Goal: Task Accomplishment & Management: Manage account settings

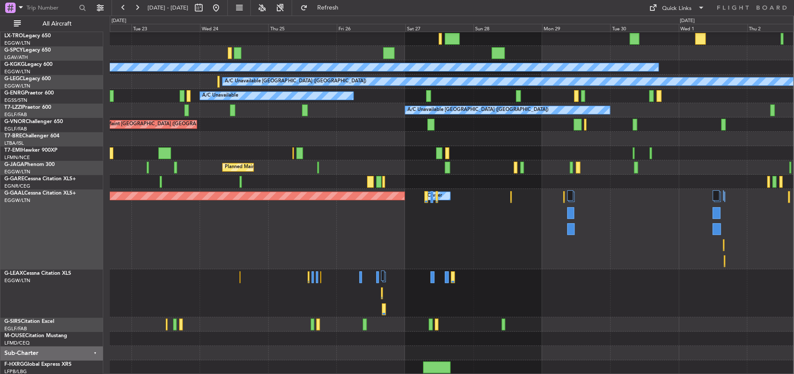
scroll to position [72, 0]
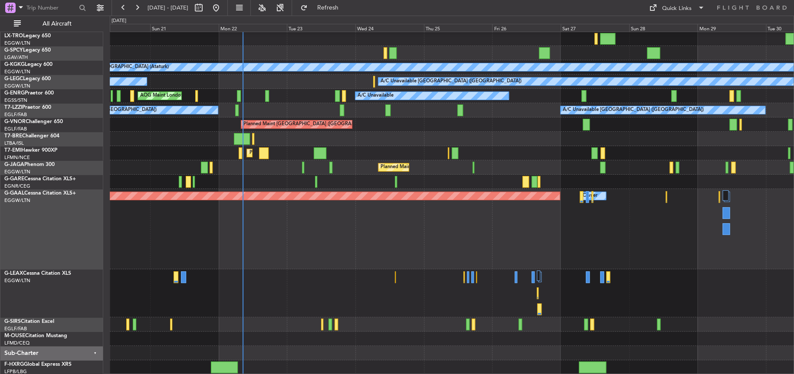
click at [347, 228] on div "Planned Maint Dusseldorf Owner" at bounding box center [451, 229] width 683 height 80
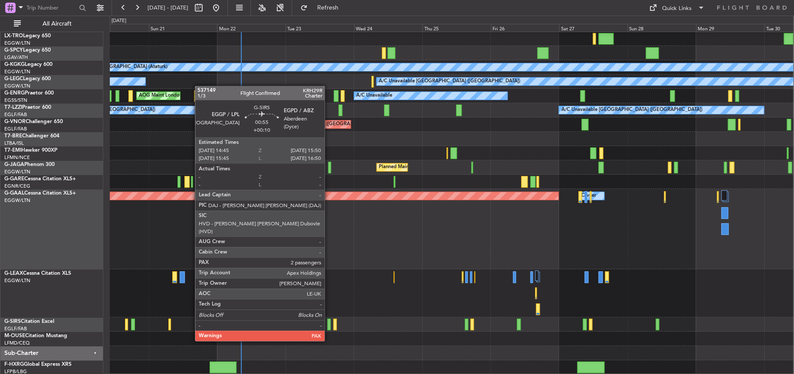
click at [328, 324] on div at bounding box center [328, 325] width 3 height 12
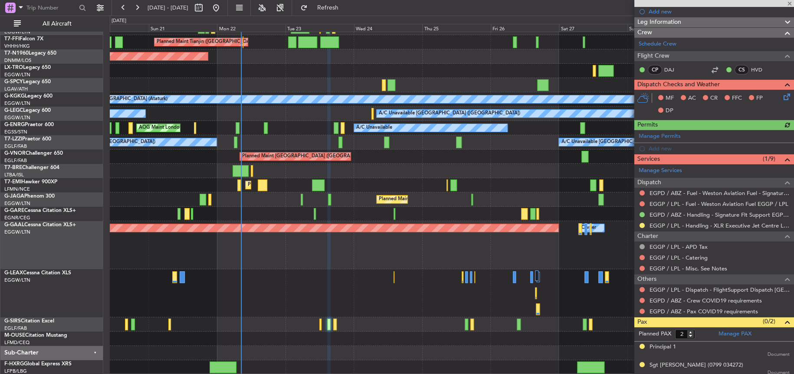
scroll to position [124, 0]
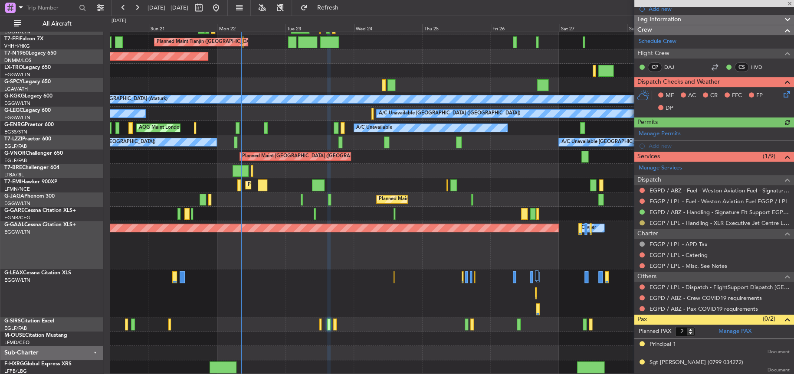
click at [643, 223] on button at bounding box center [641, 222] width 5 height 5
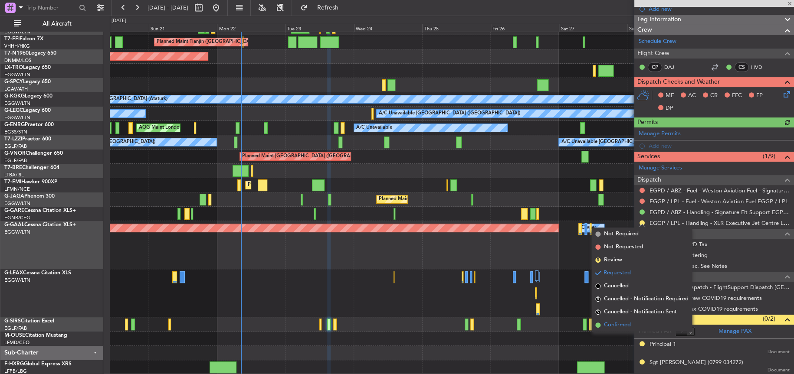
click at [625, 321] on span "Confirmed" at bounding box center [617, 325] width 27 height 9
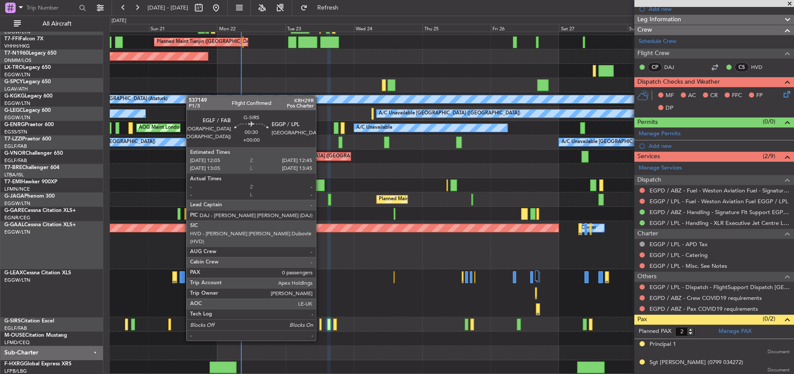
click at [320, 324] on div at bounding box center [320, 325] width 2 height 12
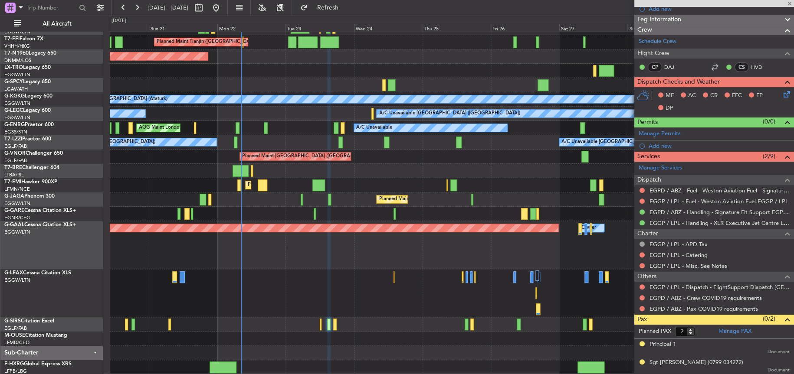
type input "0"
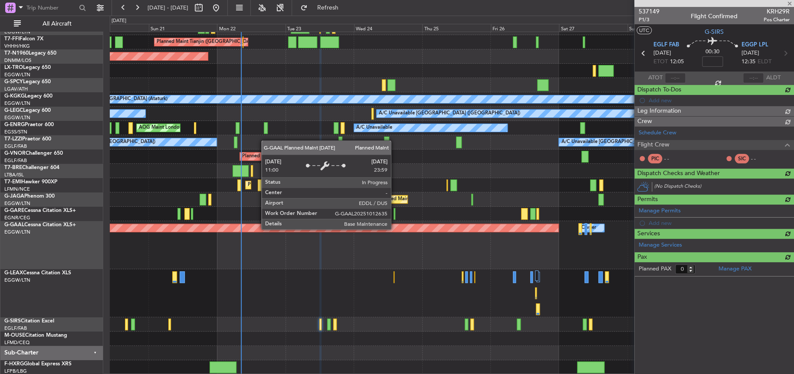
scroll to position [0, 0]
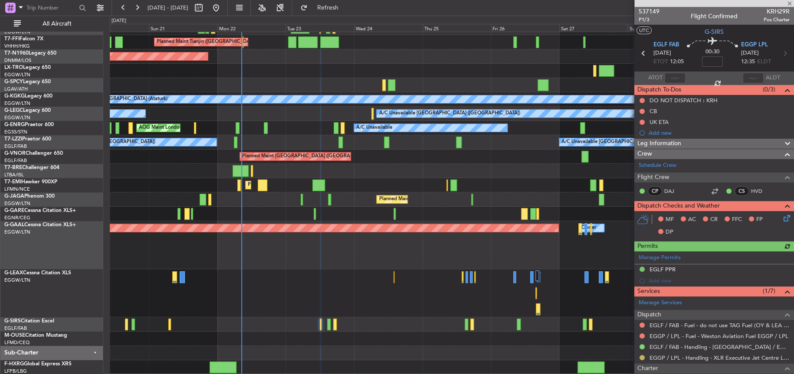
click at [642, 356] on button at bounding box center [641, 357] width 5 height 5
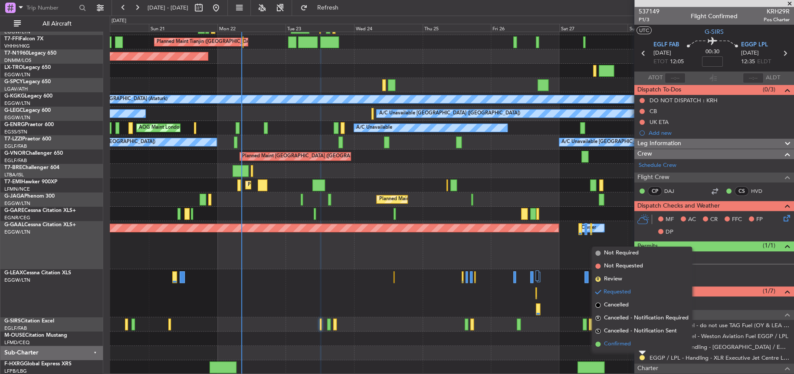
click at [603, 346] on li "Confirmed" at bounding box center [641, 344] width 100 height 13
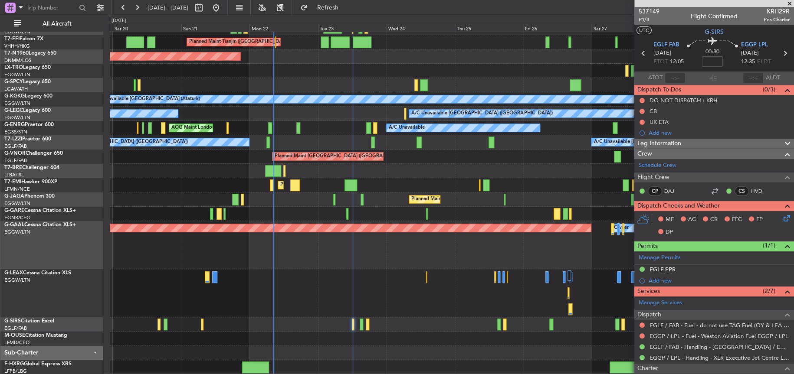
click at [463, 284] on div "Planned Maint Tianjin (Binhai) AOG Maint London (Stansted) A/C Unavailable Ista…" at bounding box center [451, 183] width 683 height 382
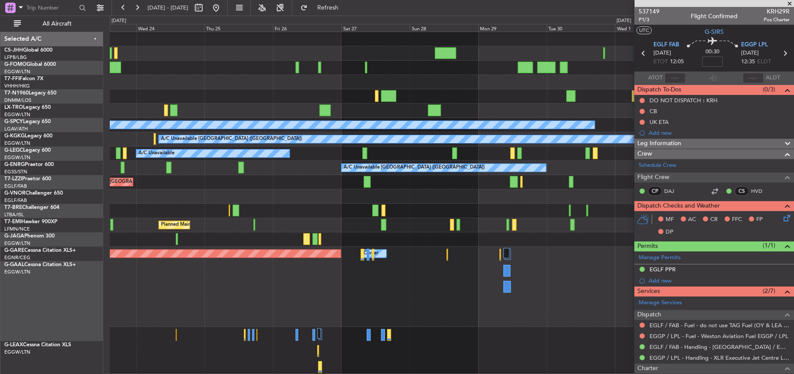
click at [278, 208] on div "Planned Maint [GEOGRAPHIC_DATA]" at bounding box center [451, 211] width 683 height 14
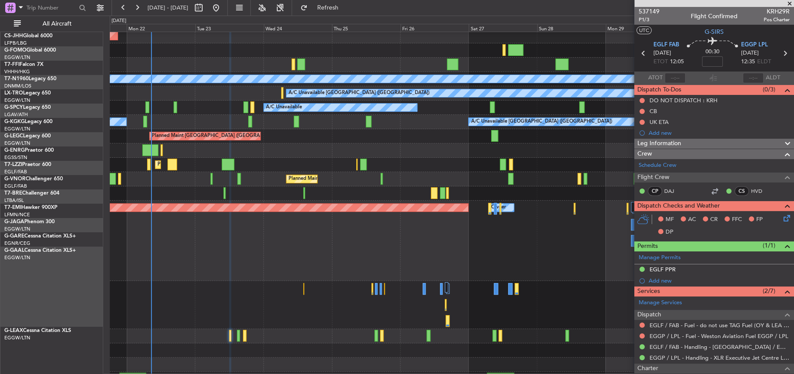
scroll to position [62, 0]
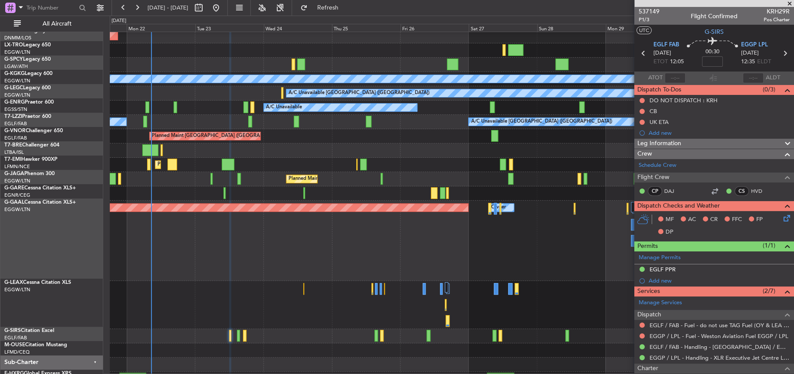
click at [402, 144] on div at bounding box center [451, 151] width 683 height 14
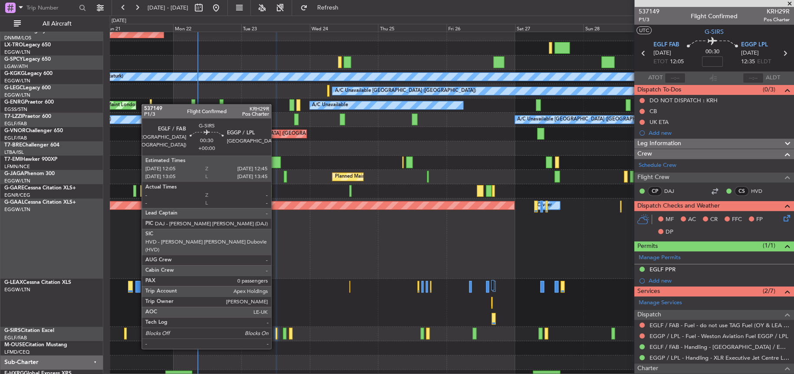
click at [275, 332] on div at bounding box center [276, 334] width 2 height 12
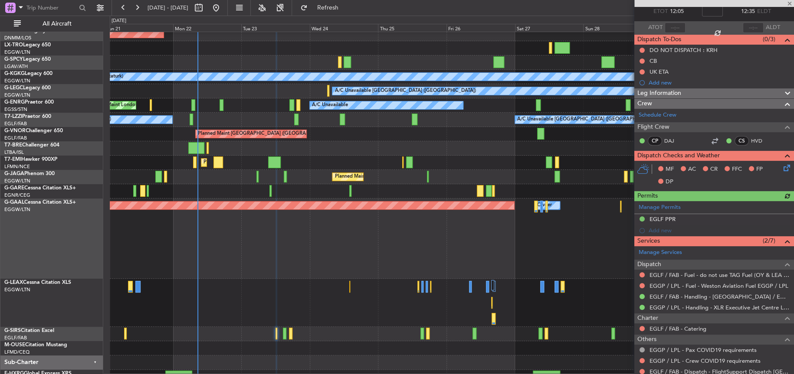
scroll to position [77, 0]
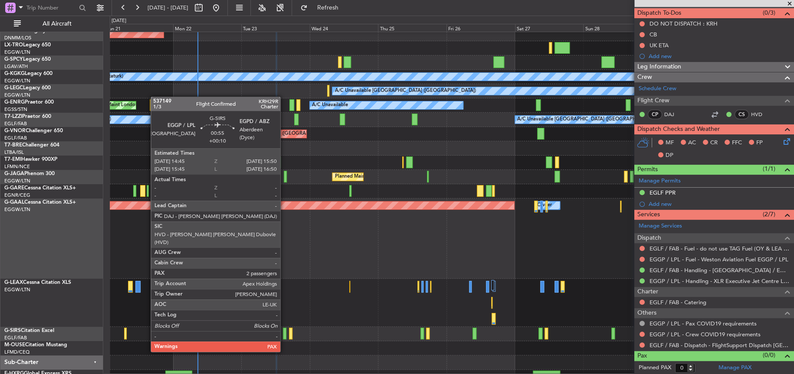
click at [284, 334] on div at bounding box center [284, 334] width 3 height 12
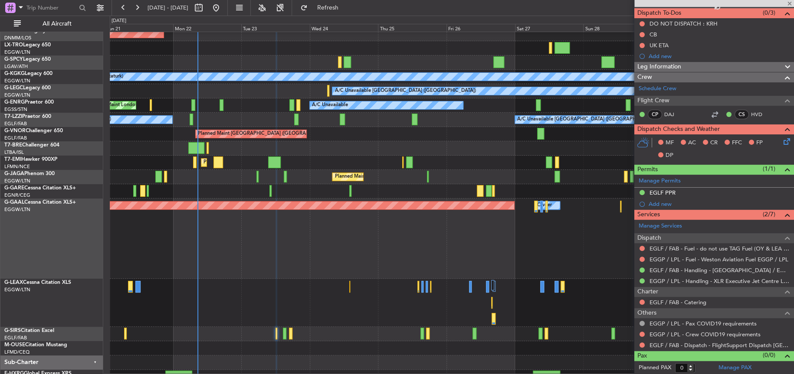
type input "+00:10"
type input "2"
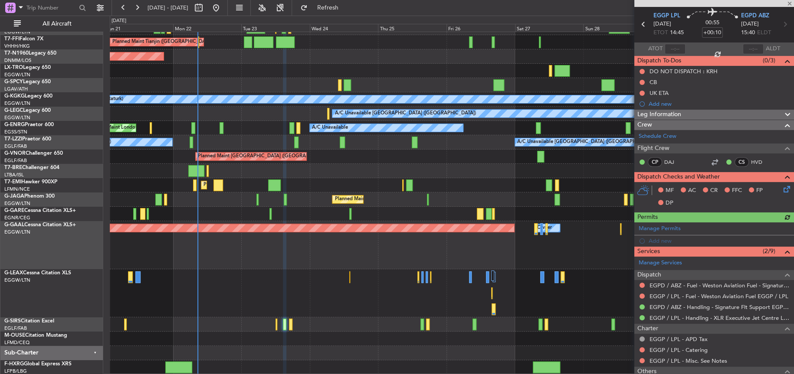
scroll to position [43, 0]
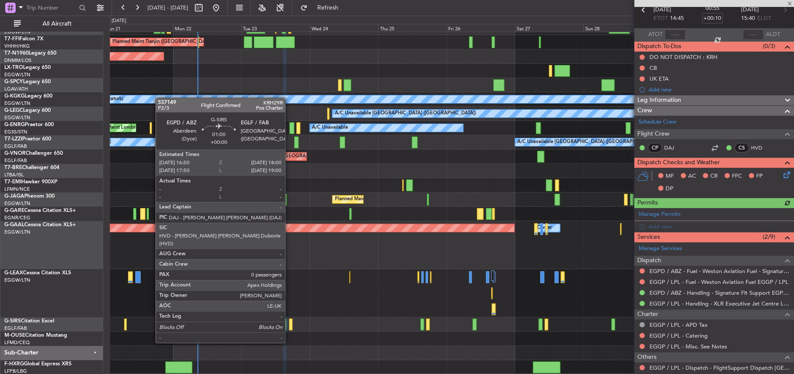
click at [289, 326] on div at bounding box center [290, 325] width 3 height 12
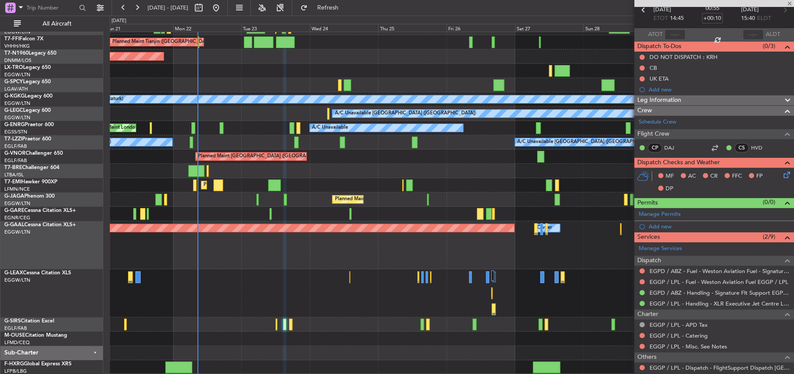
type input "0"
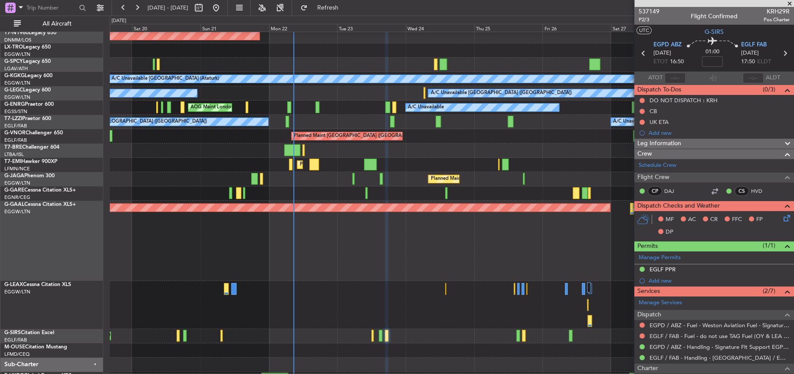
click at [285, 251] on div "Planned Maint Dusseldorf Owner" at bounding box center [451, 241] width 683 height 80
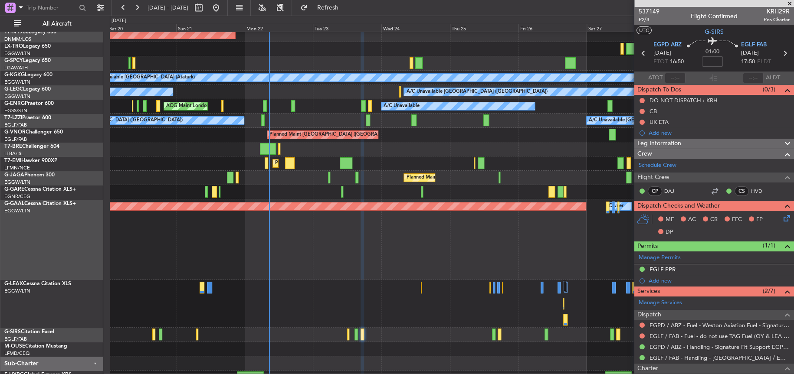
scroll to position [72, 0]
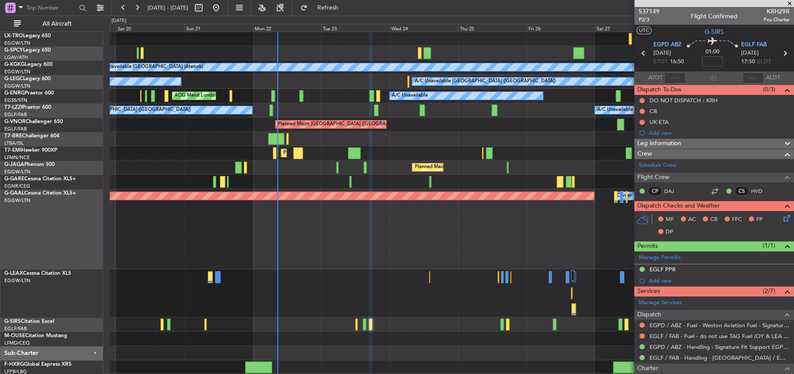
click at [236, 212] on div "AOG Maint London (Stansted) A/C Unavailable Istanbul (Ataturk) AOG Maint Istanb…" at bounding box center [451, 167] width 683 height 415
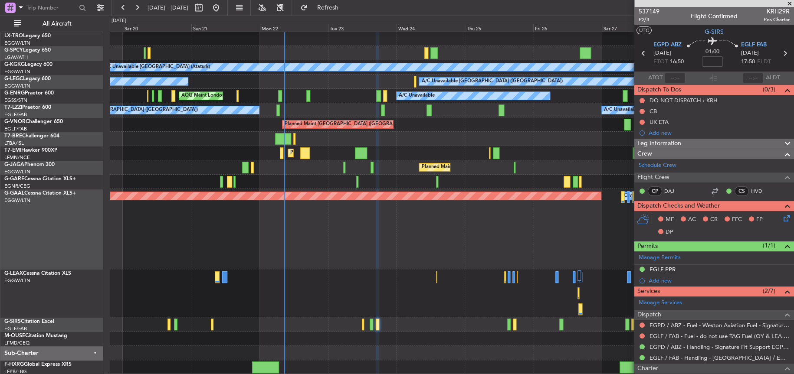
click at [265, 298] on div "AOG Maint London (Stansted) A/C Unavailable Istanbul (Ataturk) AOG Maint Istanb…" at bounding box center [451, 167] width 683 height 415
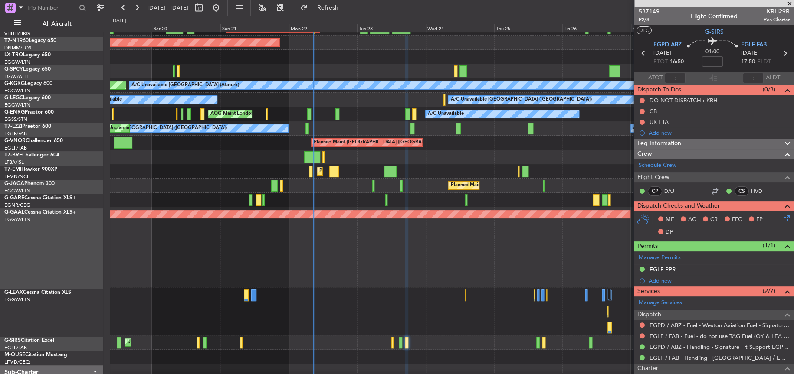
scroll to position [53, 0]
click at [304, 311] on div at bounding box center [451, 311] width 683 height 48
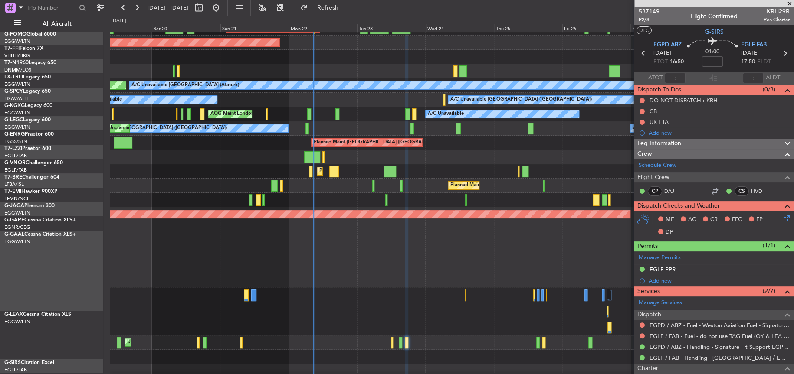
click at [291, 287] on div "Planned Maint Dusseldorf Owner" at bounding box center [451, 247] width 683 height 80
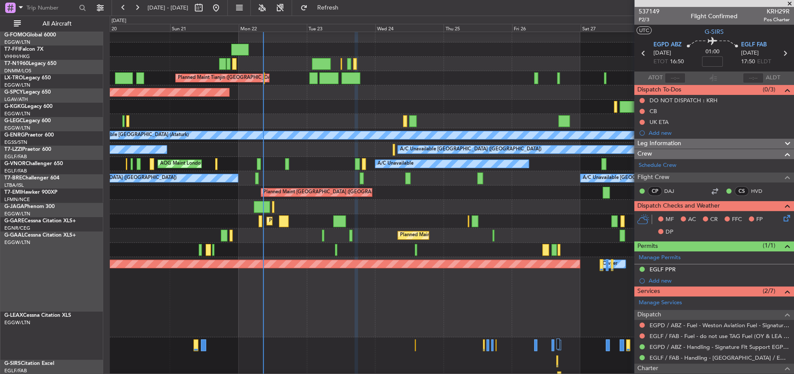
scroll to position [0, 0]
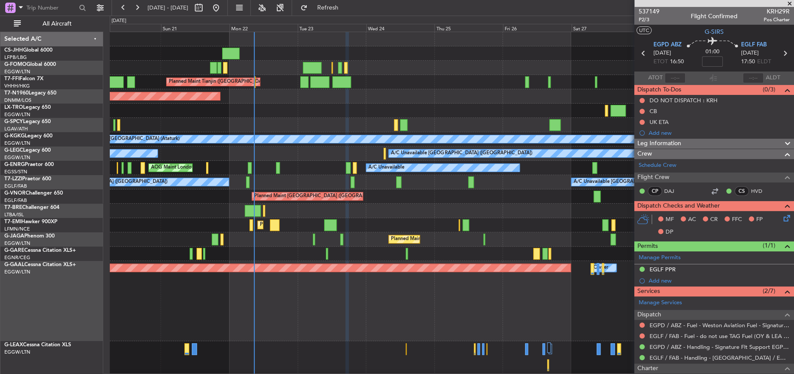
click at [265, 185] on div "Planned Maint Paris (Le Bourget) Owner Planned Maint Tianjin (Binhai) AOG Maint…" at bounding box center [451, 239] width 683 height 415
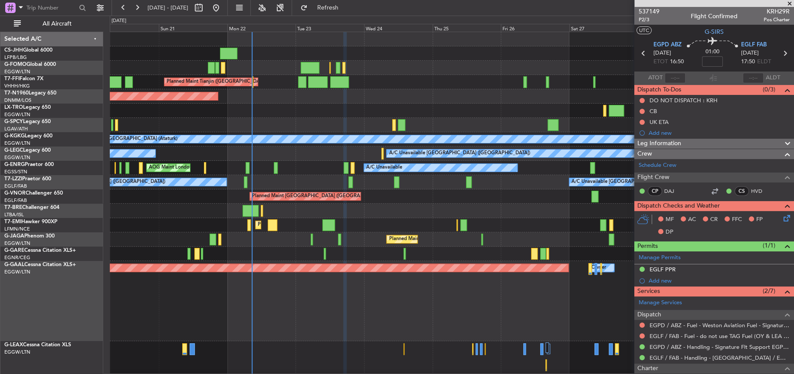
click at [278, 169] on div "Planned Maint Paris (Le Bourget) Owner Planned Maint Tianjin (Binhai) AOG Maint…" at bounding box center [451, 239] width 683 height 415
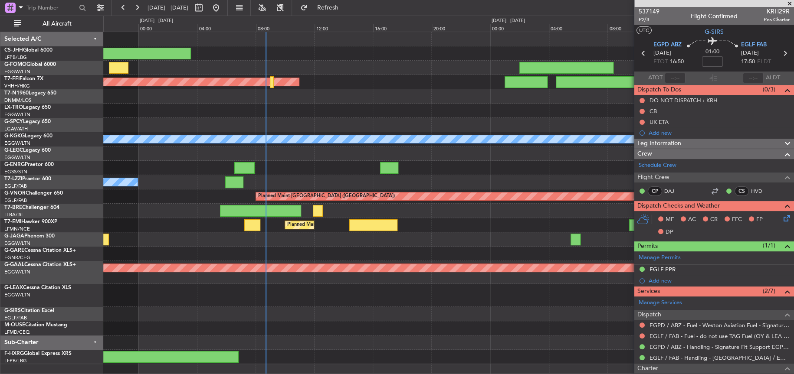
click at [274, 107] on div "Planned Maint Tianjin (Binhai) AOG Maint London (Stansted) A/C Unavailable Ista…" at bounding box center [447, 198] width 689 height 332
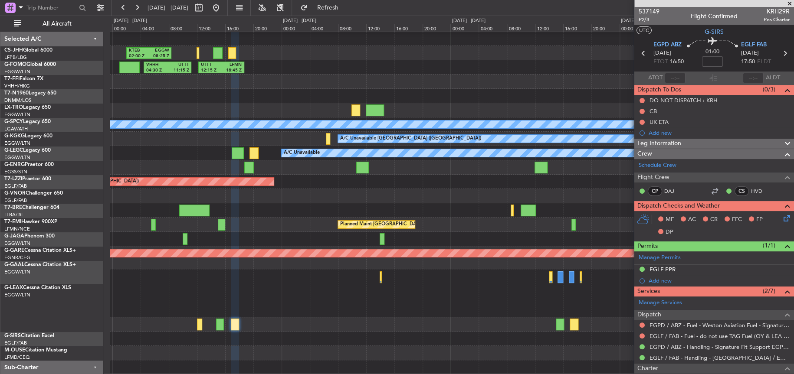
scroll to position [15, 0]
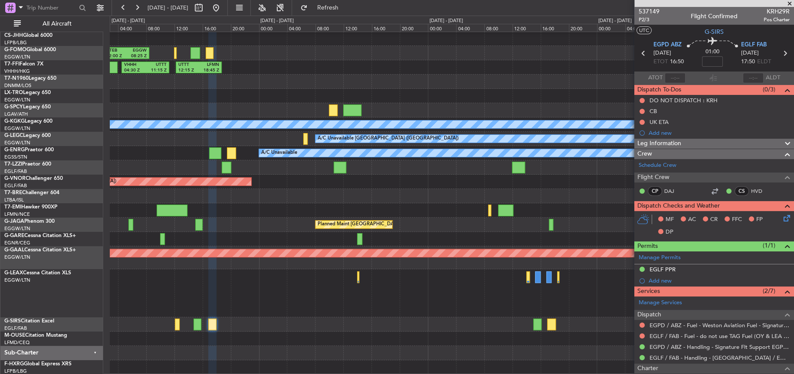
click at [284, 217] on div "CYBG 21:34 Z LFPB 03:36 Z KTEB 02:00 Z EGGW 08:25 Z VHHH 04:30 Z UTTT 11:15 Z U…" at bounding box center [451, 195] width 683 height 357
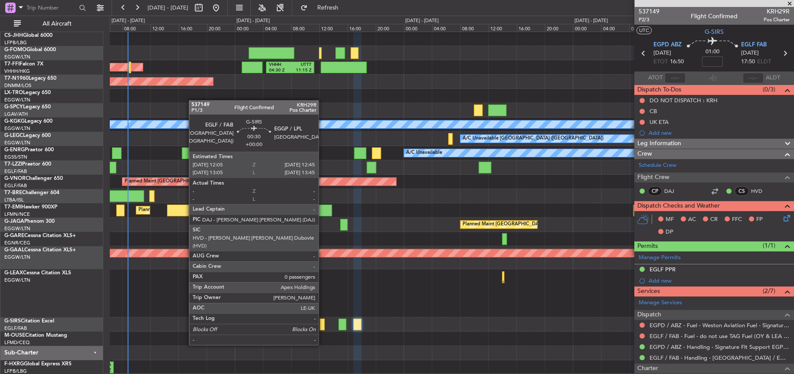
click at [322, 328] on div at bounding box center [322, 325] width 5 height 12
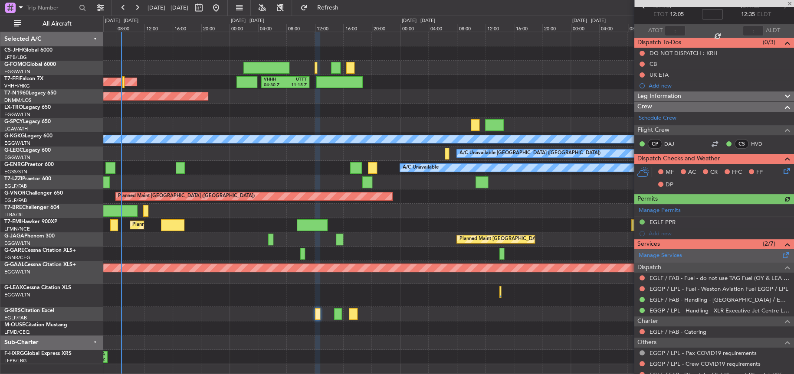
scroll to position [77, 0]
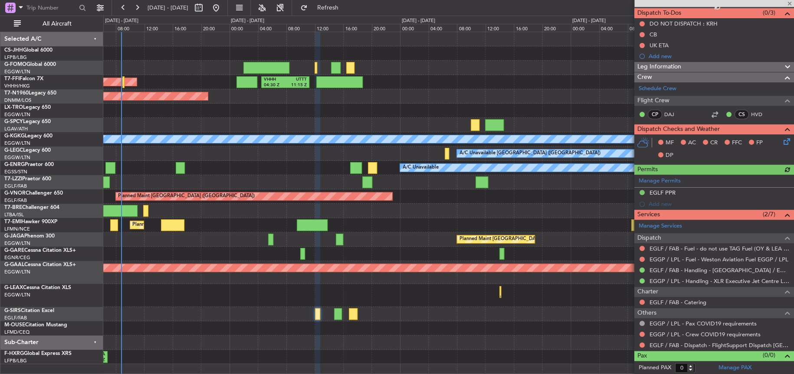
click at [642, 251] on mat-tooltip-component "Not Requested" at bounding box center [641, 261] width 49 height 23
click at [640, 248] on button at bounding box center [641, 248] width 5 height 5
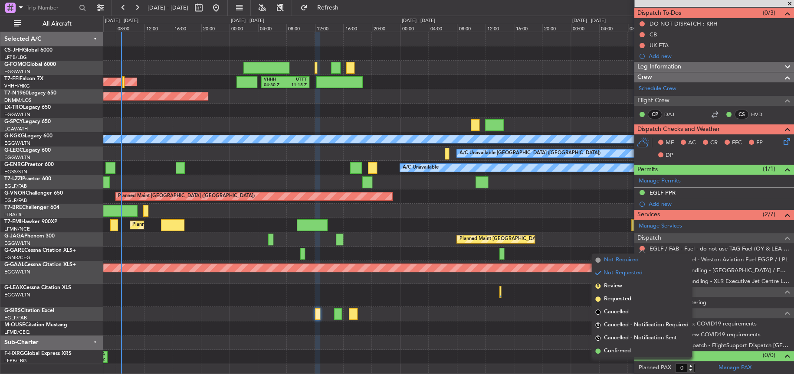
click at [620, 263] on span "Not Required" at bounding box center [621, 260] width 35 height 9
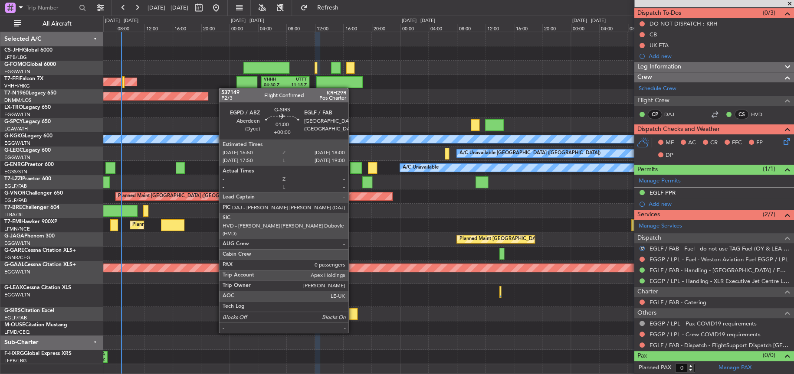
click at [353, 314] on div at bounding box center [353, 314] width 9 height 12
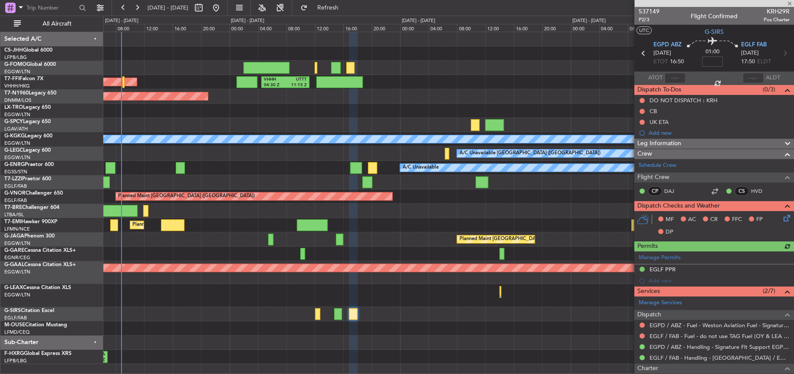
scroll to position [43, 0]
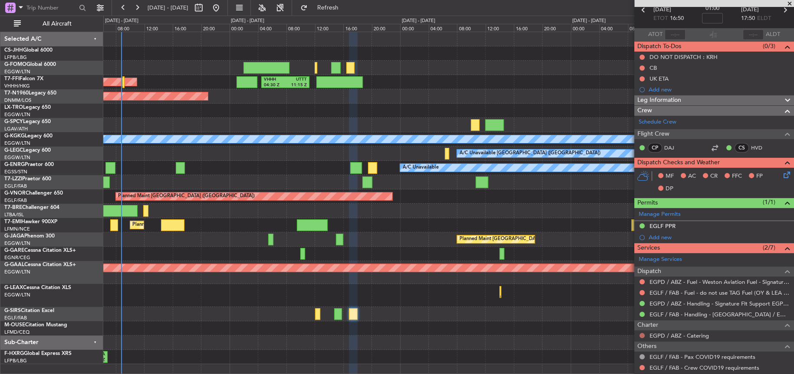
click at [640, 336] on button at bounding box center [641, 335] width 5 height 5
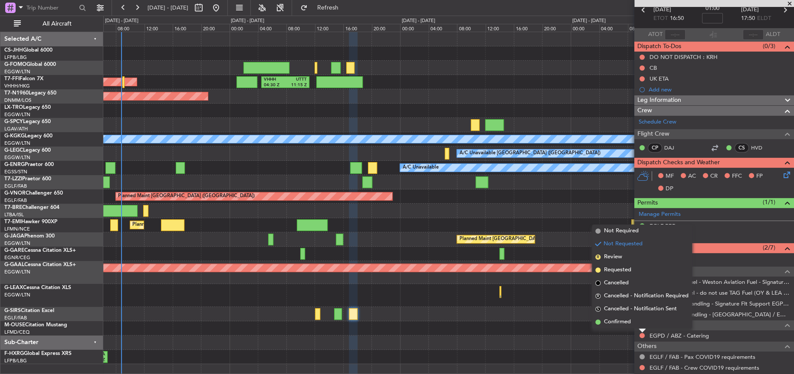
click at [615, 230] on span "Not Required" at bounding box center [621, 231] width 35 height 9
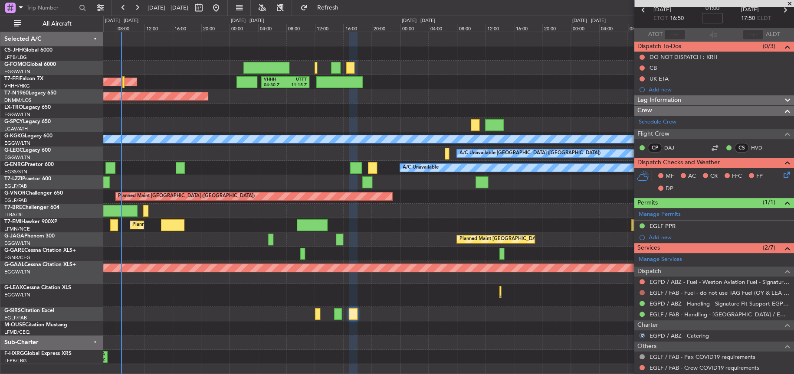
click at [642, 292] on button at bounding box center [641, 292] width 5 height 5
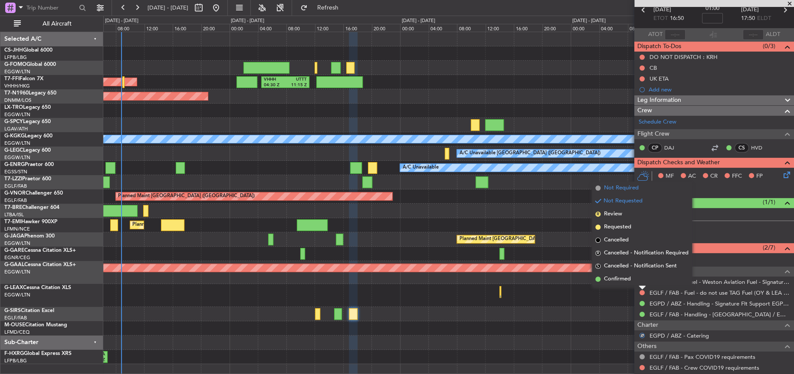
click at [613, 186] on span "Not Required" at bounding box center [621, 188] width 35 height 9
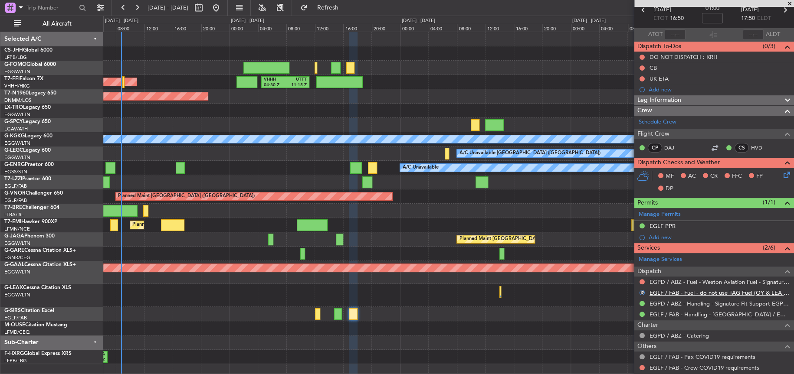
scroll to position [77, 0]
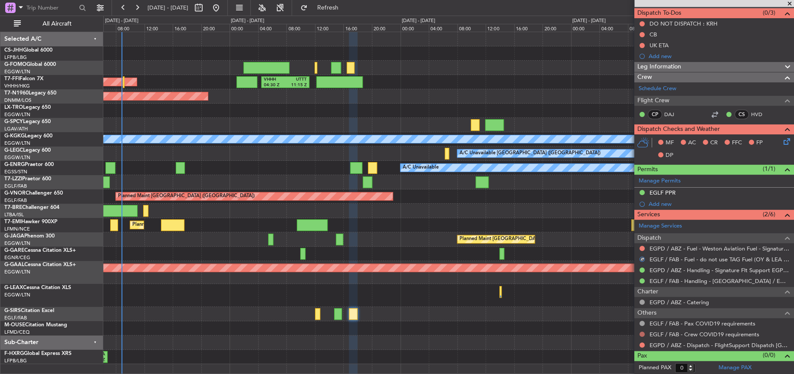
click at [641, 333] on button at bounding box center [641, 334] width 5 height 5
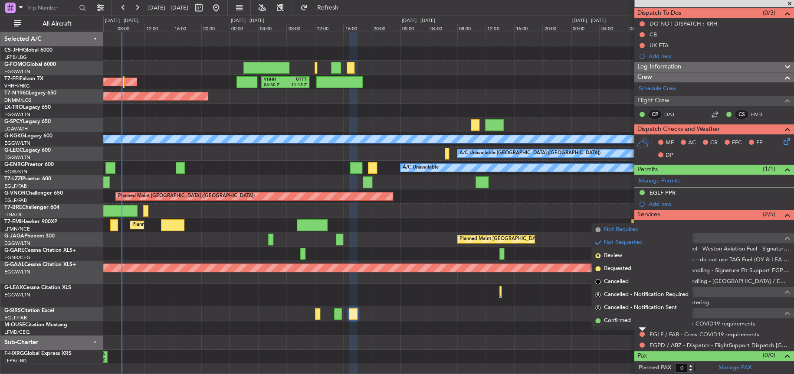
click at [609, 233] on span "Not Required" at bounding box center [621, 229] width 35 height 9
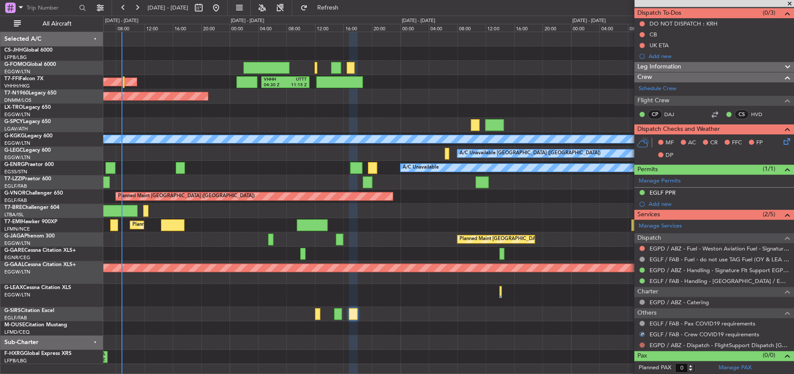
click at [640, 345] on button at bounding box center [641, 345] width 5 height 5
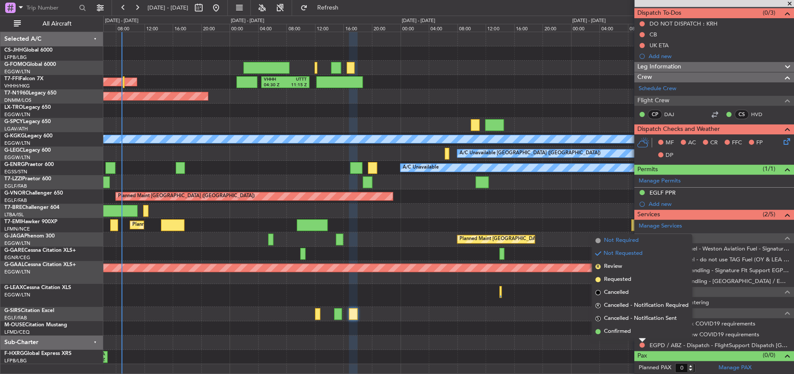
click at [629, 240] on span "Not Required" at bounding box center [621, 240] width 35 height 9
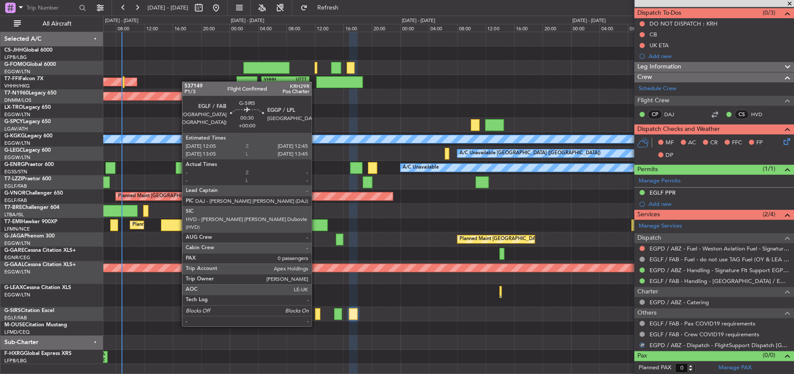
click at [315, 310] on div at bounding box center [317, 314] width 5 height 12
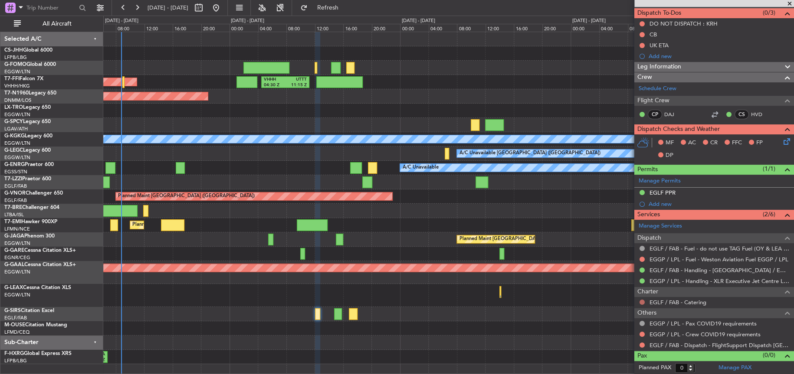
click at [642, 301] on button at bounding box center [641, 302] width 5 height 5
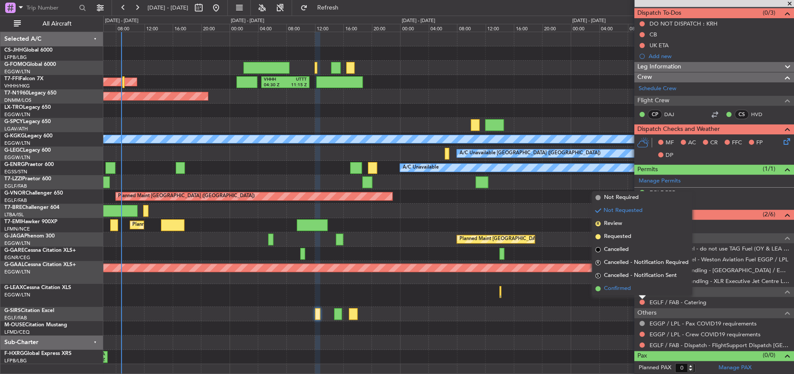
click at [618, 286] on span "Confirmed" at bounding box center [617, 288] width 27 height 9
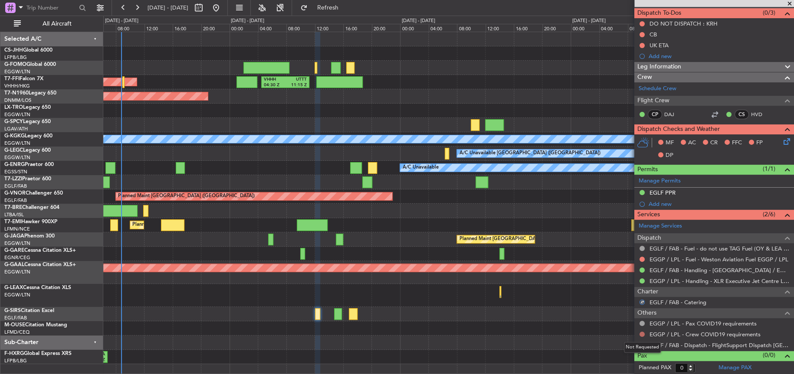
click at [640, 333] on button at bounding box center [641, 334] width 5 height 5
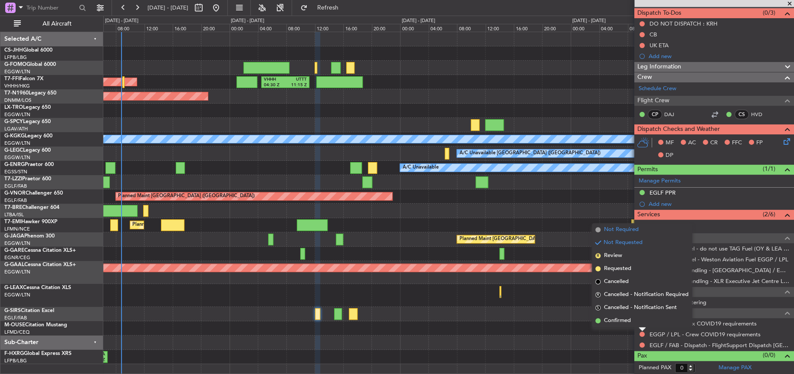
click at [624, 232] on span "Not Required" at bounding box center [621, 229] width 35 height 9
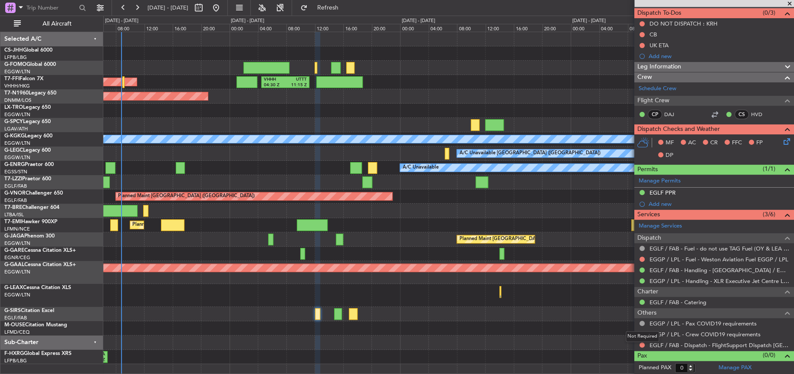
click at [642, 344] on mat-tooltip-component "Not Required" at bounding box center [642, 336] width 46 height 23
click at [641, 346] on button at bounding box center [641, 345] width 5 height 5
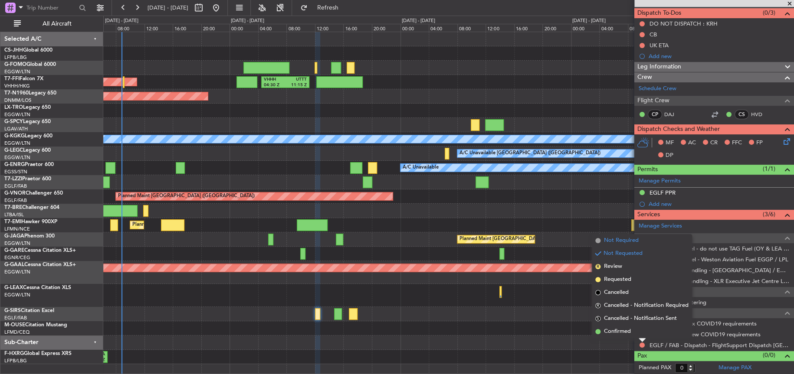
click at [621, 238] on span "Not Required" at bounding box center [621, 240] width 35 height 9
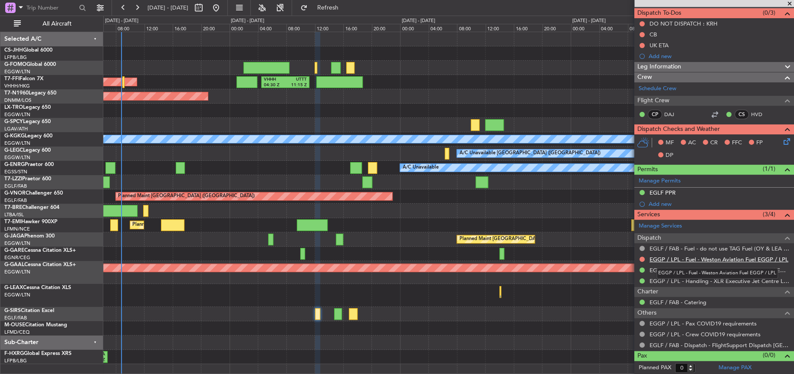
click at [688, 259] on link "EGGP / LPL - Fuel - Weston Aviation Fuel EGGP / LPL" at bounding box center [718, 259] width 139 height 7
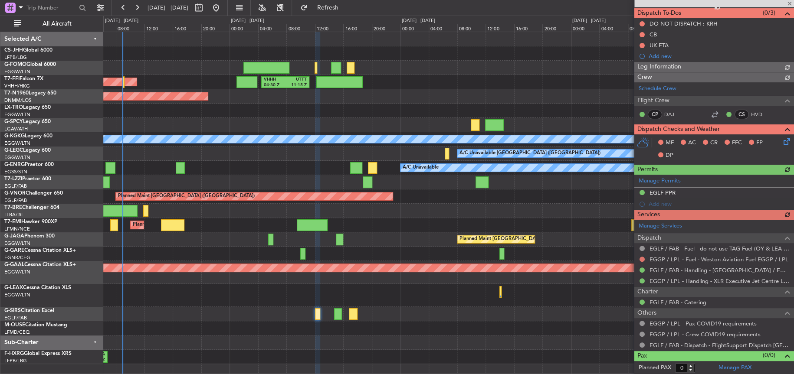
click at [342, 312] on div at bounding box center [448, 314] width 690 height 14
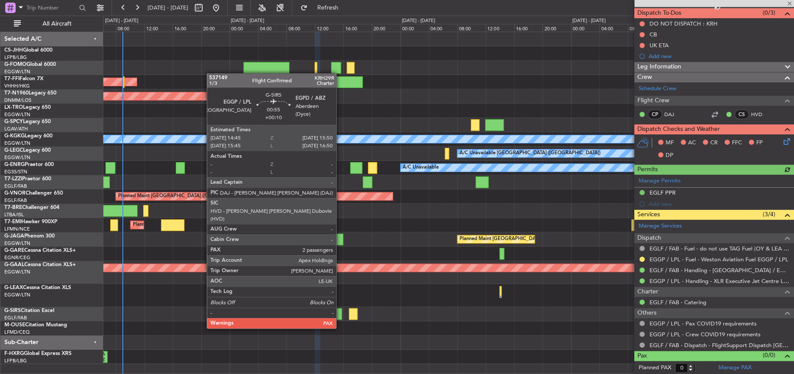
click at [340, 312] on div at bounding box center [338, 314] width 8 height 12
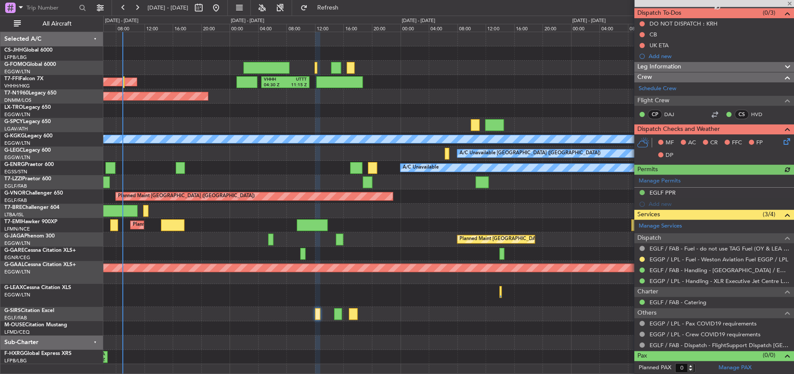
type input "+00:10"
type input "2"
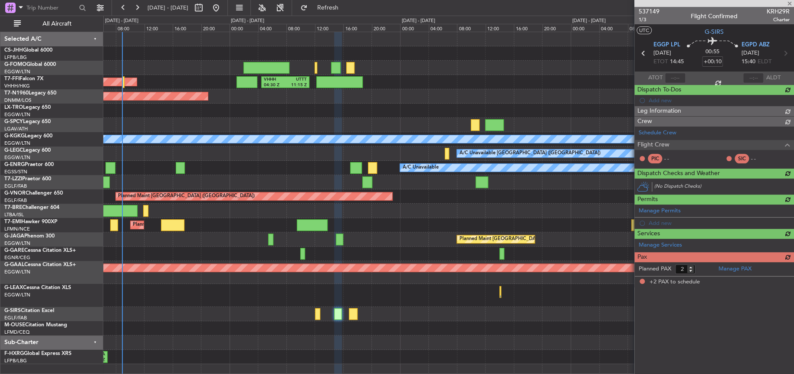
scroll to position [0, 0]
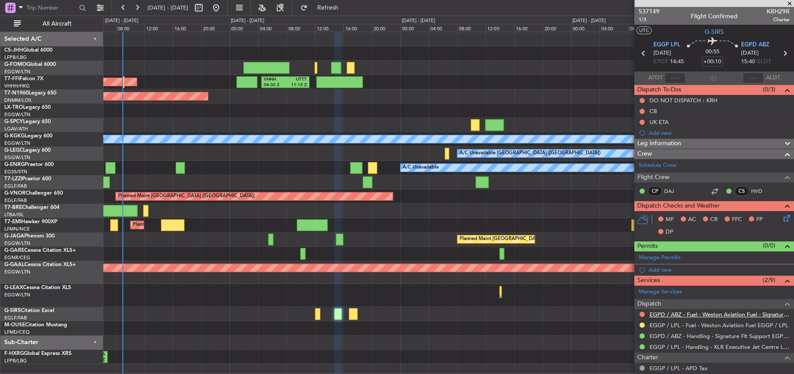
click at [720, 314] on link "EGPD / ABZ - Fuel - Weston Aviation Fuel - Signature - EGPD / ABZ" at bounding box center [719, 314] width 140 height 7
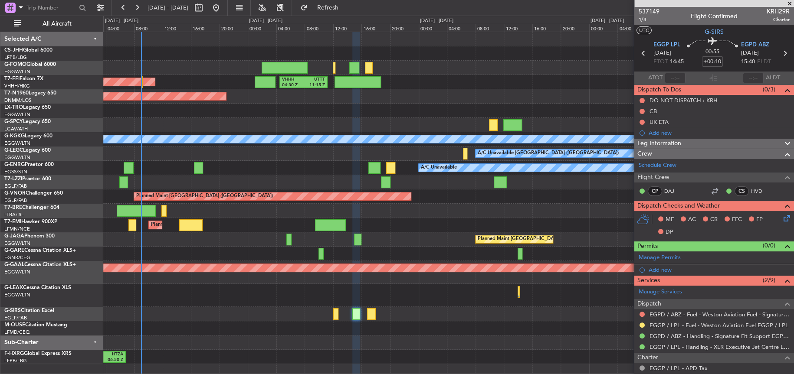
click at [238, 179] on div "A/C Unavailable London (Farnborough) A/C Unavailable London (Farnborough)" at bounding box center [448, 182] width 690 height 14
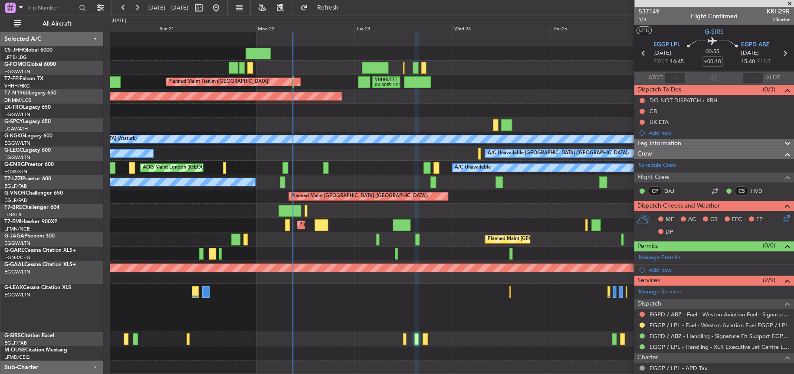
click at [462, 209] on div at bounding box center [451, 211] width 683 height 14
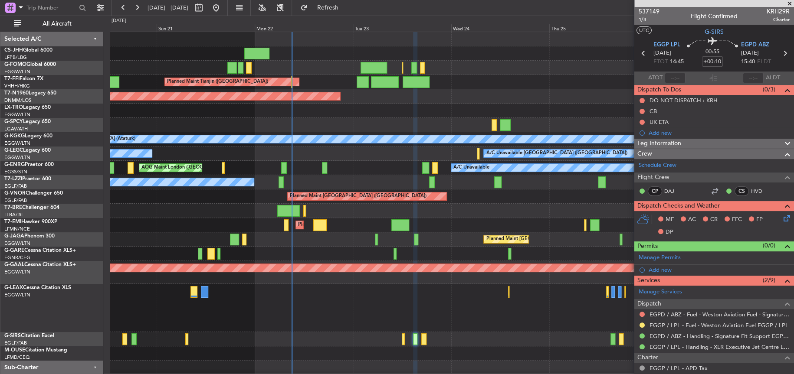
click at [366, 165] on div "A/C Unavailable AOG Maint London (Stansted)" at bounding box center [451, 168] width 683 height 14
click at [384, 178] on div "A/C Unavailable London (Farnborough) A/C Unavailable London (Farnborough) Unpla…" at bounding box center [451, 182] width 683 height 14
click at [223, 8] on button at bounding box center [216, 8] width 14 height 14
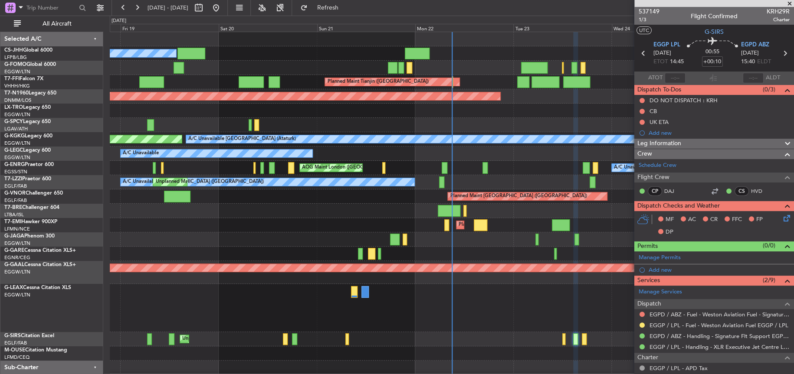
click at [368, 173] on div "Owner Planned Maint Paris (Le Bourget) Planned Maint Tianjin (Binhai) AOG Maint…" at bounding box center [451, 210] width 683 height 357
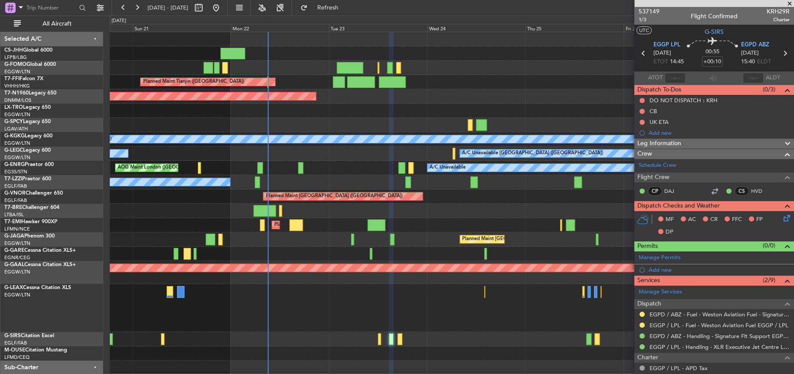
scroll to position [3, 0]
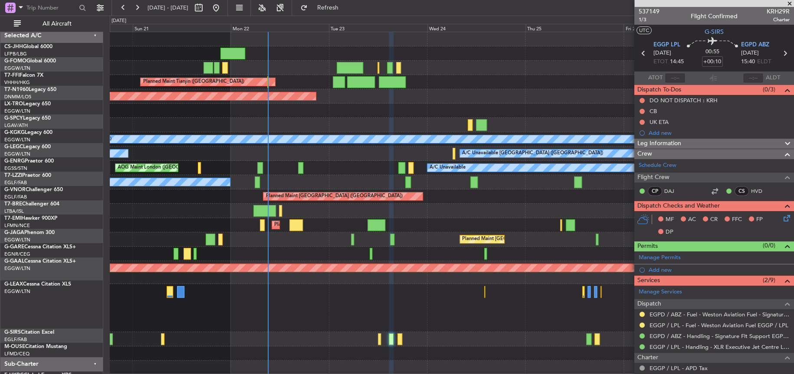
click at [360, 204] on div at bounding box center [451, 211] width 683 height 14
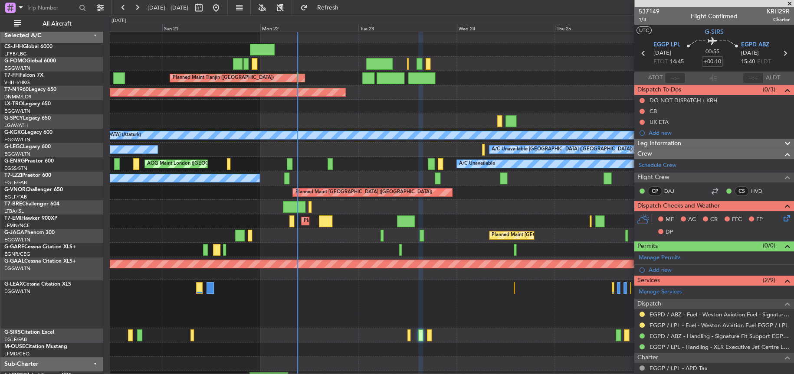
scroll to position [15, 0]
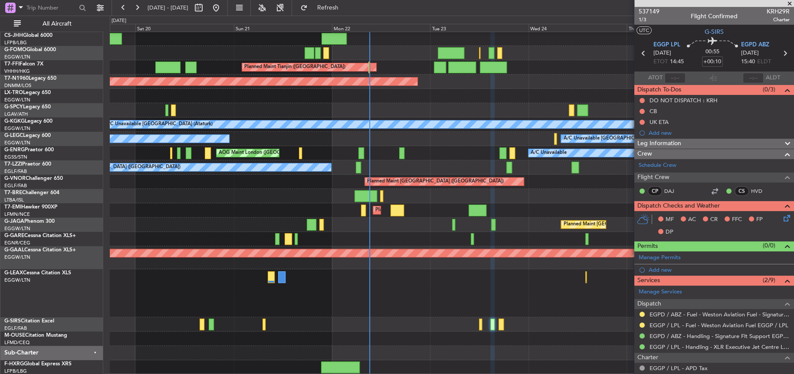
click at [380, 203] on div "Planned Maint [GEOGRAPHIC_DATA]" at bounding box center [451, 210] width 683 height 14
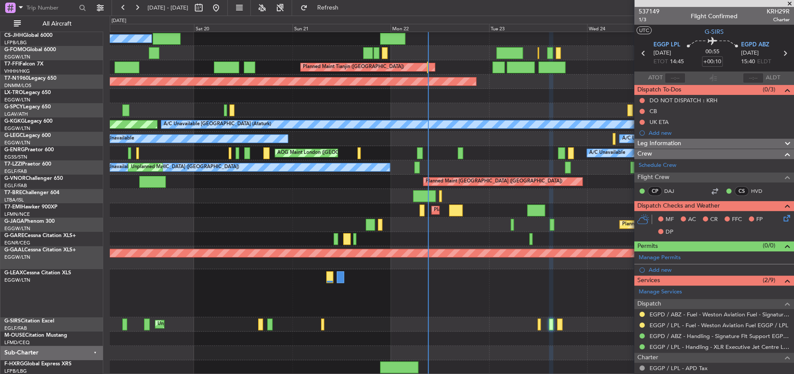
click at [335, 197] on div at bounding box center [451, 196] width 683 height 14
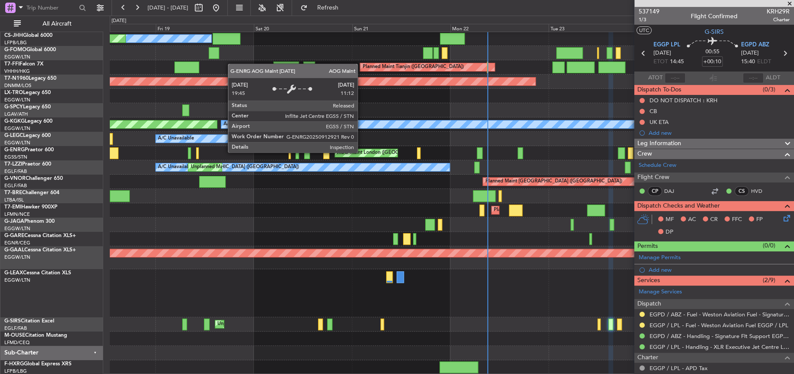
click at [362, 152] on div "AOG Maint London ([GEOGRAPHIC_DATA])" at bounding box center [385, 153] width 97 height 13
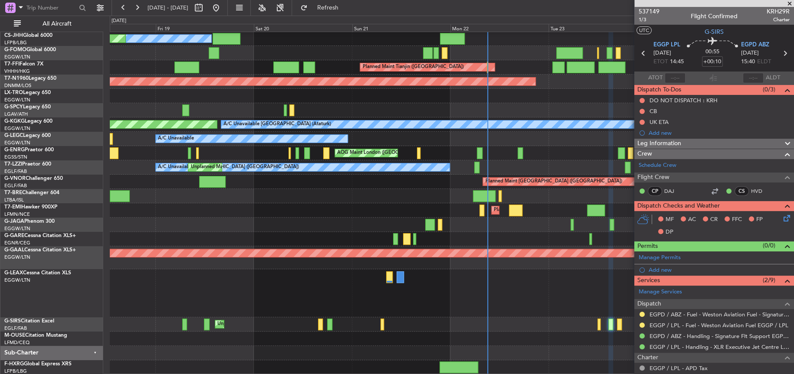
scroll to position [0, 0]
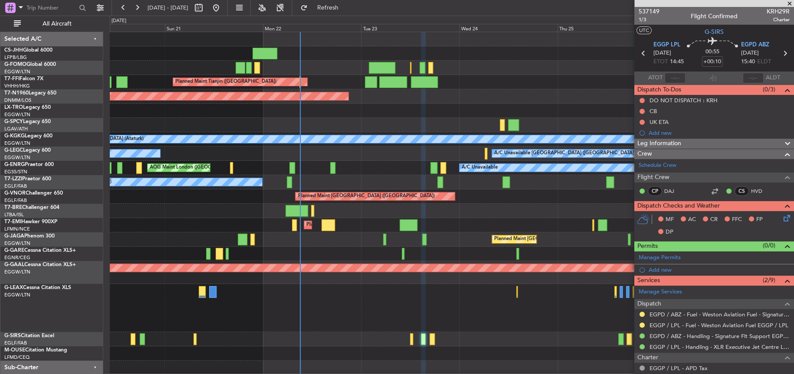
click at [388, 188] on div "Owner Planned Maint Tianjin (Binhai) AOG Maint London (Stansted) A/C Unavailabl…" at bounding box center [451, 210] width 683 height 357
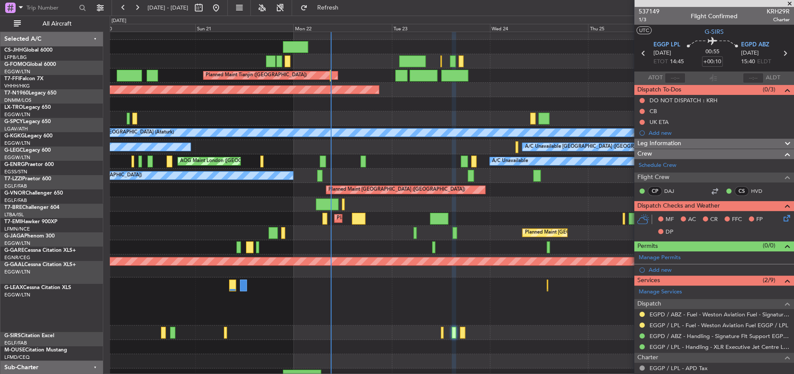
click at [421, 189] on div "Planned Maint Paris (Le Bourget) Owner Planned Maint Tianjin (Binhai) AOG Maint…" at bounding box center [451, 204] width 683 height 357
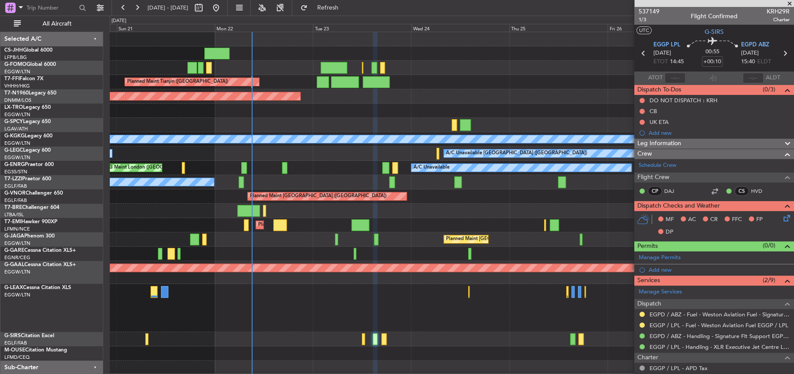
click at [216, 257] on div "Owner Planned Maint Tianjin (Binhai) AOG Maint London (Stansted) A/C Unavailabl…" at bounding box center [451, 210] width 683 height 357
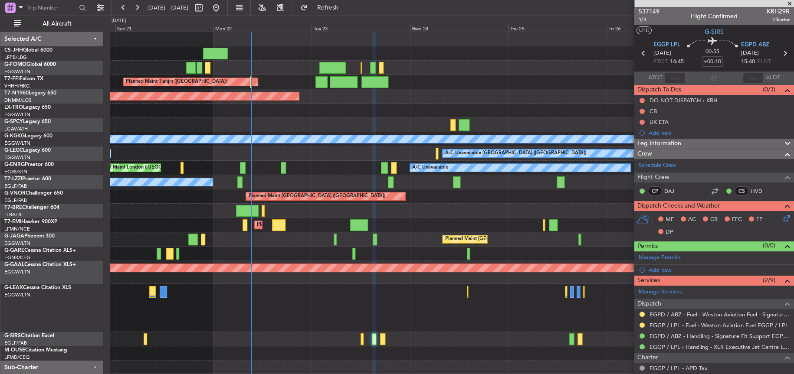
click at [302, 167] on div "A/C Unavailable AOG Maint London (Stansted)" at bounding box center [451, 168] width 683 height 14
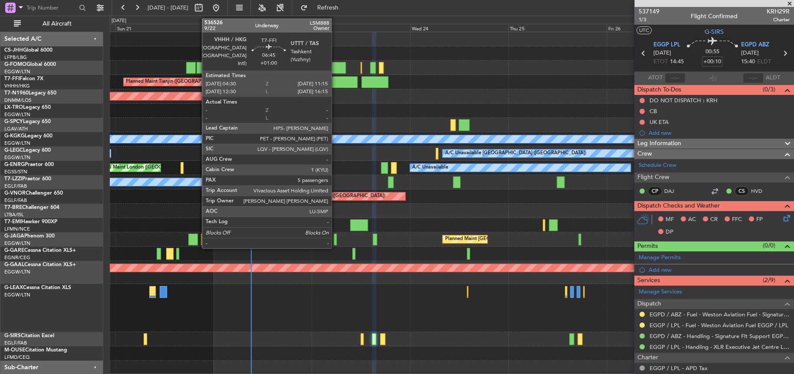
click at [335, 76] on div at bounding box center [344, 82] width 28 height 12
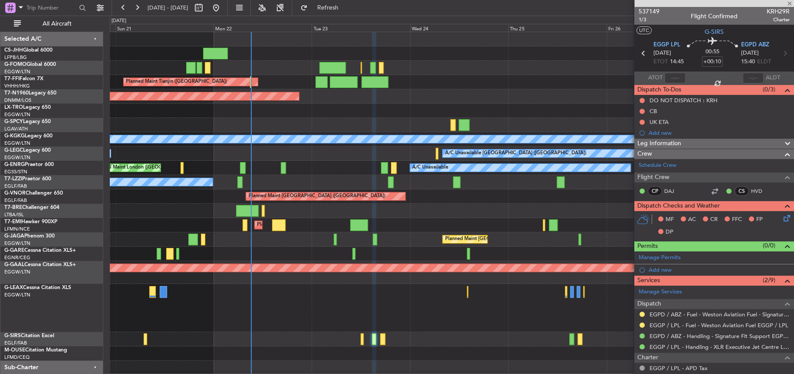
click at [276, 53] on div "Owner" at bounding box center [451, 53] width 683 height 14
click at [275, 54] on div "Owner" at bounding box center [451, 53] width 683 height 14
click at [269, 45] on div "Owner Planned Maint Tianjin (Binhai) AOG Maint London (Stansted) A/C Unavailabl…" at bounding box center [451, 210] width 683 height 357
type input "+01:00"
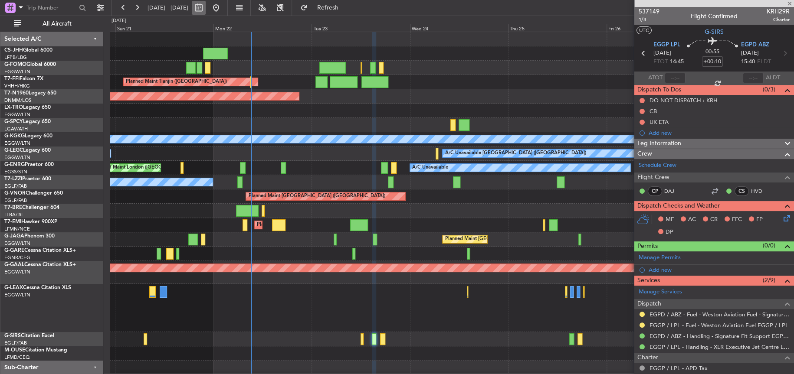
type input "5"
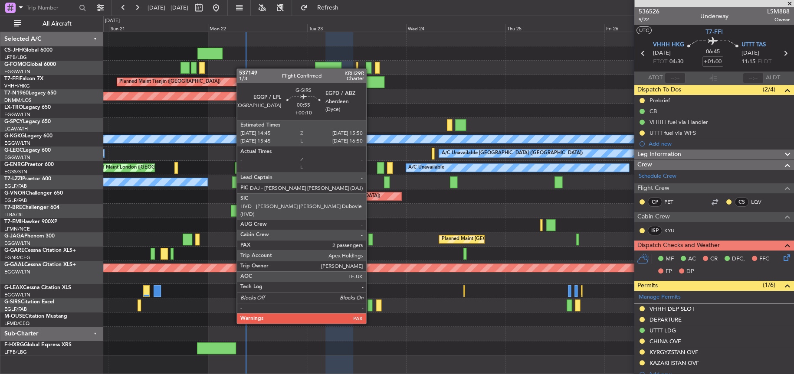
click at [370, 307] on div at bounding box center [369, 306] width 5 height 12
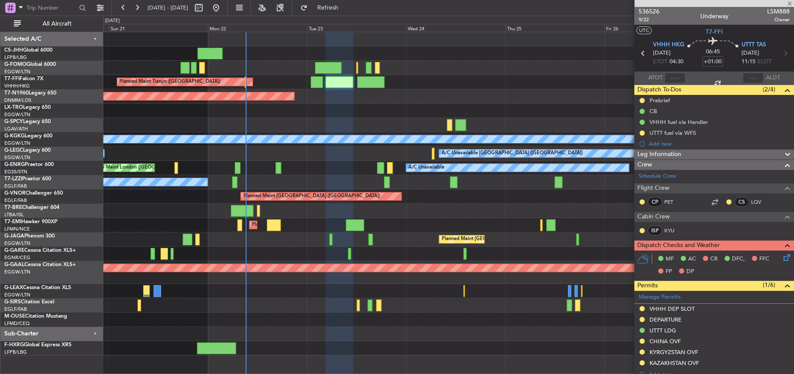
click at [485, 327] on div at bounding box center [447, 334] width 689 height 14
type input "+00:10"
type input "2"
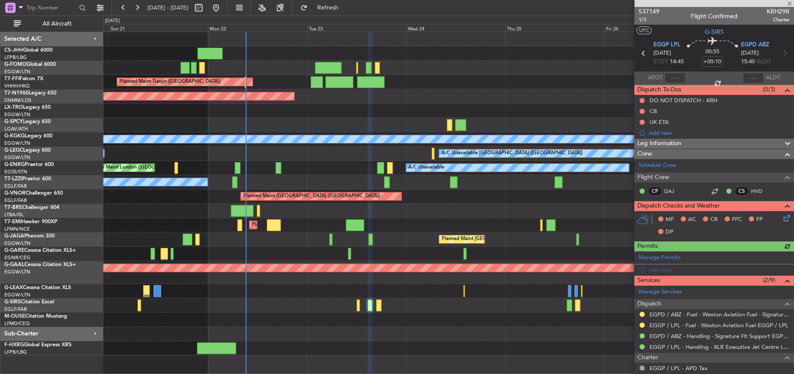
scroll to position [124, 0]
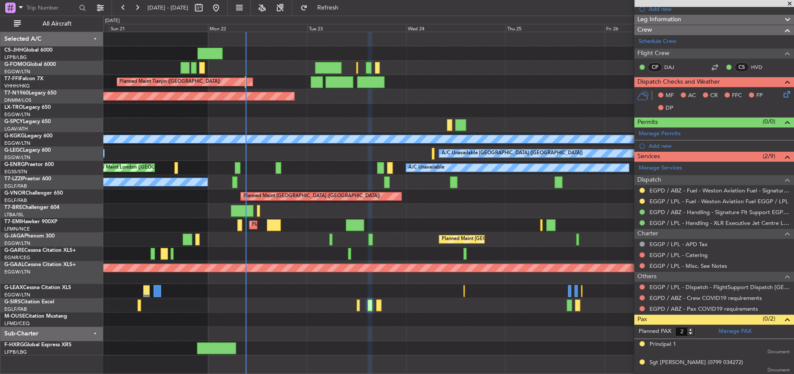
click at [329, 323] on div at bounding box center [447, 320] width 689 height 14
click at [320, 307] on div "Unplanned Maint [GEOGRAPHIC_DATA] ([GEOGRAPHIC_DATA])" at bounding box center [447, 305] width 689 height 14
click at [249, 294] on div at bounding box center [447, 291] width 689 height 14
click at [689, 188] on link "EGPD / ABZ - Fuel - Weston Aviation Fuel - Signature - EGPD / ABZ" at bounding box center [719, 190] width 140 height 7
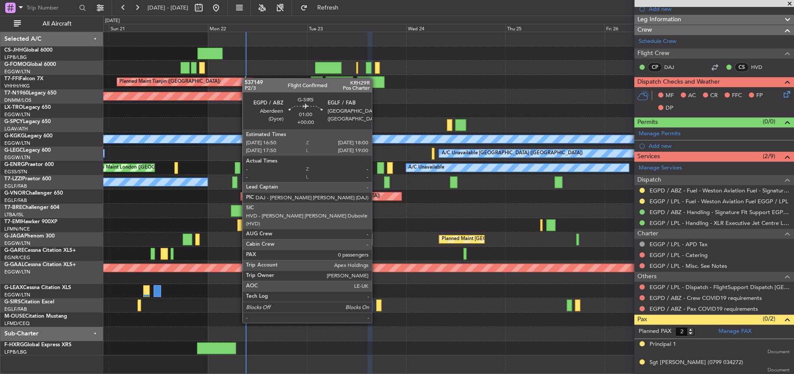
click at [376, 306] on div at bounding box center [378, 306] width 5 height 12
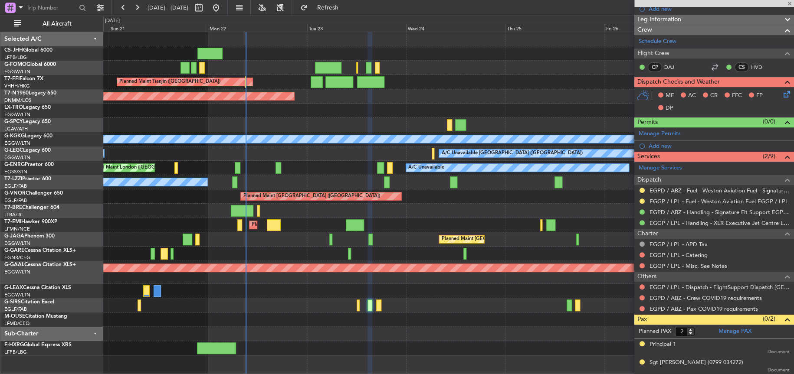
type input "0"
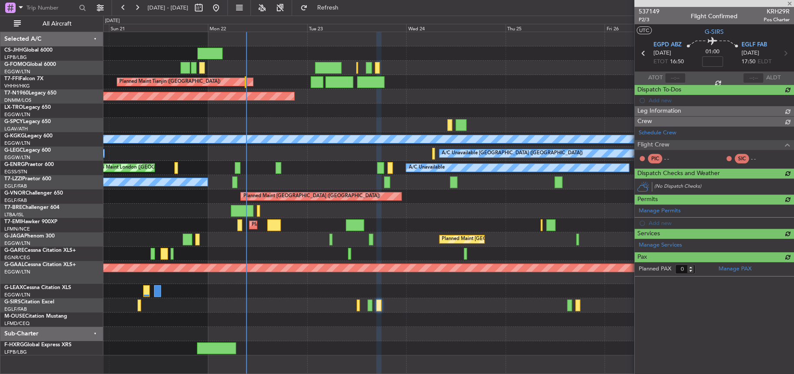
scroll to position [0, 0]
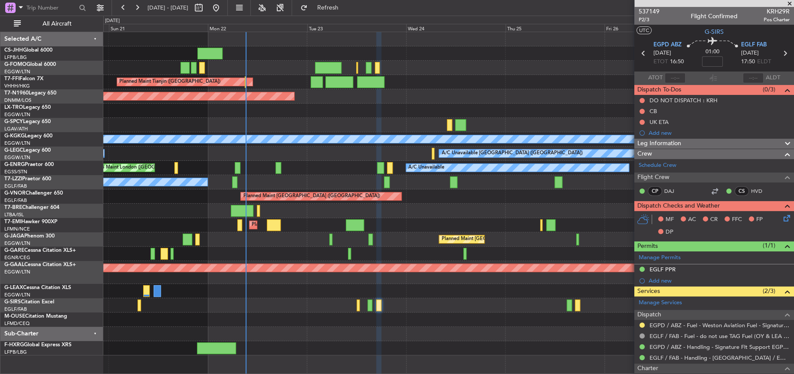
click at [419, 231] on div "Planned Maint [GEOGRAPHIC_DATA]" at bounding box center [447, 225] width 689 height 14
click at [399, 207] on div at bounding box center [447, 211] width 689 height 14
click at [395, 245] on div "Planned Maint [GEOGRAPHIC_DATA] ([GEOGRAPHIC_DATA])" at bounding box center [447, 239] width 689 height 14
click at [372, 307] on div "Unplanned Maint [GEOGRAPHIC_DATA] ([GEOGRAPHIC_DATA])" at bounding box center [447, 305] width 689 height 14
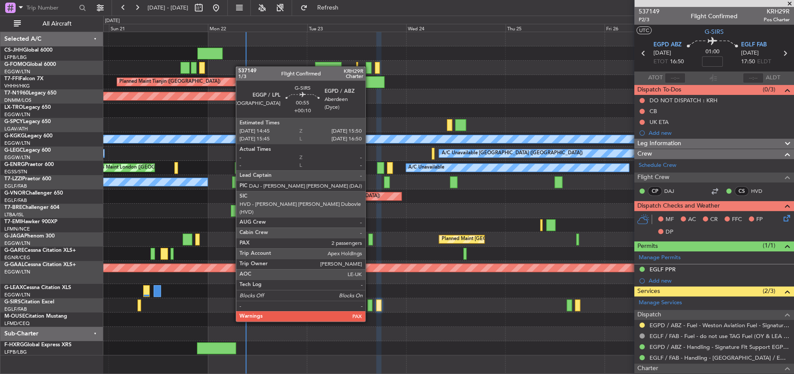
click at [369, 305] on div at bounding box center [369, 306] width 5 height 12
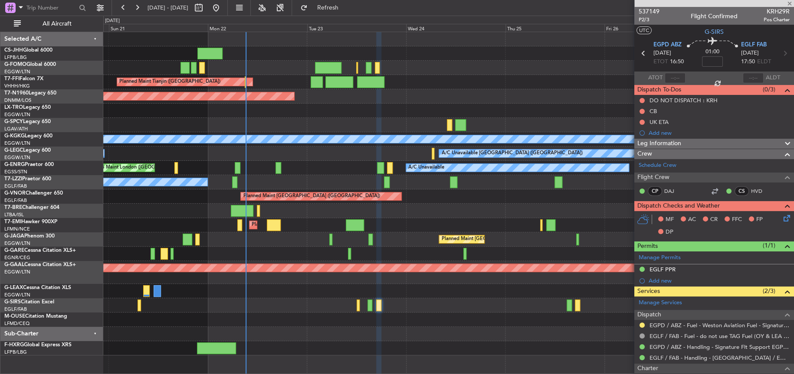
type input "+00:10"
type input "2"
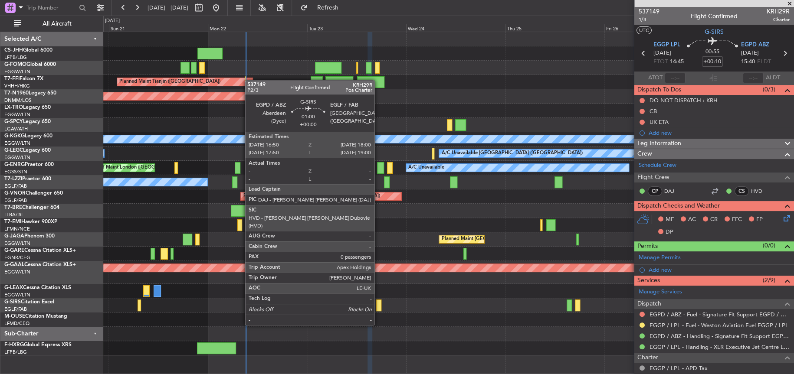
click at [380, 308] on div at bounding box center [378, 306] width 5 height 12
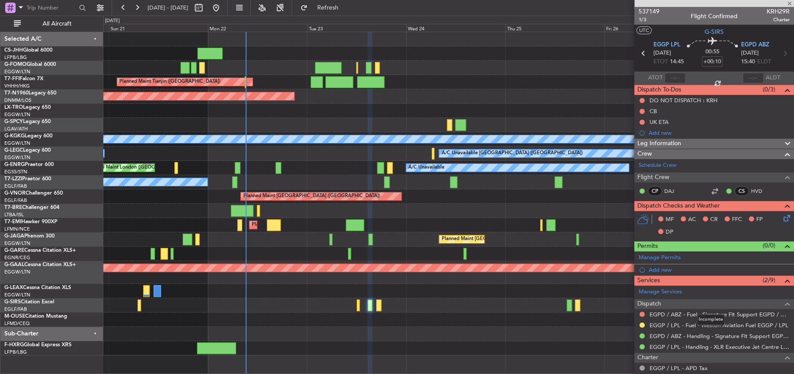
type input "0"
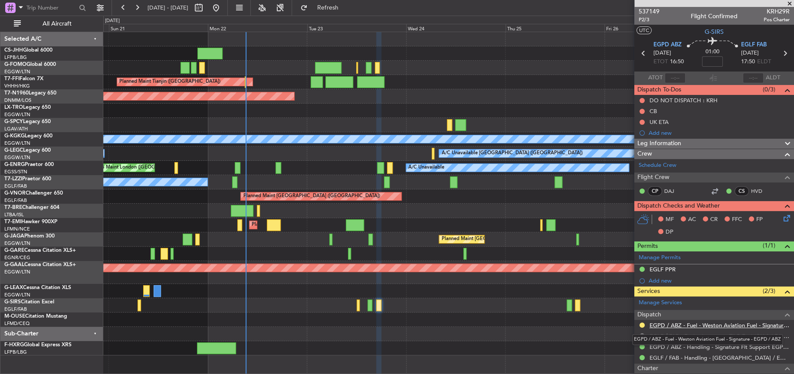
click at [674, 325] on link "EGPD / ABZ - Fuel - Weston Aviation Fuel - Signature - EGPD / ABZ" at bounding box center [719, 325] width 140 height 7
click at [344, 3] on button "Refresh" at bounding box center [322, 8] width 52 height 14
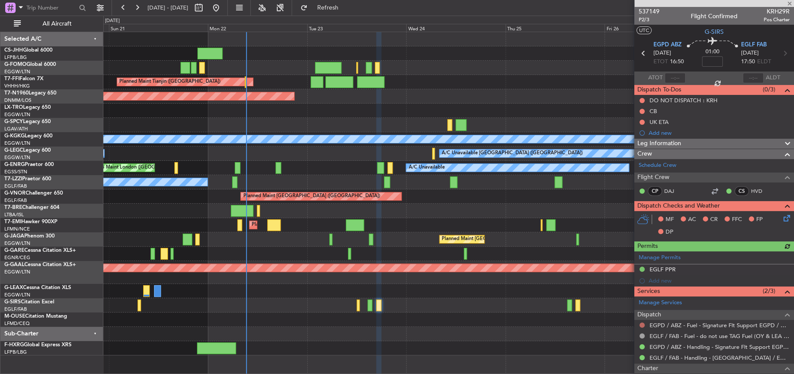
click at [643, 323] on button at bounding box center [641, 325] width 5 height 5
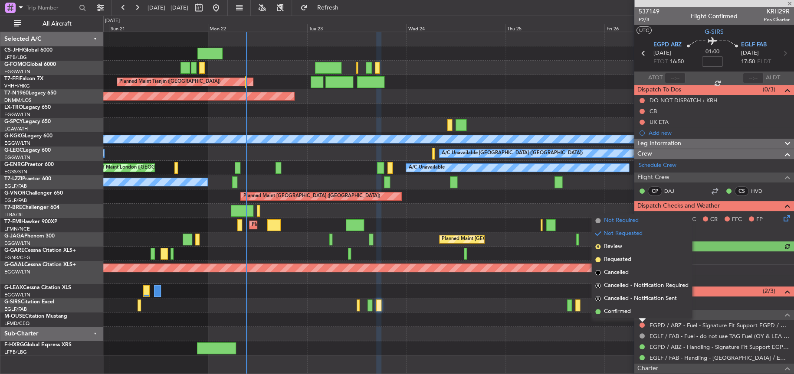
click at [612, 222] on span "Not Required" at bounding box center [621, 220] width 35 height 9
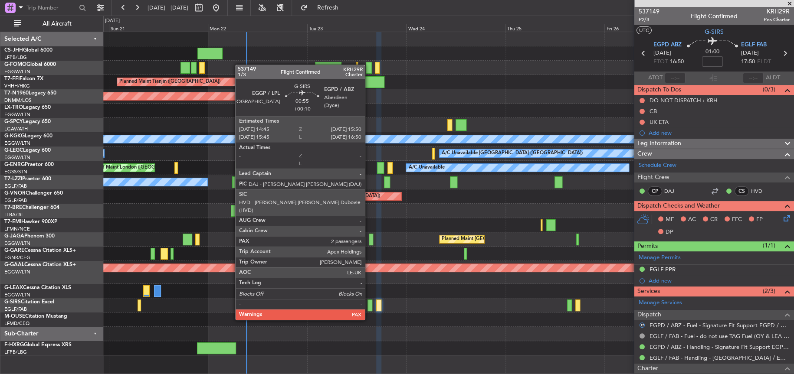
click at [369, 303] on div at bounding box center [369, 306] width 5 height 12
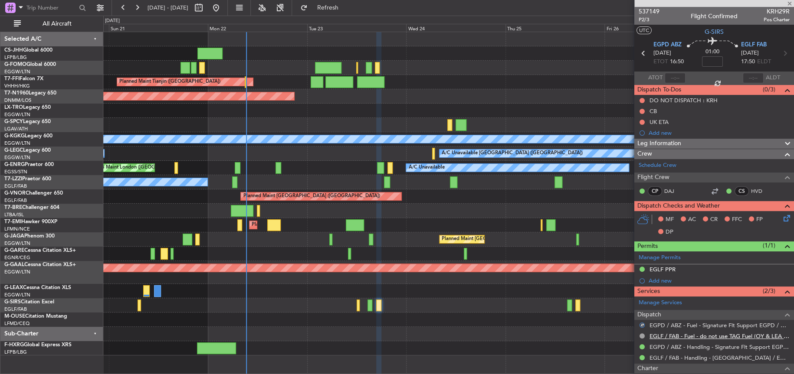
type input "+00:10"
type input "2"
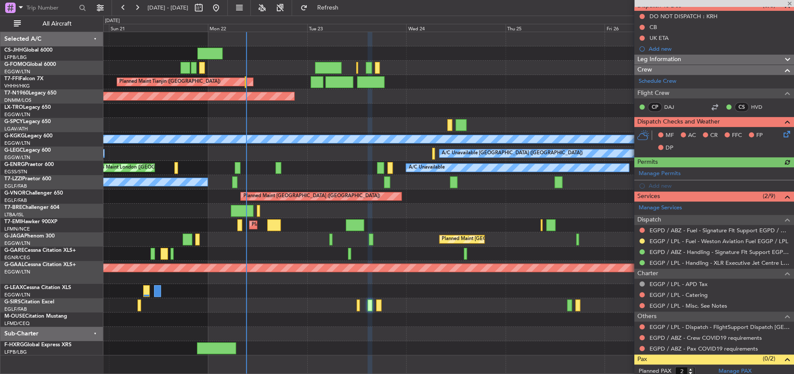
scroll to position [124, 0]
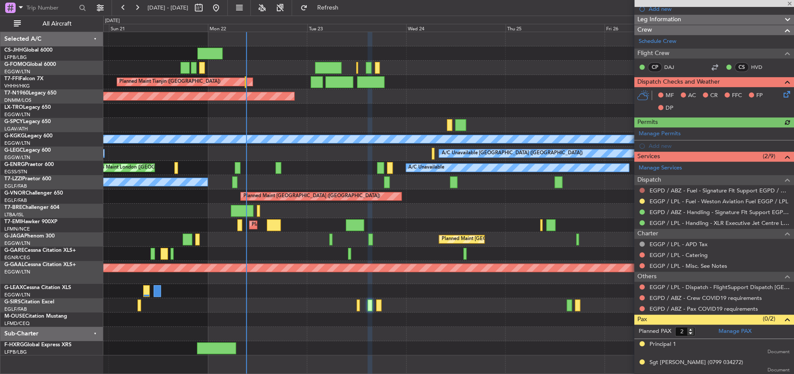
click at [639, 188] on button at bounding box center [641, 190] width 5 height 5
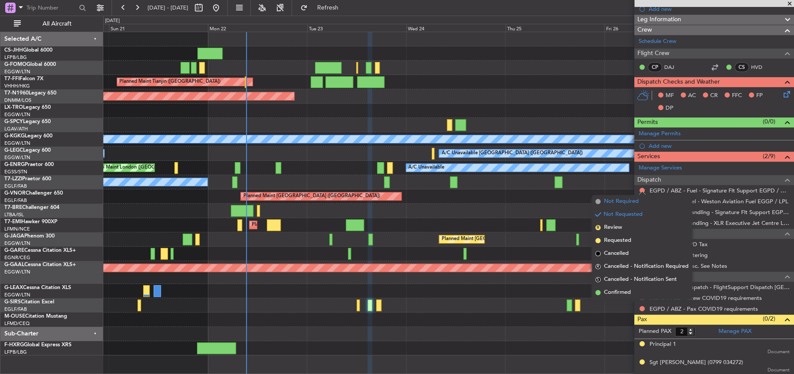
click at [598, 200] on span at bounding box center [597, 201] width 5 height 5
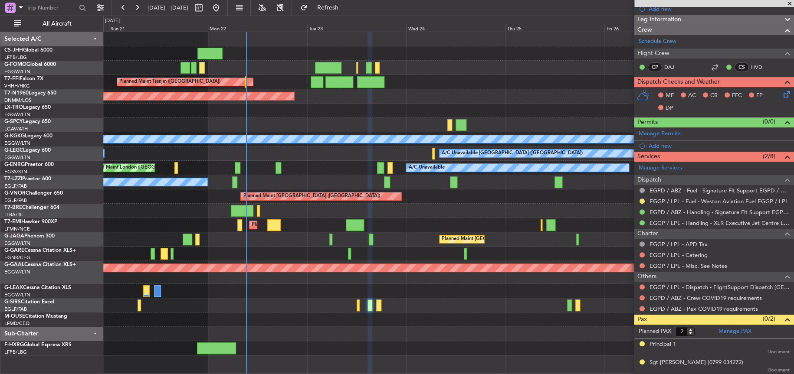
click at [335, 147] on div "A/C Unavailable London (Luton) A/C Unavailable" at bounding box center [448, 154] width 690 height 14
click at [336, 161] on div "A/C Unavailable AOG Maint London (Stansted)" at bounding box center [448, 168] width 690 height 14
click at [393, 232] on div "Planned Maint [GEOGRAPHIC_DATA] ([GEOGRAPHIC_DATA])" at bounding box center [448, 239] width 690 height 14
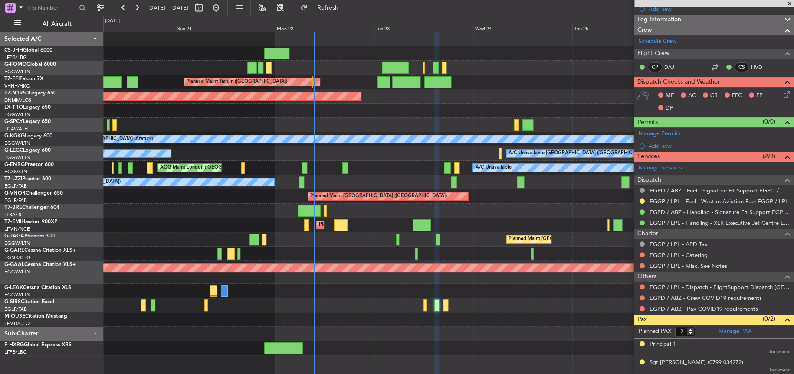
click at [243, 239] on div "Planned Maint [GEOGRAPHIC_DATA] ([GEOGRAPHIC_DATA])" at bounding box center [448, 239] width 690 height 14
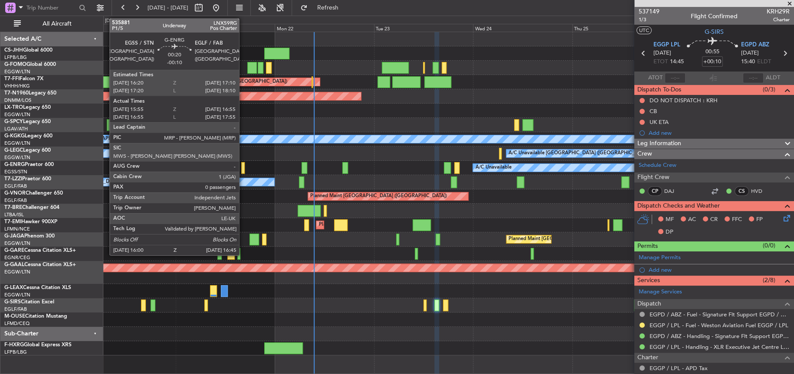
scroll to position [124, 0]
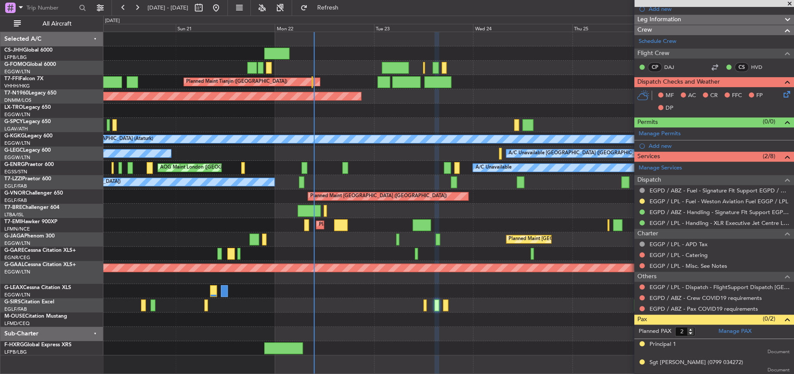
click at [222, 199] on div "Planned Maint [GEOGRAPHIC_DATA] ([GEOGRAPHIC_DATA])" at bounding box center [448, 196] width 690 height 14
click at [221, 200] on div "Planned Maint [GEOGRAPHIC_DATA] ([GEOGRAPHIC_DATA])" at bounding box center [448, 196] width 690 height 14
click at [500, 206] on div at bounding box center [447, 211] width 689 height 14
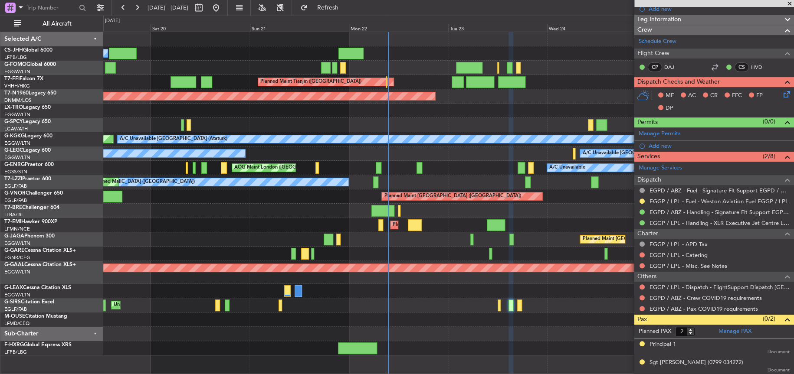
click at [436, 165] on div "A/C Unavailable AOG Maint London (Stansted)" at bounding box center [447, 168] width 689 height 14
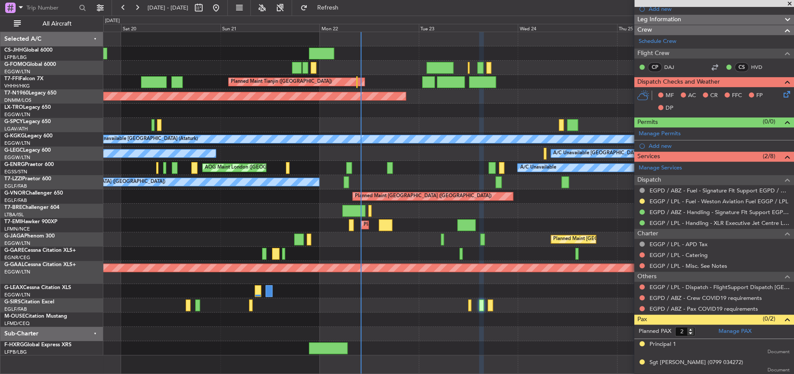
click at [408, 242] on div "Planned Maint [GEOGRAPHIC_DATA] ([GEOGRAPHIC_DATA])" at bounding box center [448, 239] width 690 height 14
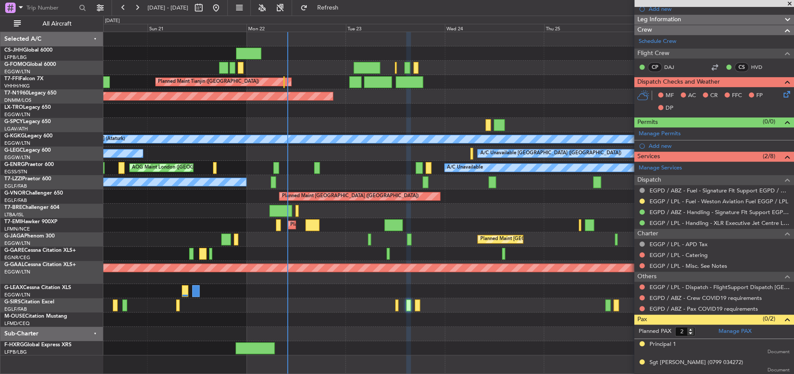
click at [361, 306] on div "Unplanned Maint [GEOGRAPHIC_DATA] ([GEOGRAPHIC_DATA])" at bounding box center [447, 305] width 689 height 14
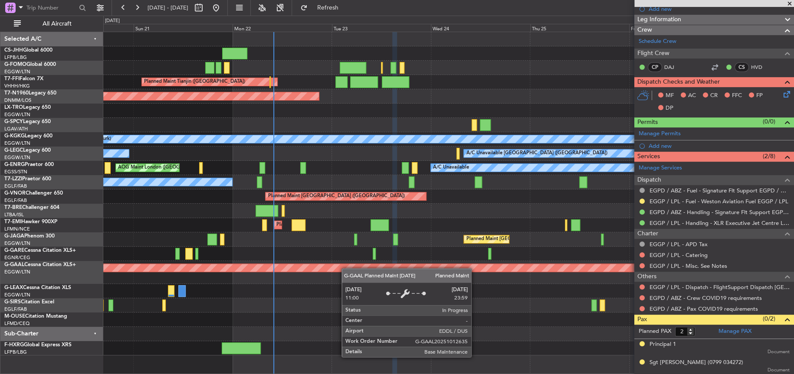
click at [342, 265] on div "Owner Planned Maint Tianjin (Binhai) AOG Maint London (Stansted) A/C Unavailabl…" at bounding box center [447, 193] width 689 height 323
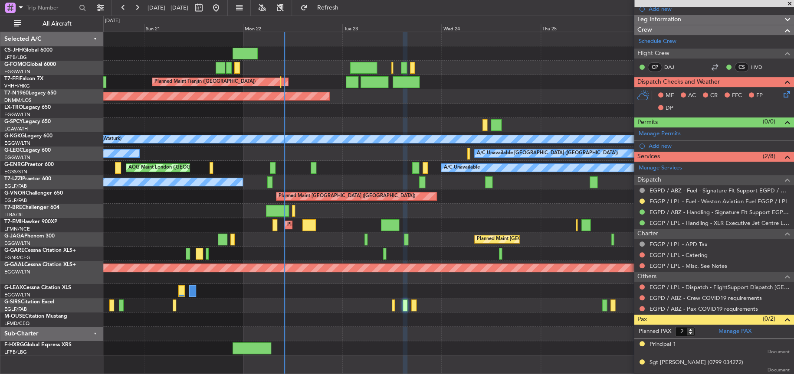
click at [345, 225] on div "Owner Planned Maint Tianjin (Binhai) AOG Maint London (Stansted) A/C Unavailabl…" at bounding box center [448, 193] width 690 height 323
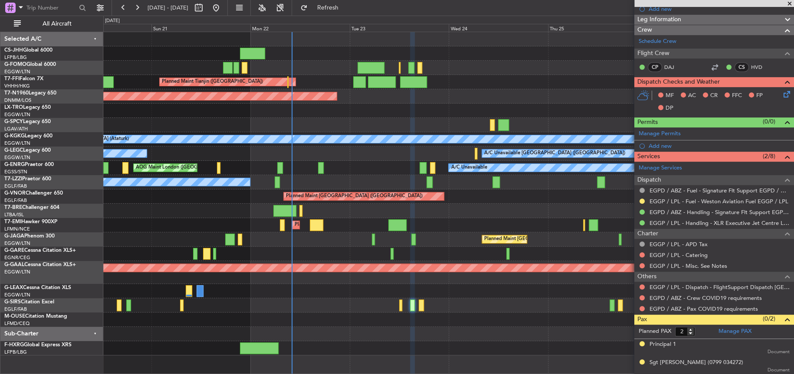
click at [364, 104] on div at bounding box center [448, 111] width 690 height 14
click at [561, 88] on div "Planned Maint Tianjin ([GEOGRAPHIC_DATA])" at bounding box center [448, 82] width 690 height 14
click at [553, 82] on div "Planned Maint Tianjin ([GEOGRAPHIC_DATA])" at bounding box center [448, 82] width 690 height 14
click at [551, 65] on div at bounding box center [448, 68] width 690 height 14
click at [548, 72] on div at bounding box center [448, 68] width 690 height 14
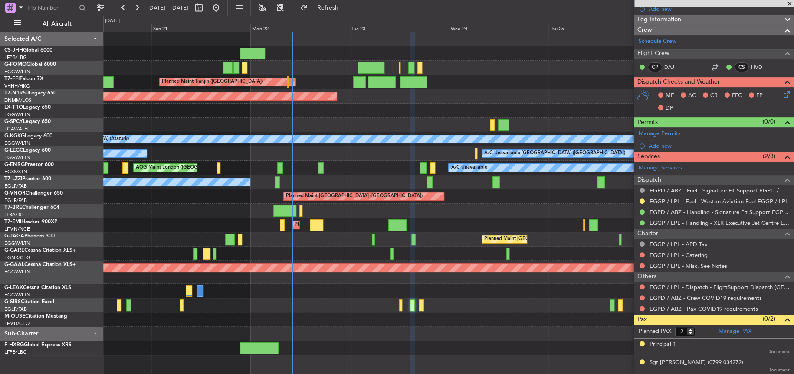
click at [510, 68] on div at bounding box center [448, 68] width 690 height 14
click at [546, 95] on div "AOG Maint London ([GEOGRAPHIC_DATA])" at bounding box center [448, 96] width 690 height 14
click at [544, 195] on div "Planned Maint [GEOGRAPHIC_DATA] ([GEOGRAPHIC_DATA])" at bounding box center [448, 196] width 690 height 14
click at [641, 199] on button at bounding box center [641, 201] width 5 height 5
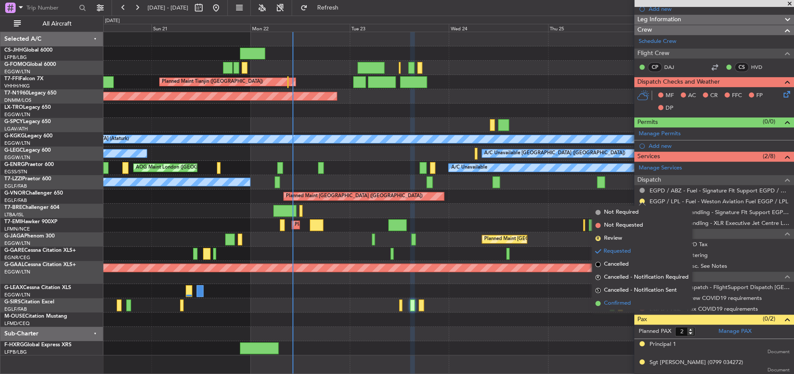
click at [616, 303] on span "Confirmed" at bounding box center [617, 303] width 27 height 9
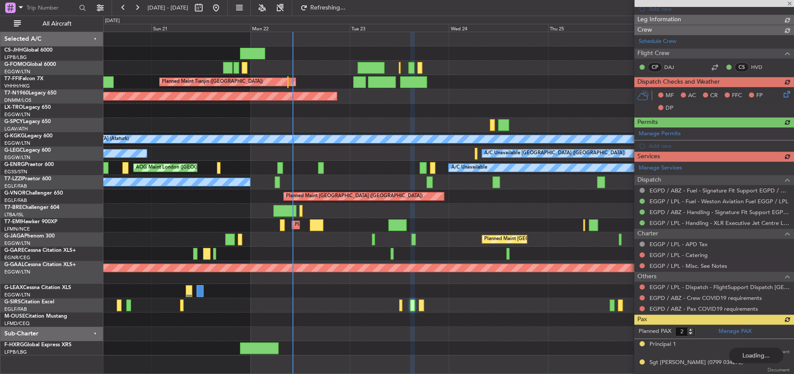
click at [398, 304] on div "Unplanned Maint [GEOGRAPHIC_DATA] ([GEOGRAPHIC_DATA])" at bounding box center [448, 305] width 690 height 14
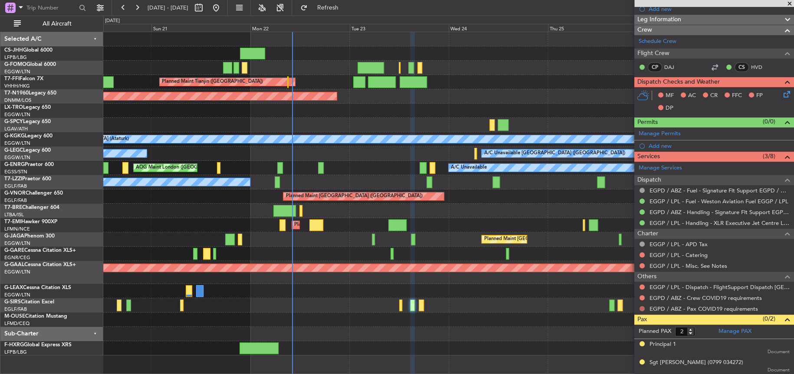
click at [642, 310] on mat-tooltip-component "Not Requested" at bounding box center [641, 321] width 49 height 23
click at [640, 307] on button at bounding box center [641, 308] width 5 height 5
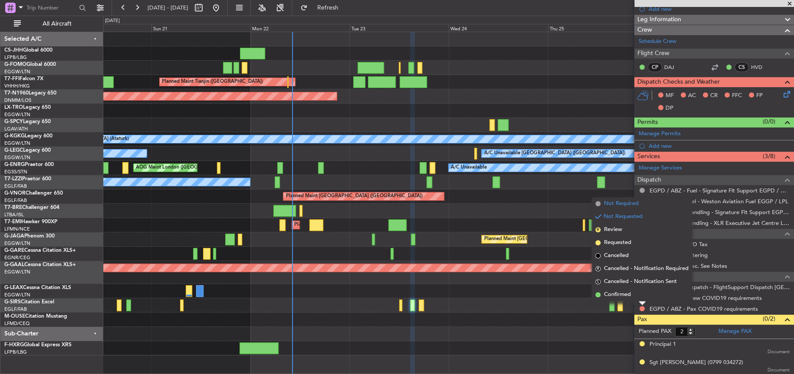
click at [634, 199] on li "Not Required" at bounding box center [641, 203] width 100 height 13
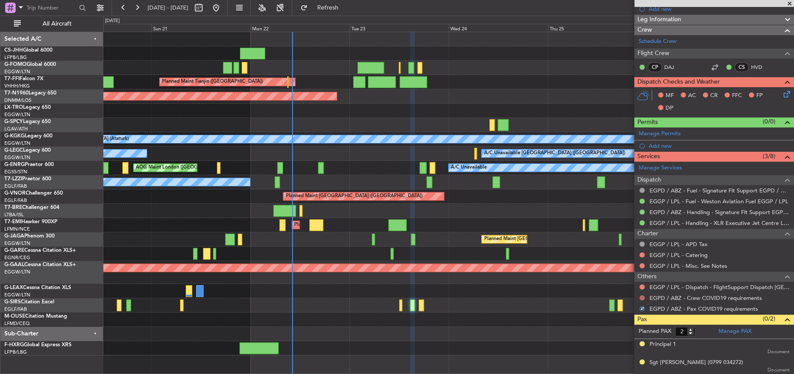
click at [640, 298] on button at bounding box center [641, 297] width 5 height 5
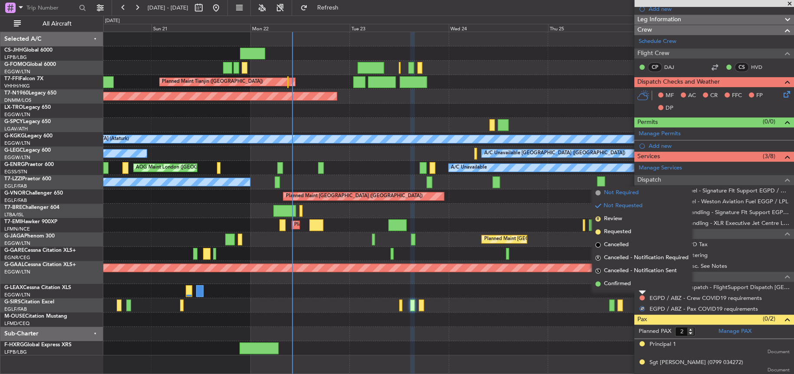
click at [626, 196] on span "Not Required" at bounding box center [621, 193] width 35 height 9
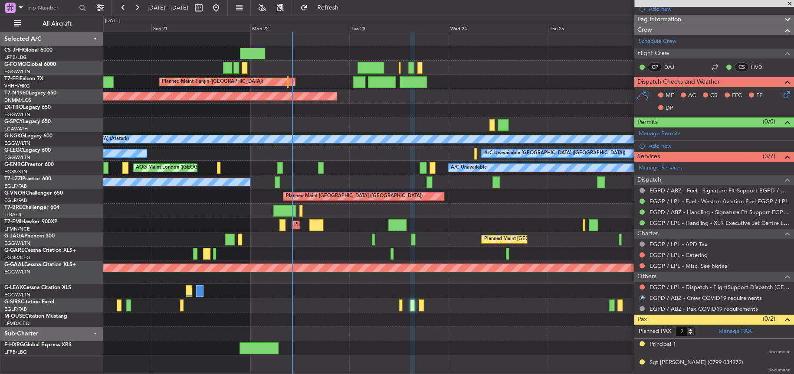
click at [643, 284] on div at bounding box center [641, 287] width 7 height 7
click at [642, 286] on button at bounding box center [641, 286] width 5 height 5
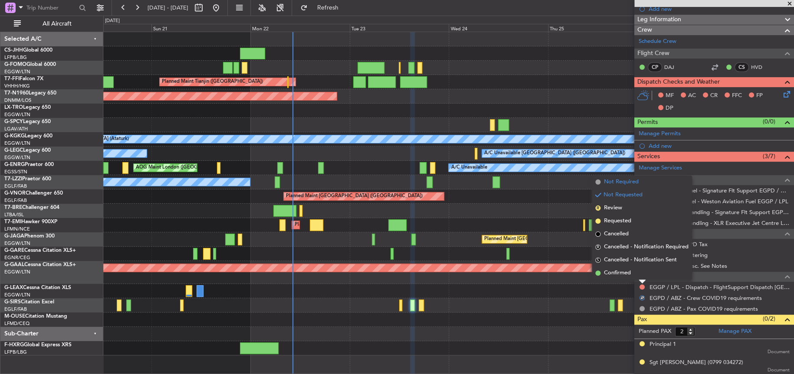
click at [615, 183] on span "Not Required" at bounding box center [621, 182] width 35 height 9
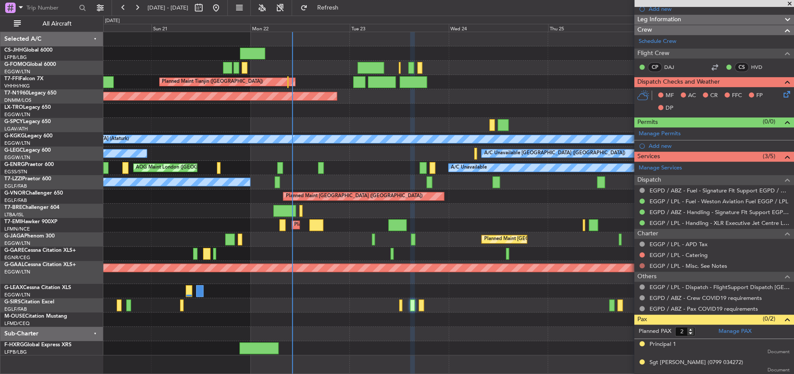
click at [643, 263] on button at bounding box center [641, 265] width 5 height 5
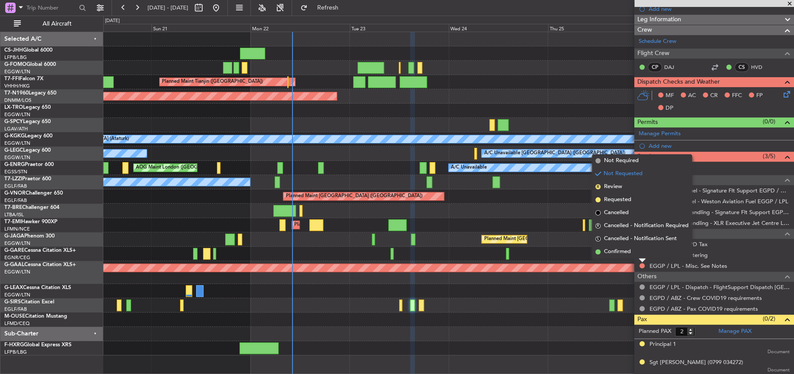
click at [760, 246] on div "EGGP / LPL - APD Tax" at bounding box center [714, 244] width 160 height 11
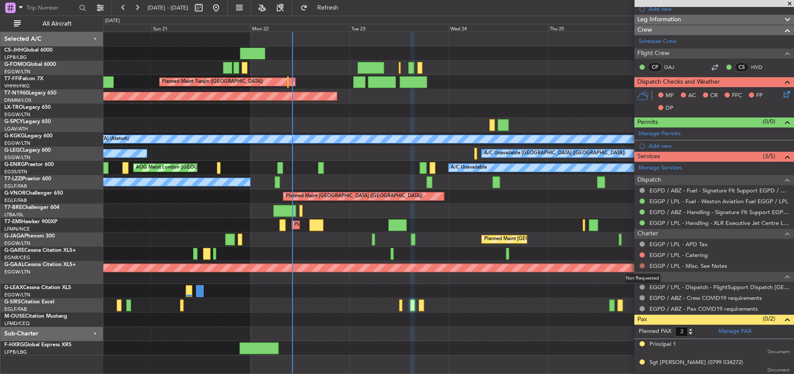
click at [639, 264] on button at bounding box center [641, 265] width 5 height 5
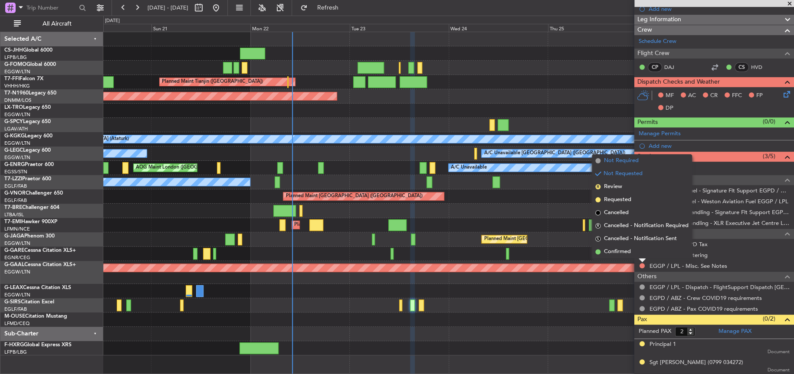
click at [624, 159] on span "Not Required" at bounding box center [621, 161] width 35 height 9
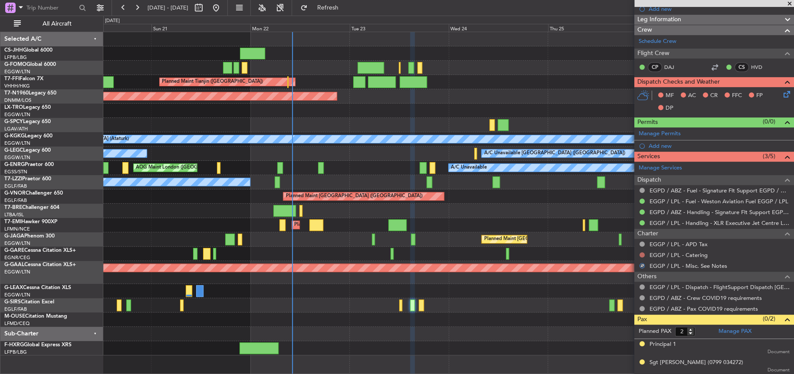
click at [640, 255] on button at bounding box center [641, 254] width 5 height 5
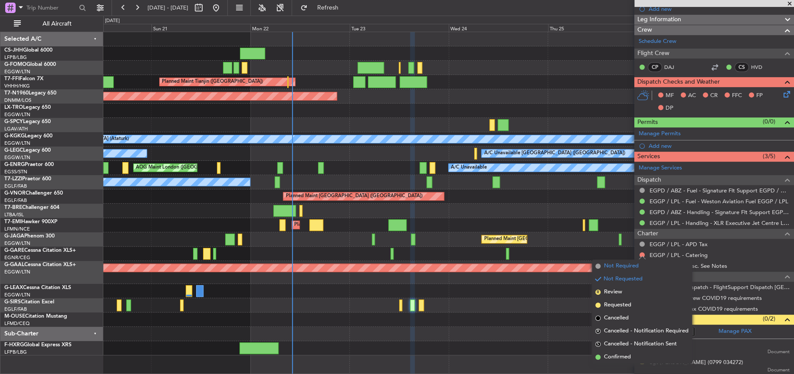
click at [641, 262] on li "Not Required" at bounding box center [641, 266] width 100 height 13
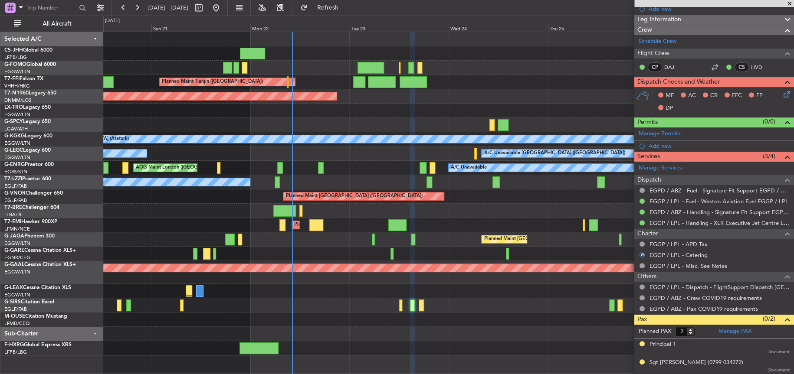
click at [641, 252] on div at bounding box center [641, 254] width 5 height 5
click at [642, 253] on button at bounding box center [641, 254] width 5 height 5
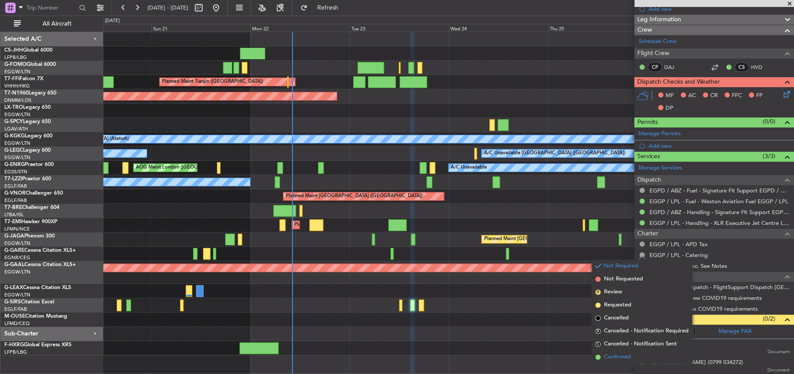
click at [615, 356] on span "Confirmed" at bounding box center [617, 357] width 27 height 9
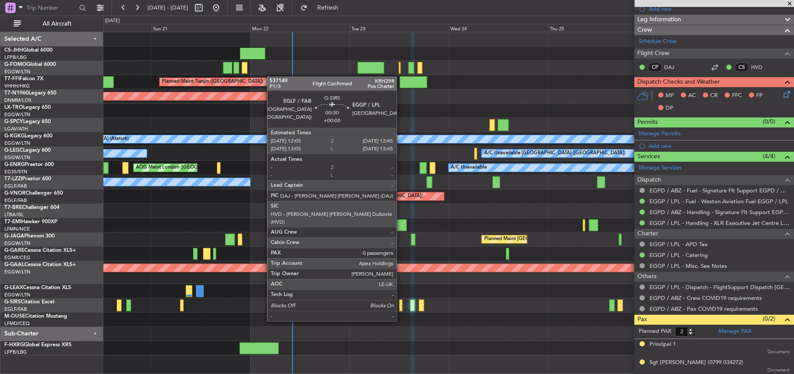
click at [400, 304] on div at bounding box center [400, 306] width 3 height 12
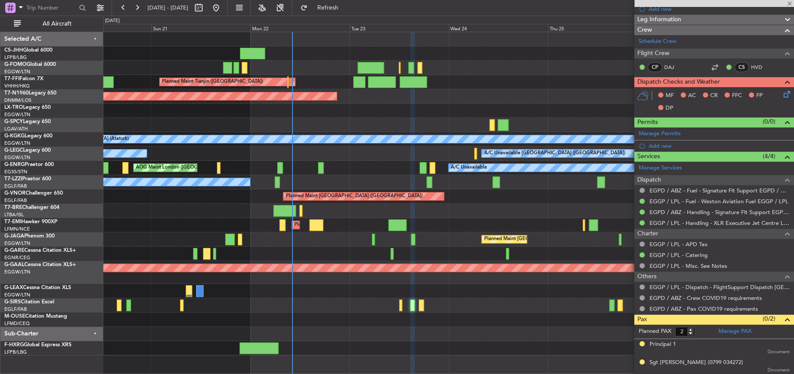
type input "0"
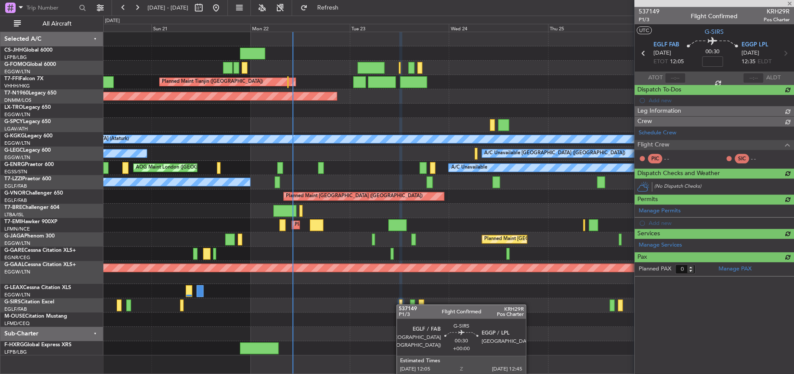
scroll to position [0, 0]
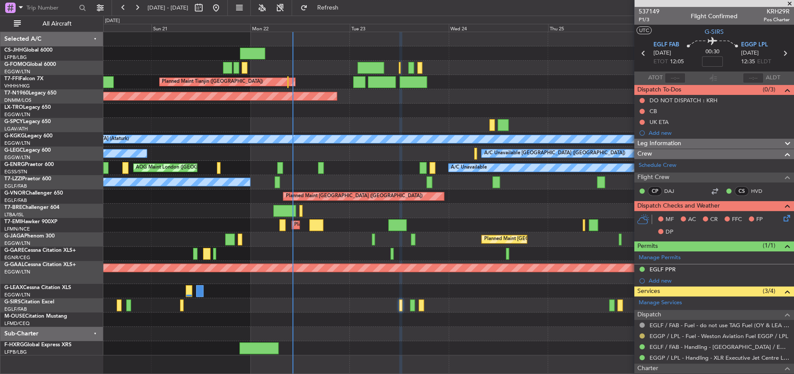
click at [641, 336] on button at bounding box center [641, 335] width 5 height 5
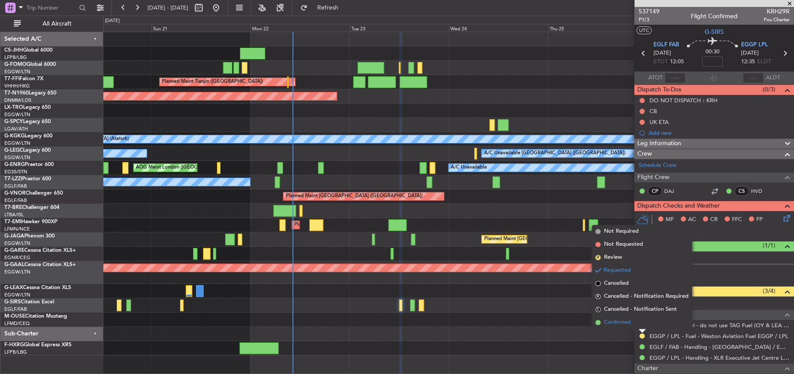
click at [624, 322] on span "Confirmed" at bounding box center [617, 322] width 27 height 9
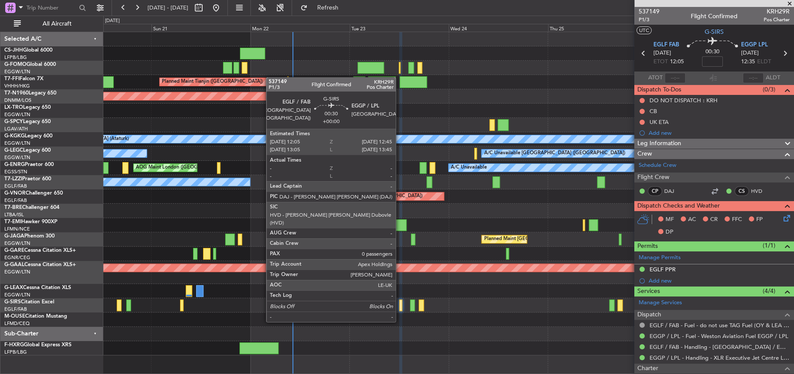
click at [399, 305] on div at bounding box center [400, 306] width 3 height 12
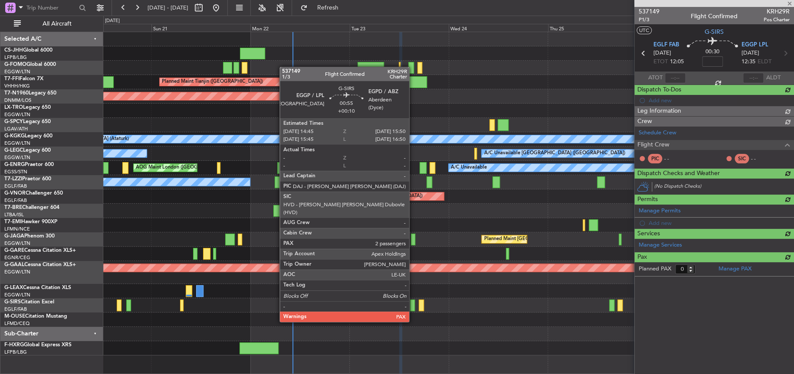
click at [413, 305] on div at bounding box center [412, 306] width 5 height 12
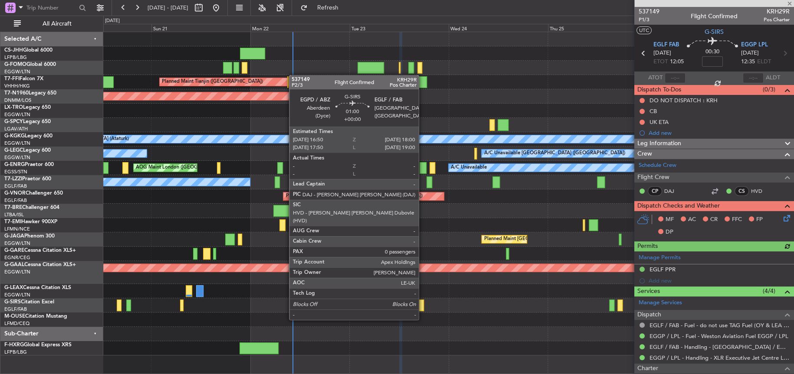
type input "+00:10"
type input "2"
click at [416, 303] on div "Unplanned Maint [GEOGRAPHIC_DATA] ([GEOGRAPHIC_DATA])" at bounding box center [447, 305] width 689 height 14
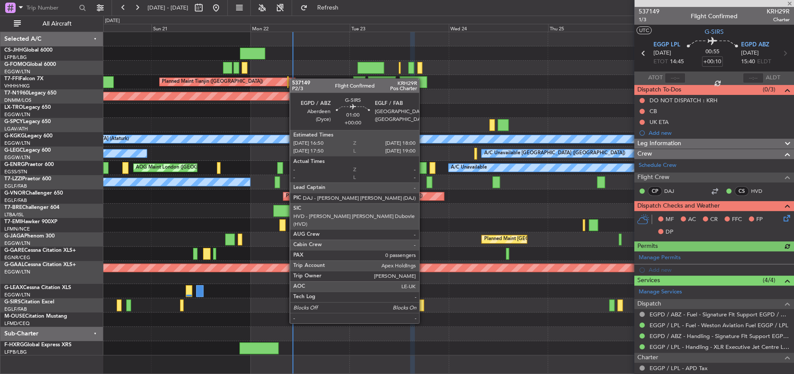
click at [423, 307] on div at bounding box center [420, 306] width 5 height 12
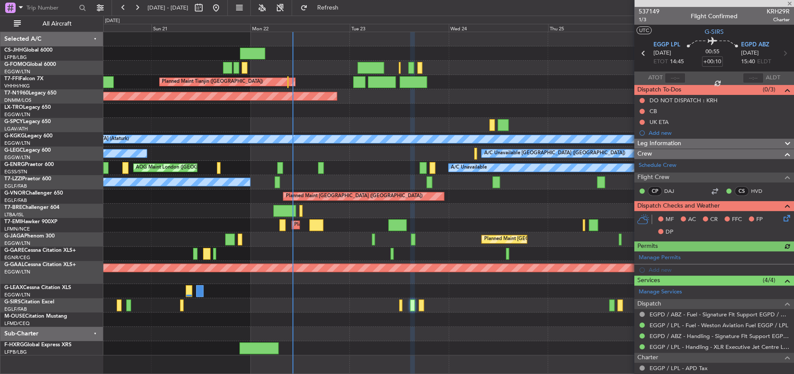
type input "0"
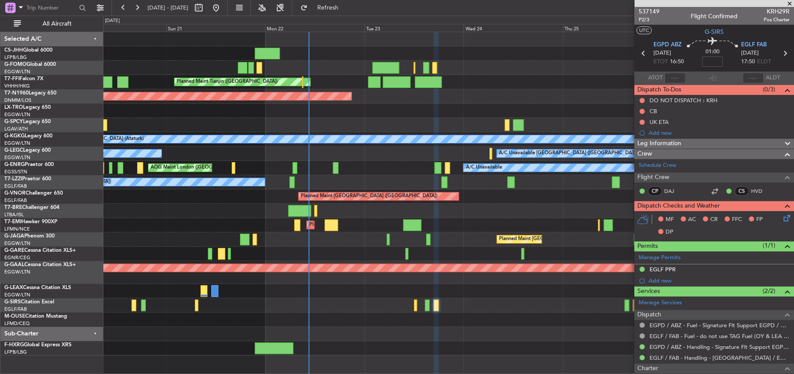
click at [374, 174] on div "Planned Maint Paris (Le Bourget) Owner Planned Maint Tianjin (Binhai) AOG Maint…" at bounding box center [448, 193] width 690 height 323
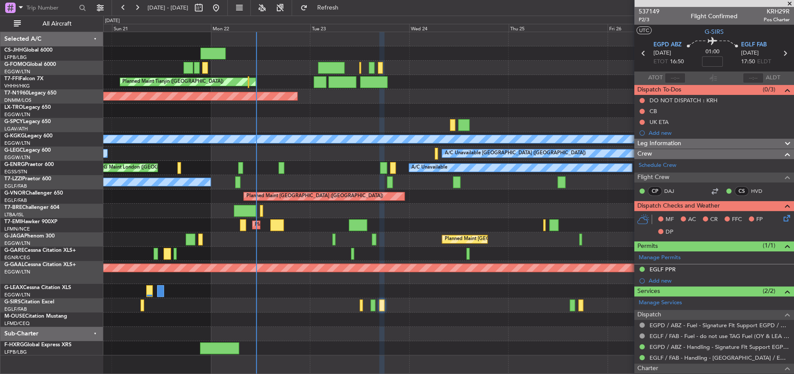
click at [321, 242] on div "Planned Maint [GEOGRAPHIC_DATA] ([GEOGRAPHIC_DATA])" at bounding box center [447, 239] width 689 height 14
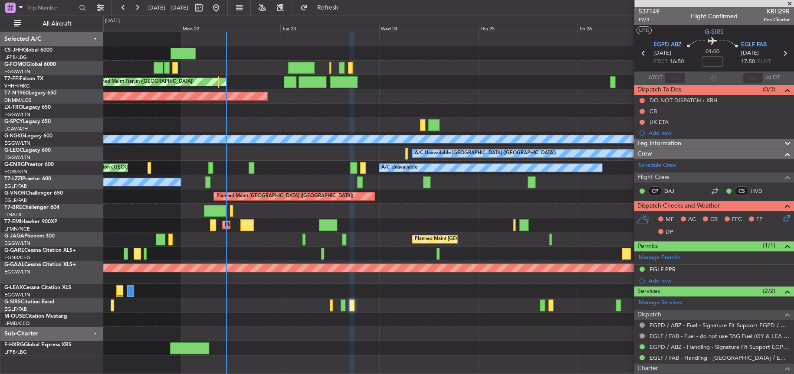
click at [469, 95] on div "AOG Maint London ([GEOGRAPHIC_DATA])" at bounding box center [447, 96] width 689 height 14
click at [443, 87] on div "Planned Maint Tianjin ([GEOGRAPHIC_DATA])" at bounding box center [447, 82] width 689 height 14
click at [440, 72] on div at bounding box center [447, 68] width 689 height 14
click at [604, 64] on div at bounding box center [447, 68] width 689 height 14
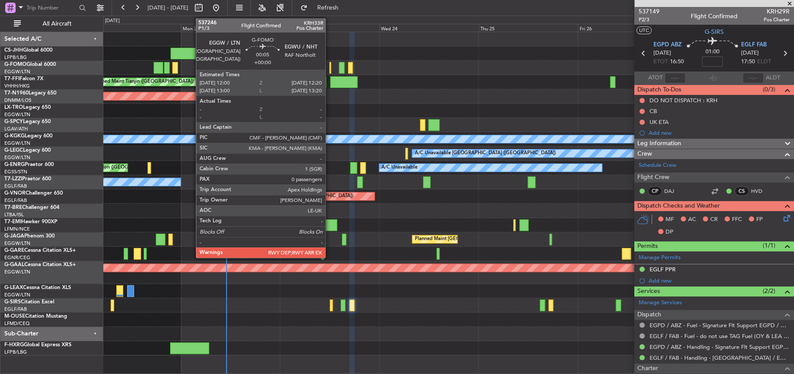
click at [329, 68] on div at bounding box center [330, 68] width 2 height 12
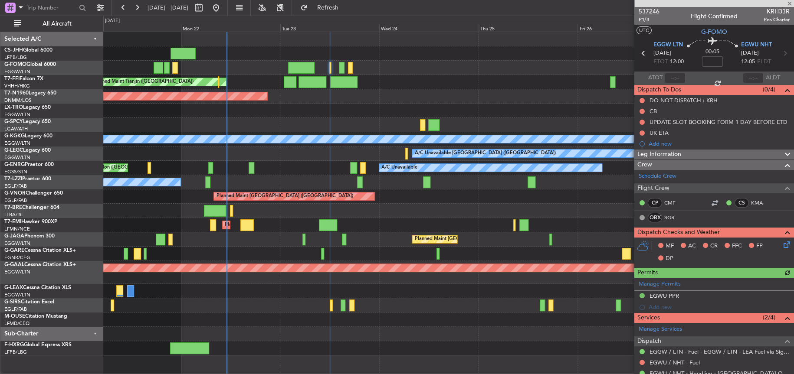
click at [651, 10] on span "537246" at bounding box center [648, 11] width 21 height 9
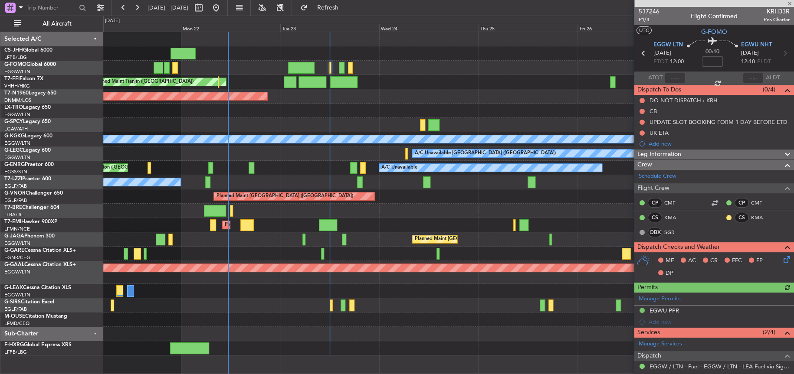
type input "+00:05"
click at [306, 167] on div "A/C Unavailable AOG Maint London (Stansted)" at bounding box center [448, 168] width 690 height 14
click at [646, 8] on span "537246" at bounding box center [648, 11] width 21 height 9
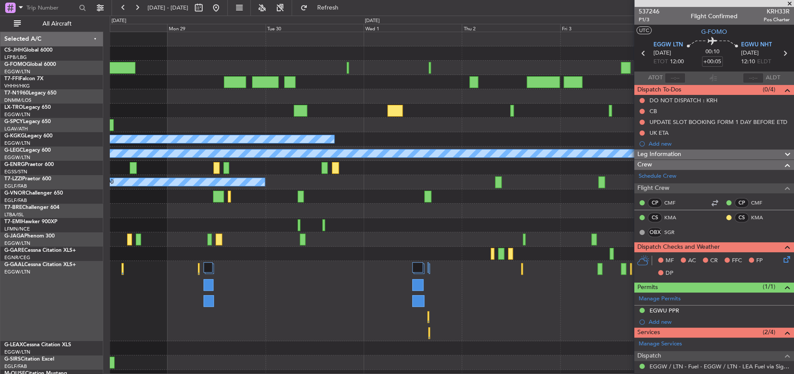
click at [168, 216] on div at bounding box center [451, 211] width 683 height 14
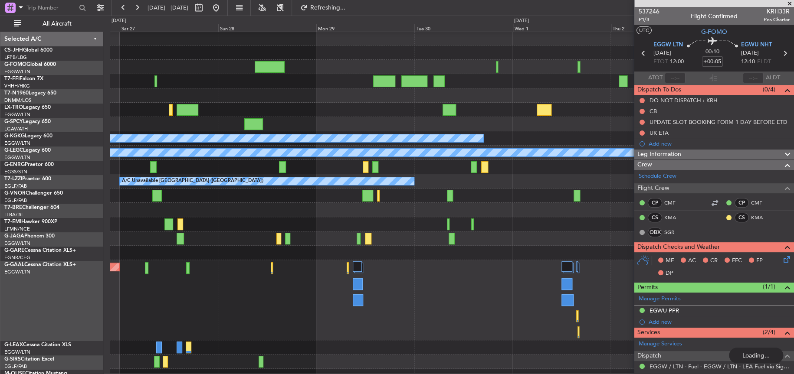
scroll to position [0, 0]
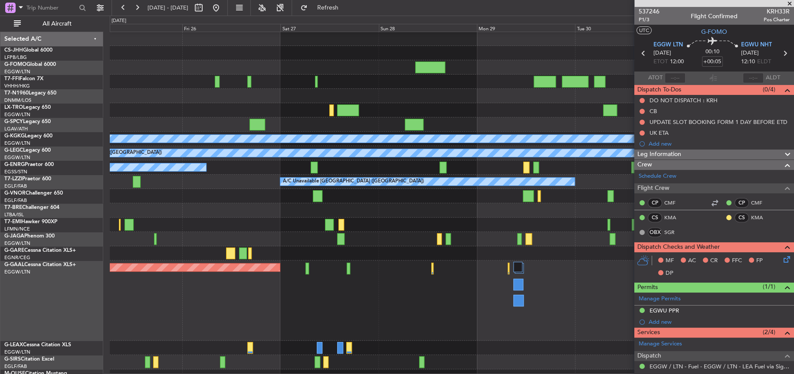
click at [286, 60] on div at bounding box center [451, 67] width 683 height 14
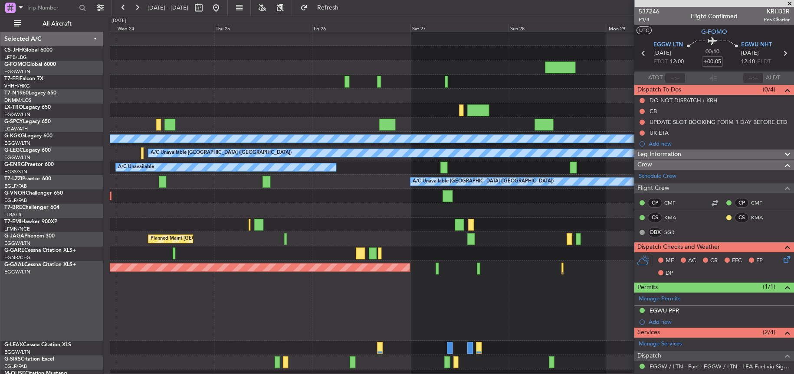
click at [634, 205] on fb-app "25 Sep 2025 - 02 Oct 2025 Refresh Quick Links All Aircraft Planned Maint Tianji…" at bounding box center [397, 191] width 794 height 368
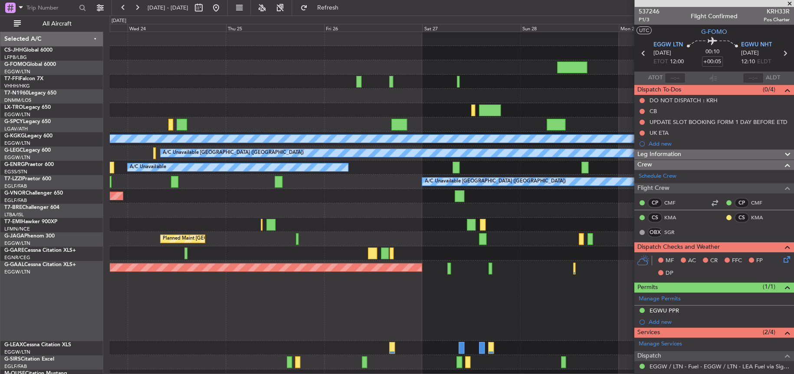
click at [273, 256] on div at bounding box center [451, 253] width 683 height 14
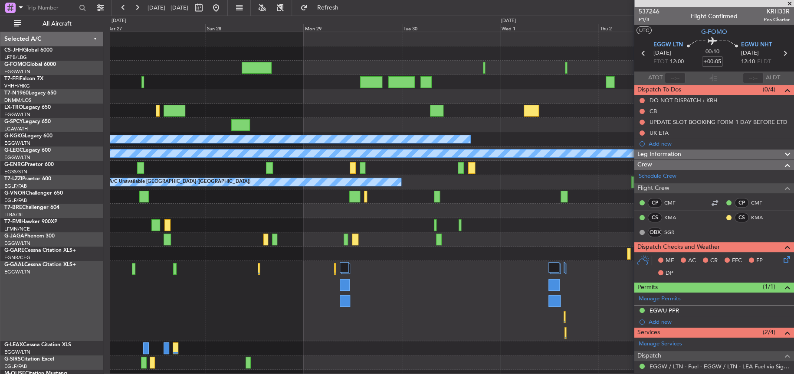
click at [28, 285] on div "A/C Unavailable Istanbul (Ataturk) A/C Unavailable London (Luton) A/C Unavailab…" at bounding box center [397, 195] width 794 height 359
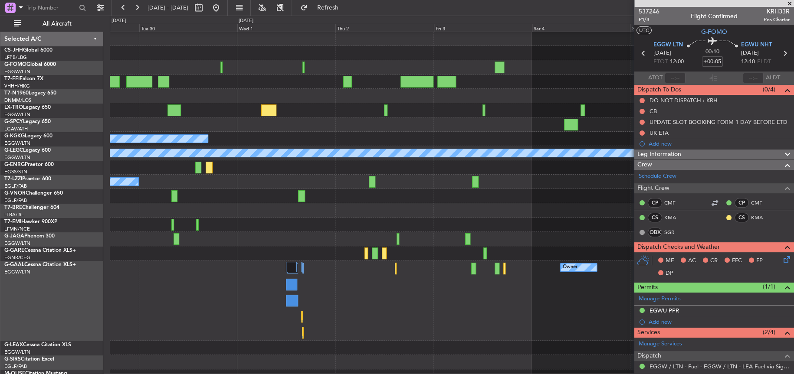
click at [532, 239] on div "A/C Unavailable A/C Unavailable Istanbul (Ataturk) A/C Unavailable London (Luto…" at bounding box center [451, 208] width 683 height 352
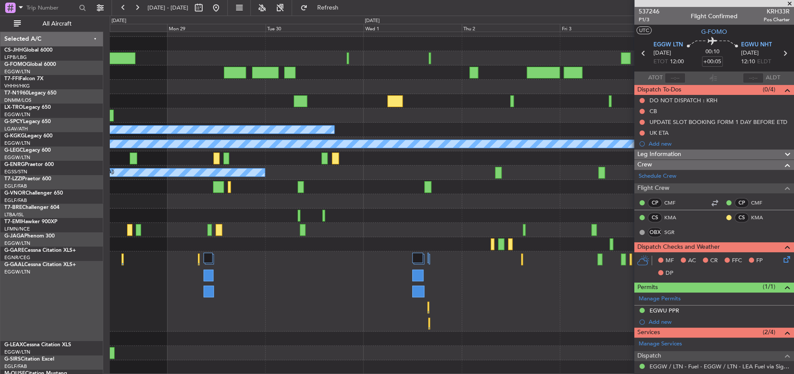
scroll to position [9, 0]
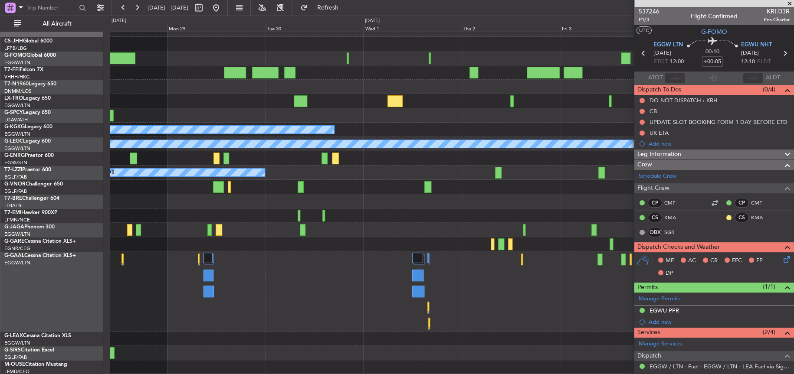
click at [390, 277] on div "A/C Unavailable Istanbul (Ataturk) A/C Unavailable London (Luton) A/C Unavailab…" at bounding box center [397, 195] width 794 height 359
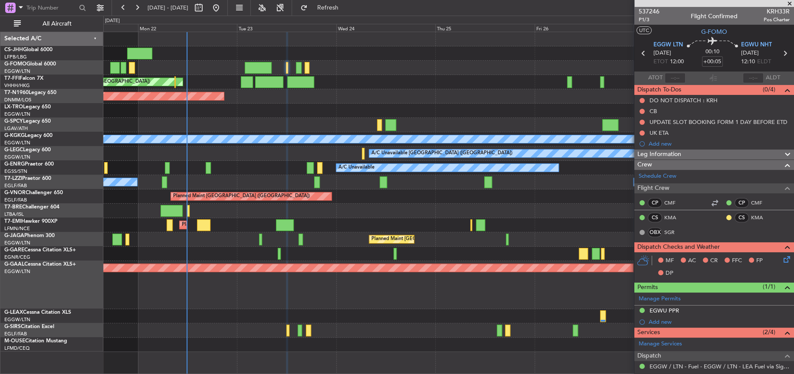
scroll to position [0, 0]
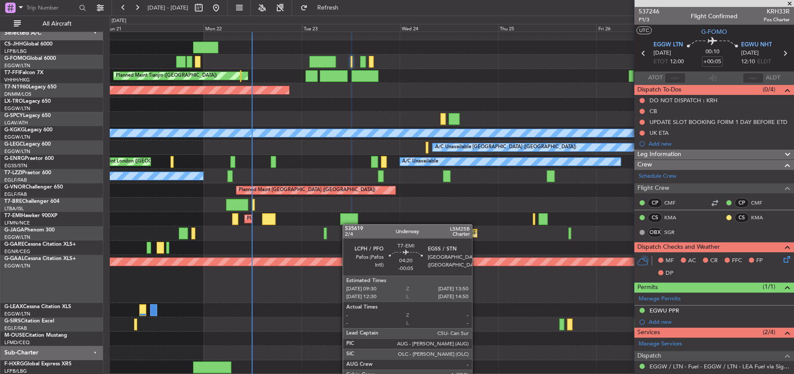
click at [344, 216] on div "Owner Planned Maint Tianjin (Binhai) AOG Maint London (Stansted) A/C Unavailabl…" at bounding box center [451, 200] width 683 height 349
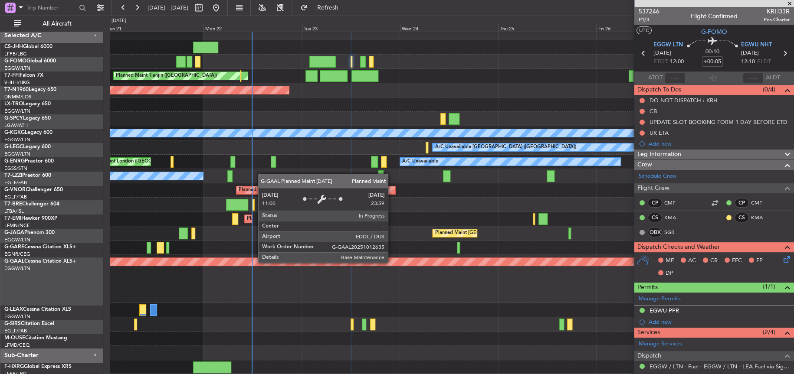
click at [218, 266] on div "Planned Maint Dusseldorf" at bounding box center [60, 262] width 1266 height 8
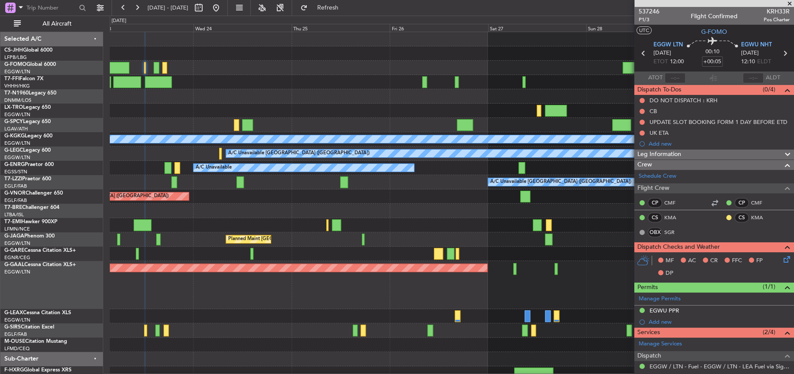
click at [332, 303] on div "Planned Maint Dusseldorf" at bounding box center [451, 285] width 683 height 48
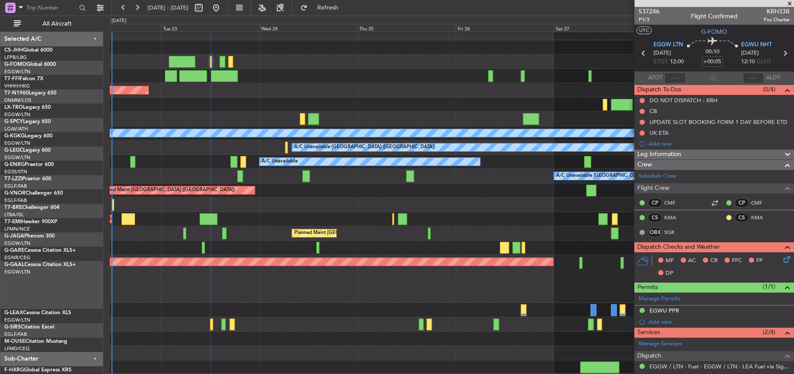
scroll to position [6, 0]
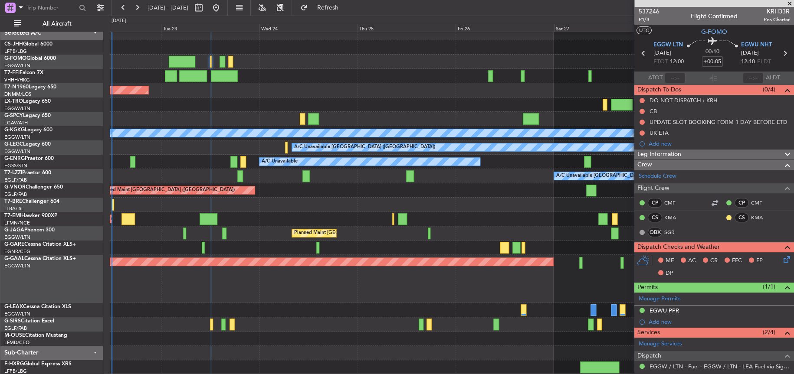
click at [373, 255] on div "Planned Maint Tianjin (Binhai) AOG Maint London (Stansted) A/C Unavailable Ista…" at bounding box center [451, 200] width 683 height 349
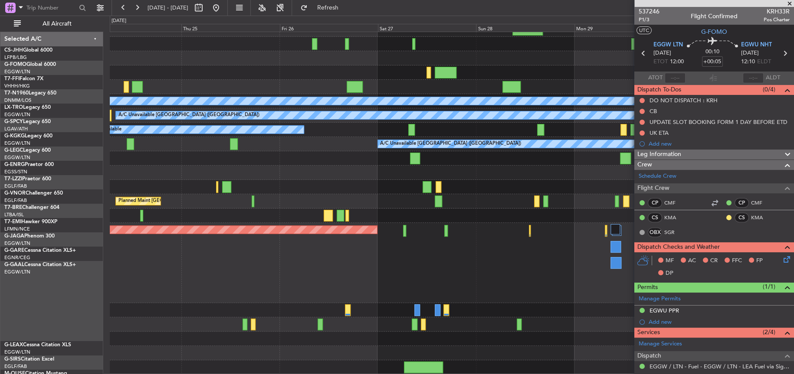
scroll to position [38, 0]
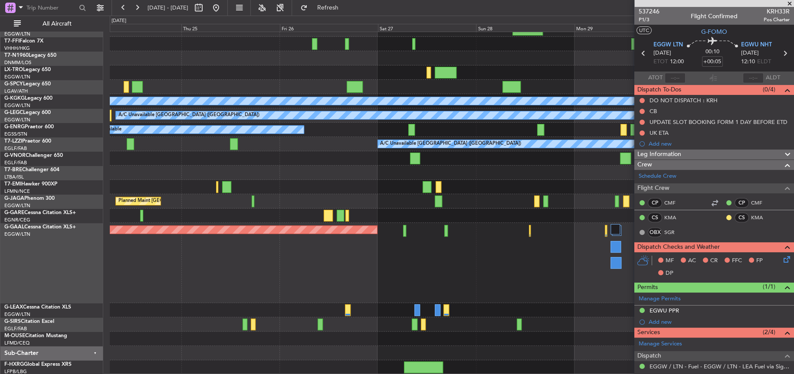
click at [321, 221] on div "AOG Maint London (Stansted) A/C Unavailable Istanbul (Ataturk) A/C Unavailable …" at bounding box center [451, 184] width 683 height 381
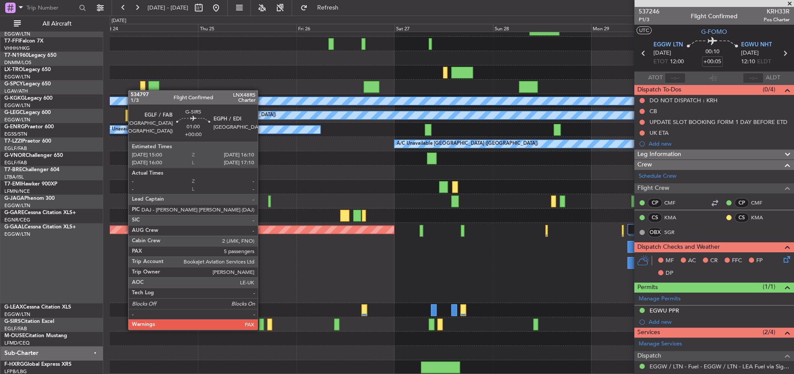
click at [261, 329] on div at bounding box center [261, 325] width 5 height 12
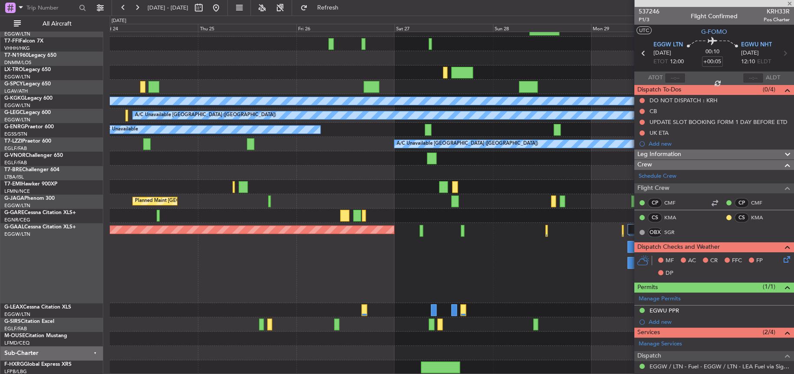
type input "5"
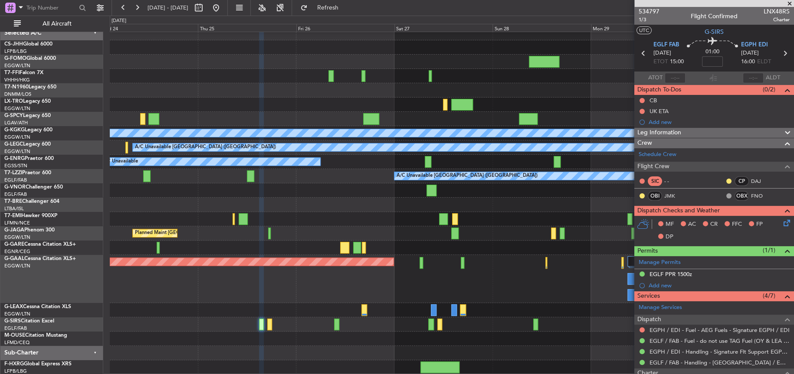
scroll to position [6, 0]
click at [314, 217] on div "Planned Maint Tianjin (Binhai) AOG Maint London (Stansted) A/C Unavailable Ista…" at bounding box center [451, 200] width 683 height 349
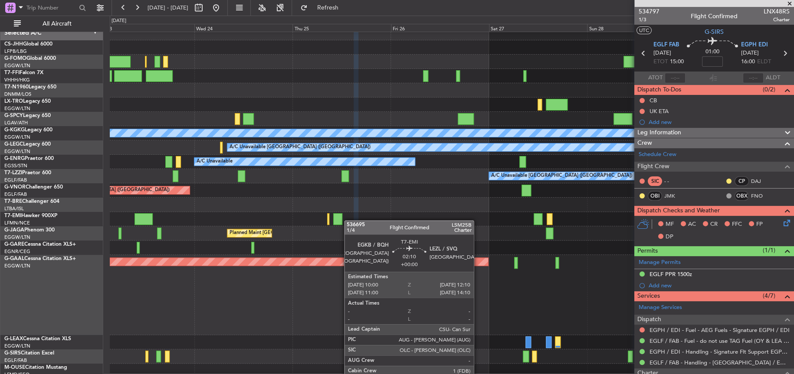
scroll to position [38, 0]
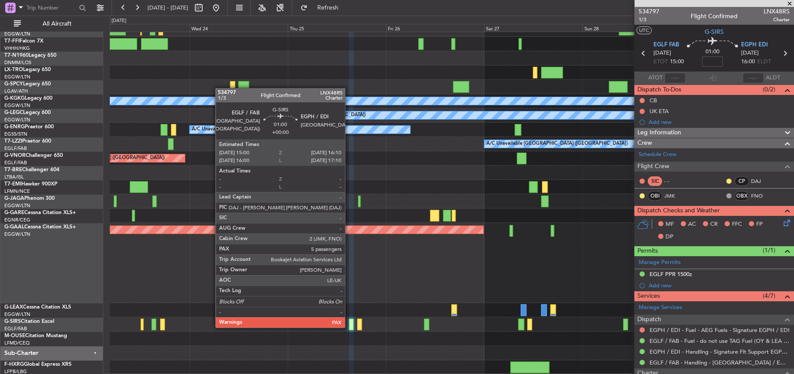
click at [349, 327] on div at bounding box center [351, 325] width 5 height 12
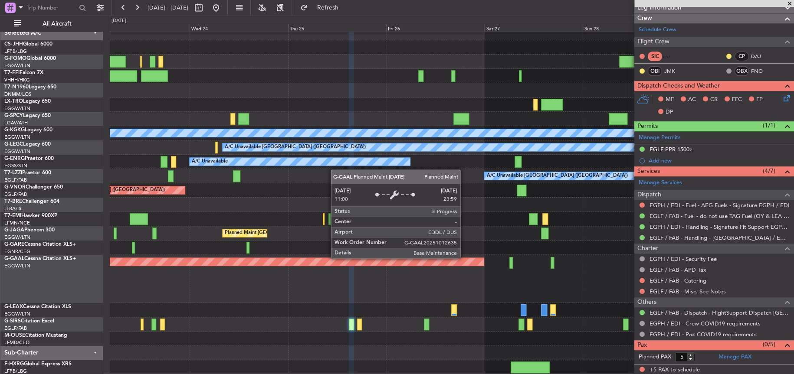
scroll to position [3, 0]
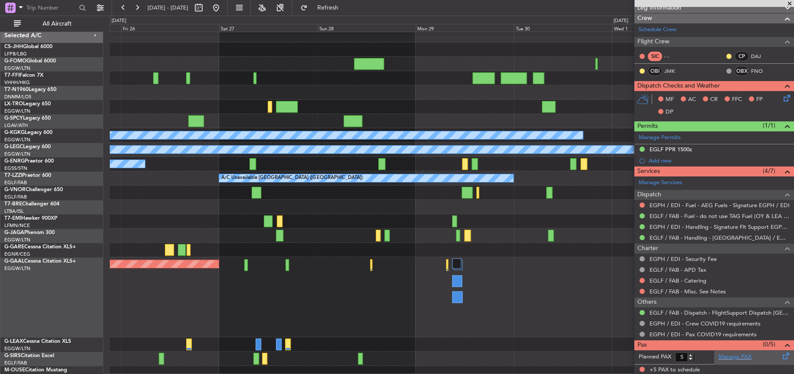
click at [737, 355] on link "Manage PAX" at bounding box center [734, 357] width 33 height 9
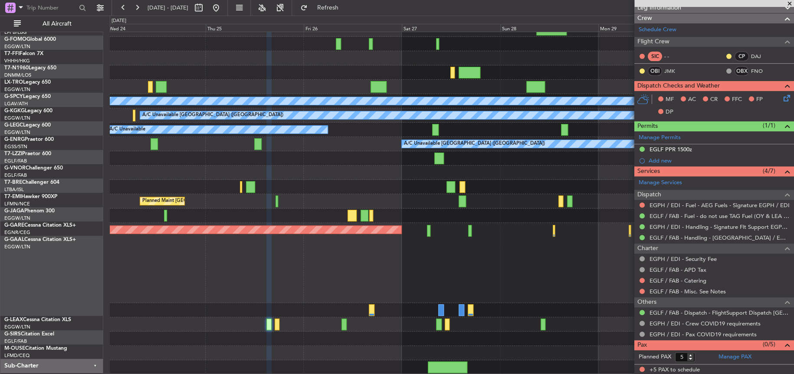
scroll to position [38, 0]
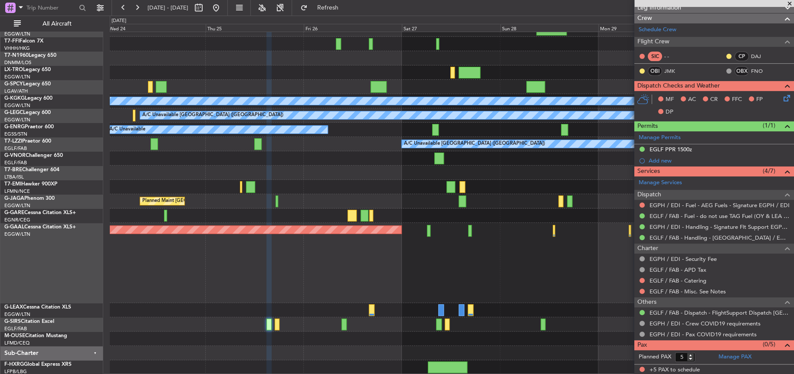
click at [530, 245] on div "Planned Maint Dusseldorf" at bounding box center [451, 263] width 683 height 80
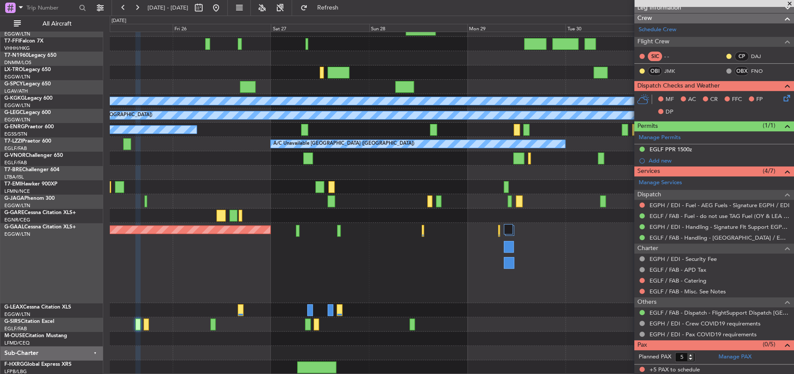
click at [348, 250] on div "A/C Unavailable Istanbul (Ataturk) A/C Unavailable London (Luton) A/C Unavailab…" at bounding box center [451, 184] width 683 height 381
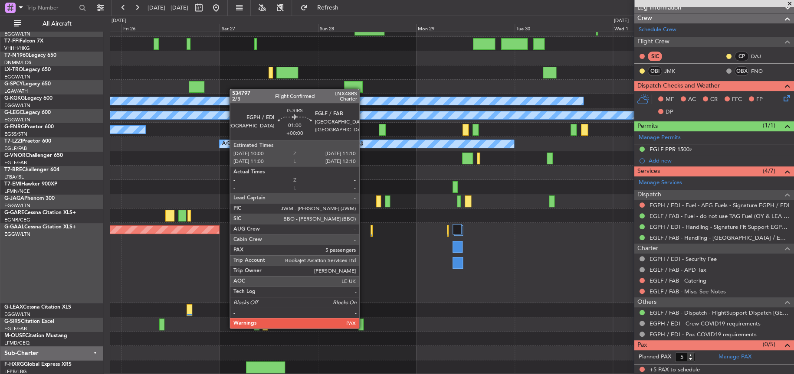
click at [363, 327] on div at bounding box center [360, 325] width 5 height 12
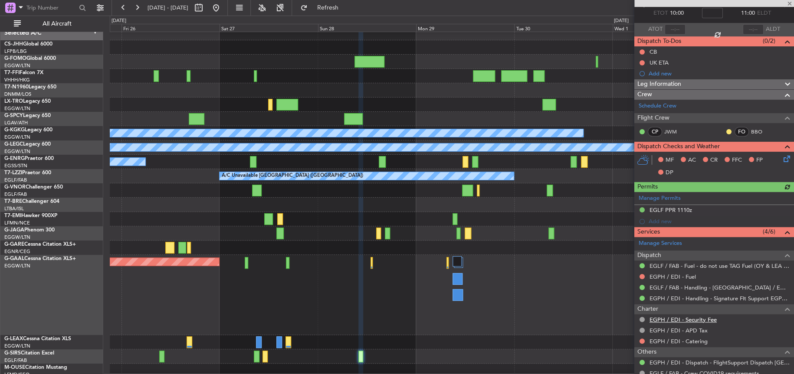
scroll to position [0, 0]
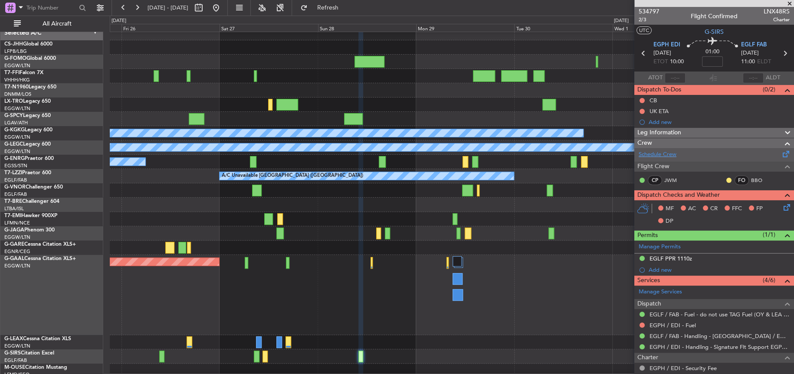
click at [671, 152] on link "Schedule Crew" at bounding box center [657, 154] width 38 height 9
click at [405, 269] on div "Planned Maint Dusseldorf Owner" at bounding box center [451, 295] width 683 height 80
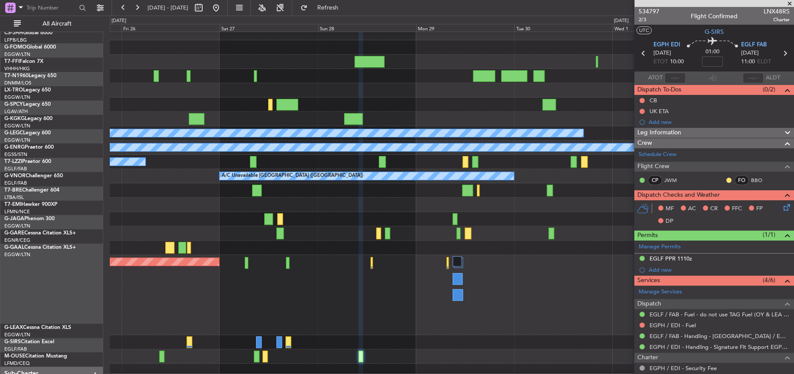
click at [404, 255] on div "Planned Maint Dusseldorf Owner" at bounding box center [451, 295] width 683 height 80
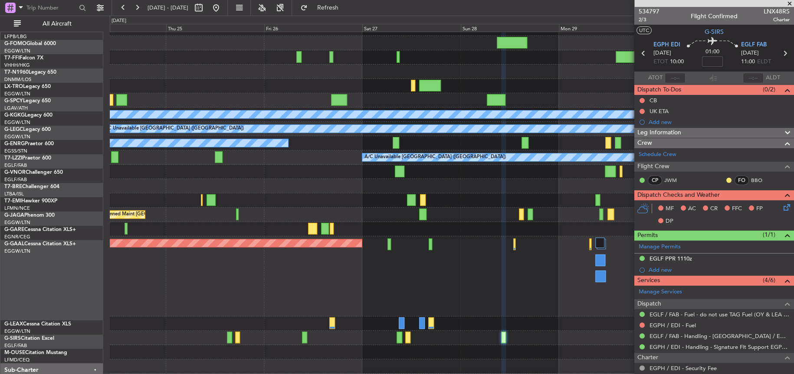
scroll to position [6, 0]
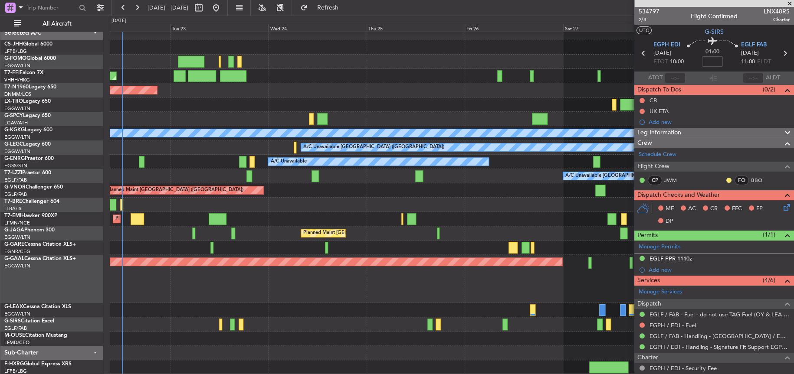
click at [321, 303] on div at bounding box center [451, 310] width 683 height 14
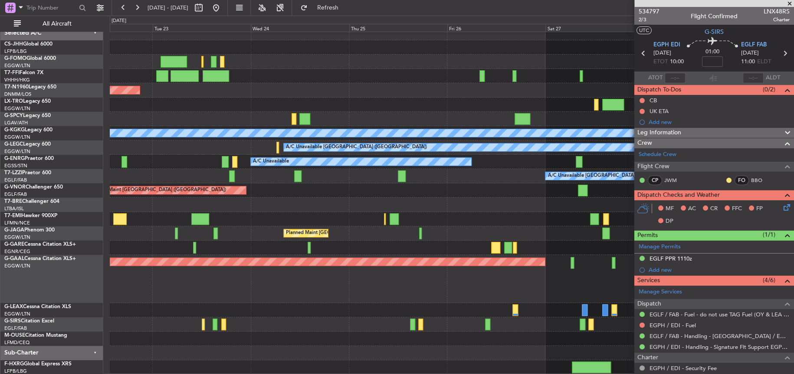
click at [328, 296] on div "Planned Maint Dusseldorf" at bounding box center [451, 279] width 683 height 48
click at [289, 279] on div "Planned Maint Dusseldorf" at bounding box center [451, 279] width 683 height 48
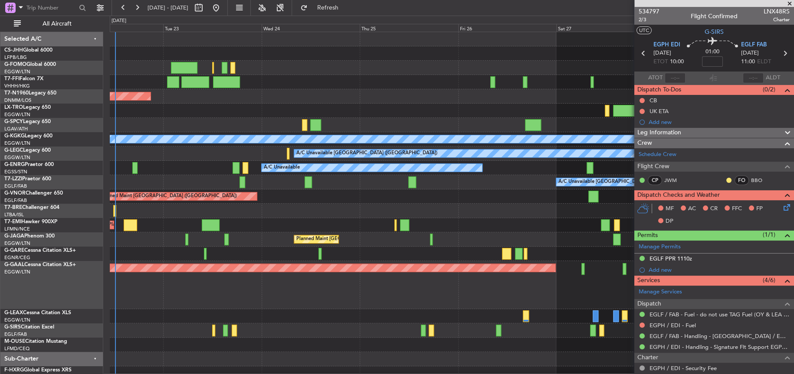
scroll to position [0, 0]
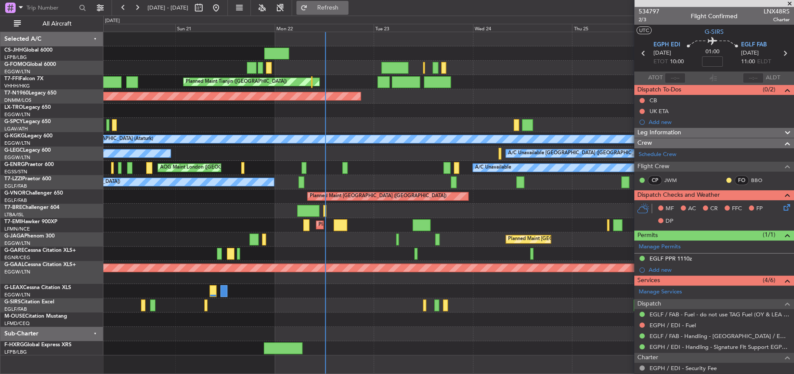
click at [342, 6] on span "Refresh" at bounding box center [327, 8] width 36 height 6
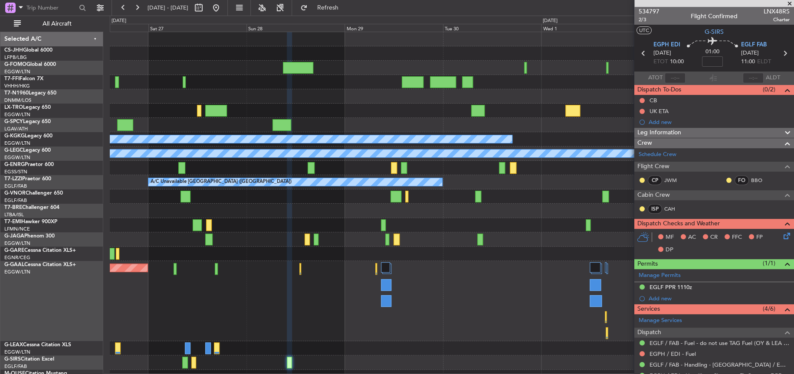
click at [351, 101] on div at bounding box center [451, 96] width 683 height 14
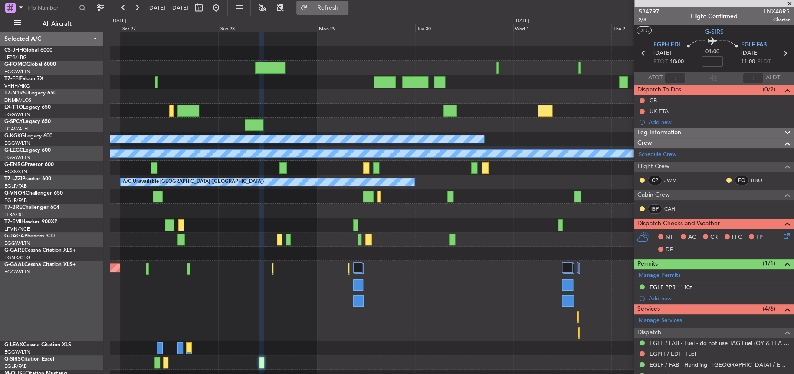
click at [346, 8] on span "Refresh" at bounding box center [327, 8] width 36 height 6
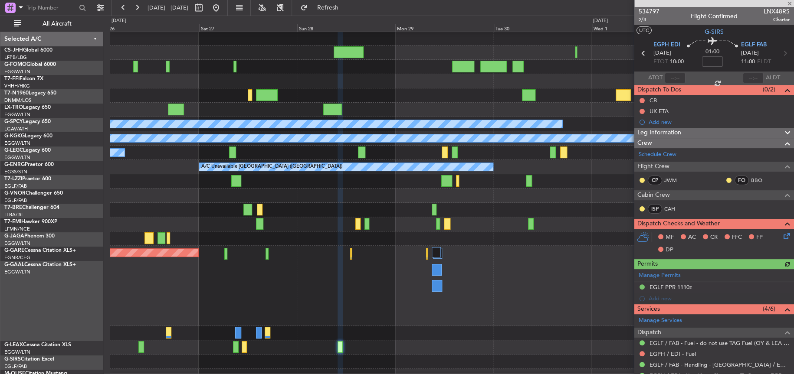
scroll to position [15, 0]
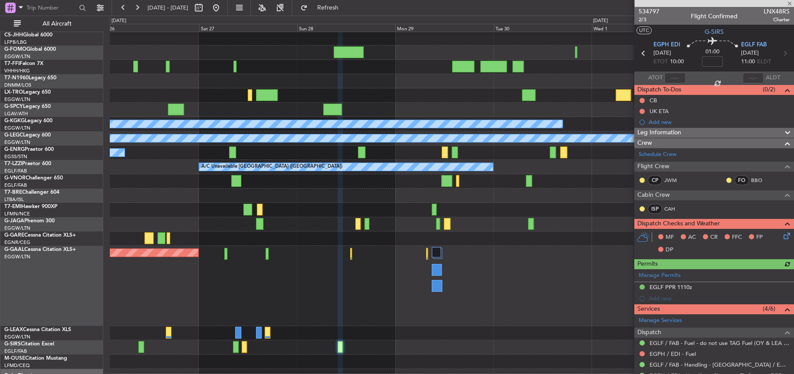
click at [398, 75] on div at bounding box center [451, 81] width 683 height 14
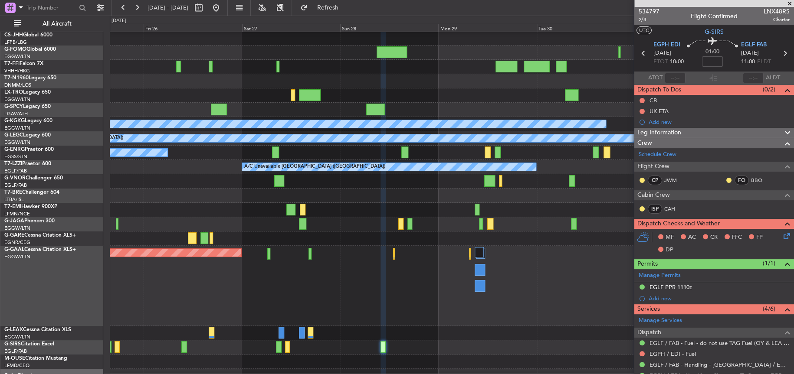
click at [375, 191] on div at bounding box center [451, 196] width 683 height 14
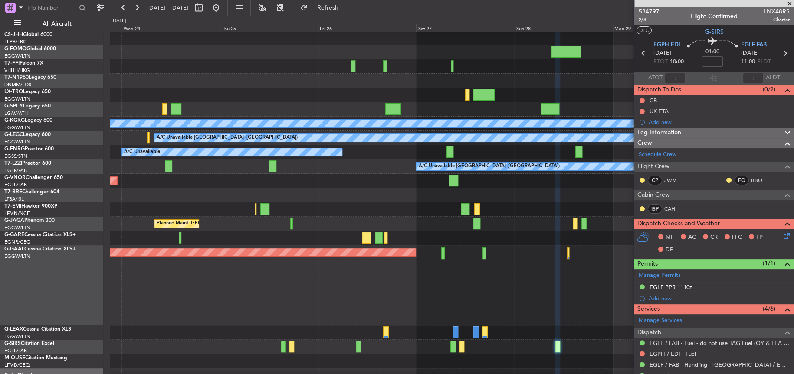
scroll to position [38, 0]
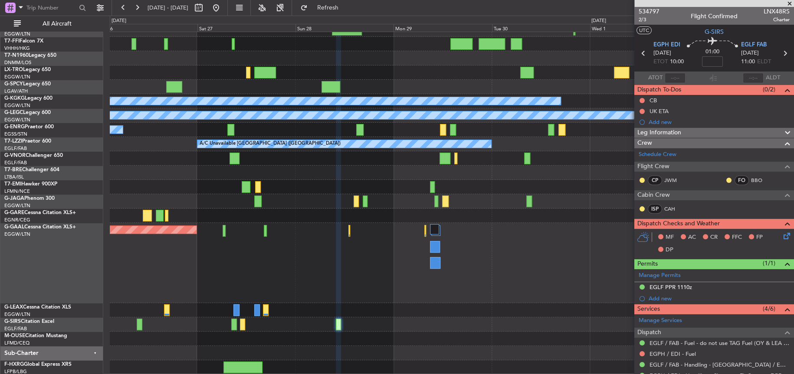
click at [205, 174] on div "A/C Unavailable Istanbul (Ataturk) A/C Unavailable London (Luton) A/C Unavailab…" at bounding box center [451, 184] width 683 height 381
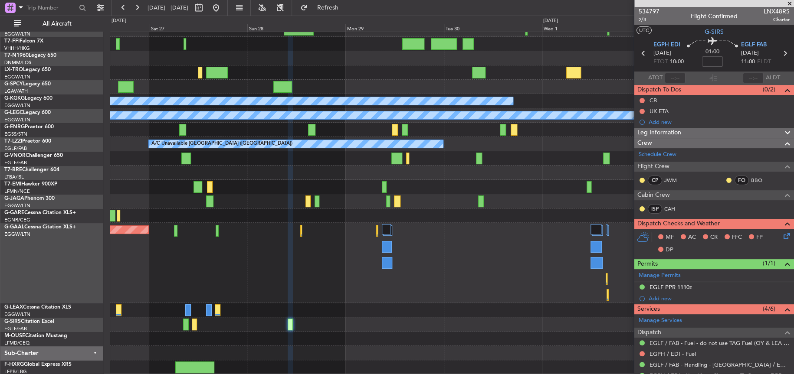
click at [371, 214] on div "A/C Unavailable Istanbul (Ataturk) A/C Unavailable London (Luton) A/C Unavailab…" at bounding box center [451, 184] width 683 height 381
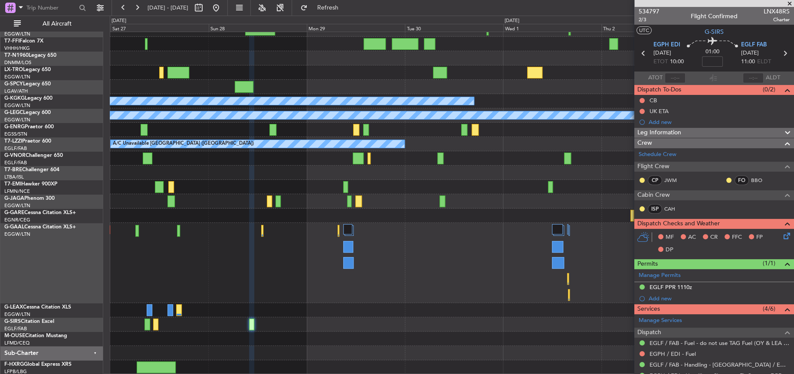
scroll to position [0, 0]
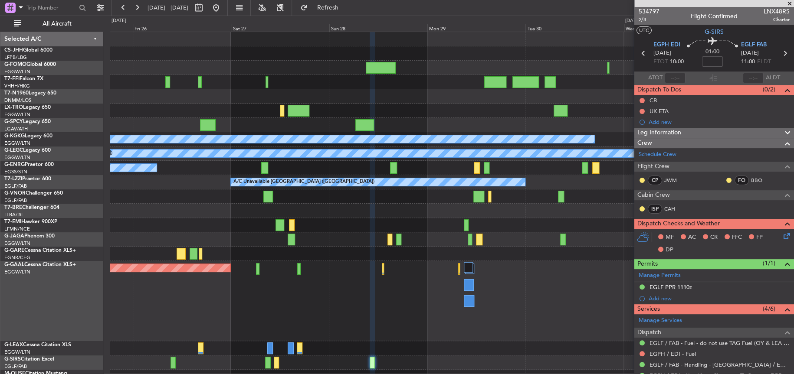
click at [347, 365] on div "A/C Unavailable Istanbul (Ataturk) A/C Unavailable London (Luton) A/C Unavailab…" at bounding box center [451, 222] width 683 height 381
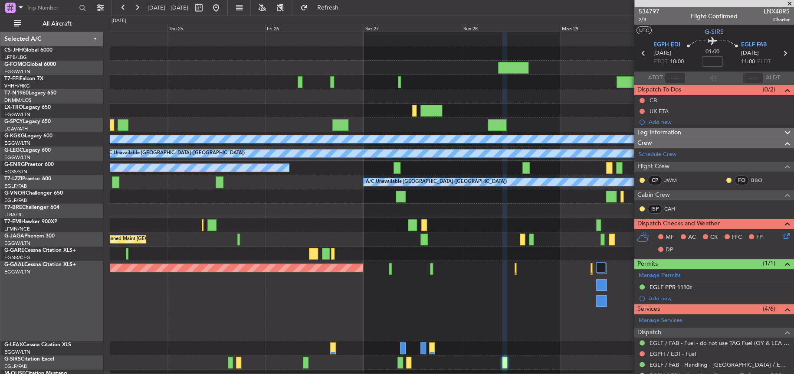
scroll to position [1, 0]
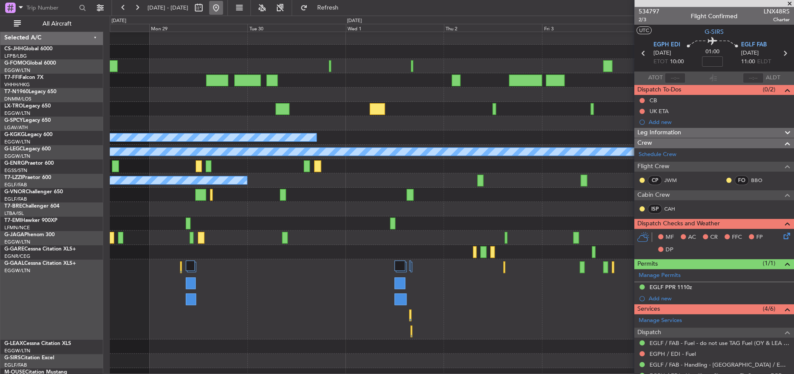
click at [223, 11] on button at bounding box center [216, 8] width 14 height 14
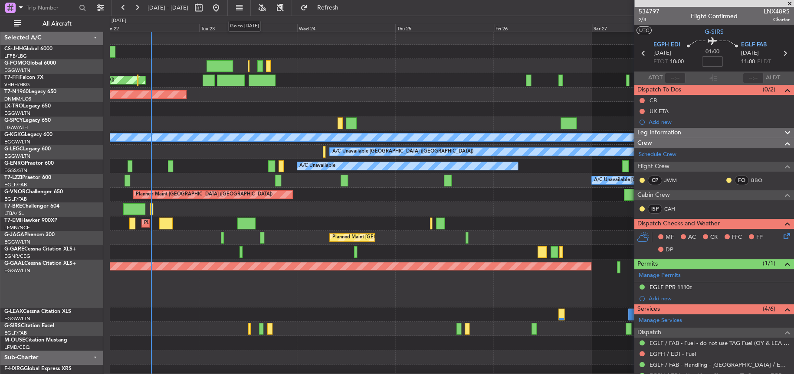
scroll to position [0, 0]
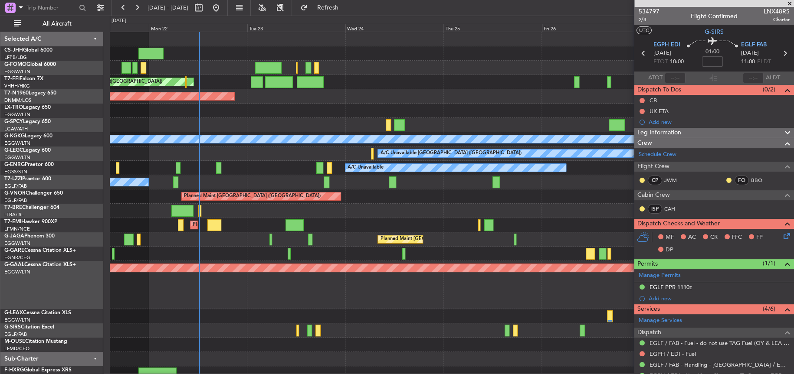
click at [430, 230] on div "Planned Maint Tianjin (Binhai) AOG Maint London (Stansted) A/C Unavailable Ista…" at bounding box center [451, 206] width 683 height 349
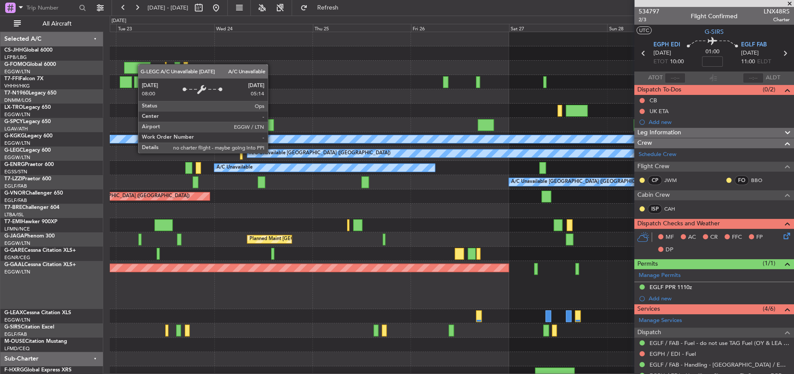
click at [271, 153] on div "A/C Unavailable [GEOGRAPHIC_DATA] ([GEOGRAPHIC_DATA])" at bounding box center [319, 153] width 141 height 13
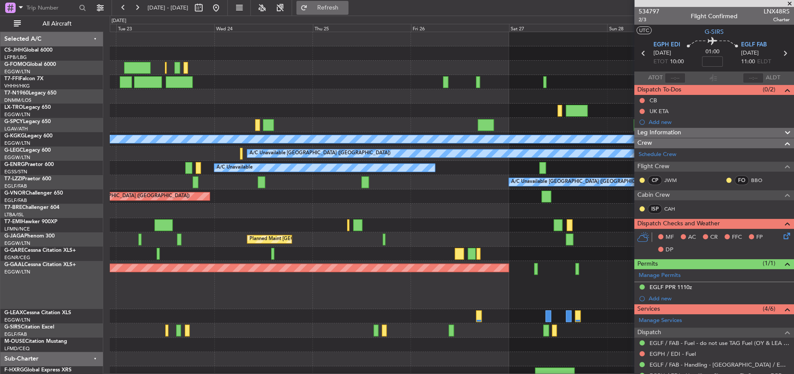
click at [332, 7] on button "Refresh" at bounding box center [322, 8] width 52 height 14
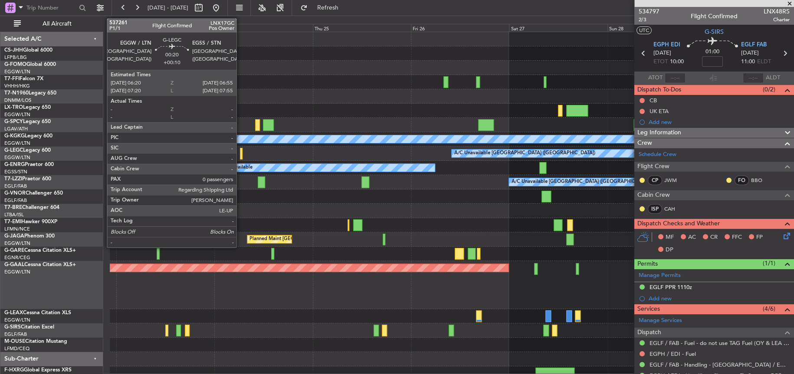
click at [240, 152] on div at bounding box center [241, 154] width 3 height 12
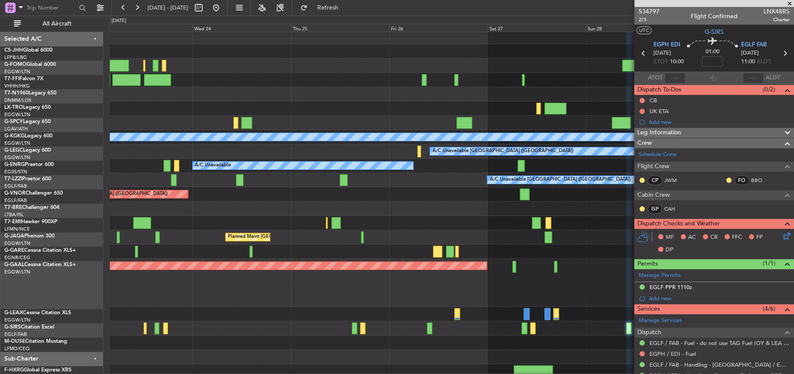
scroll to position [6, 0]
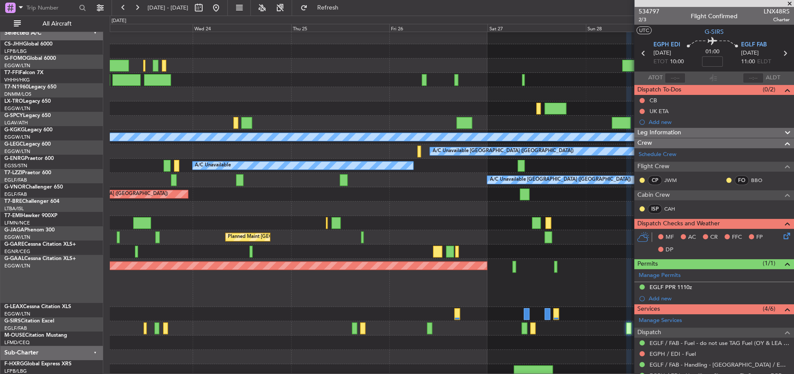
click at [368, 216] on div "Planned Maint [GEOGRAPHIC_DATA]" at bounding box center [451, 223] width 683 height 14
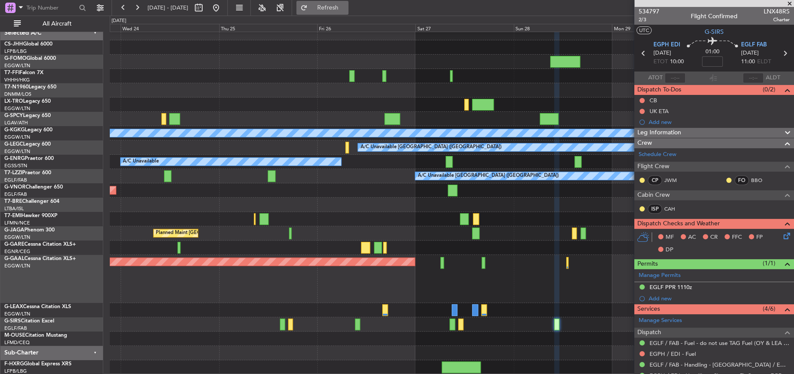
click at [346, 7] on span "Refresh" at bounding box center [327, 8] width 36 height 6
click at [435, 196] on div "Planned Maint Tianjin (Binhai) AOG Maint London (Stansted) A/C Unavailable Ista…" at bounding box center [451, 200] width 683 height 349
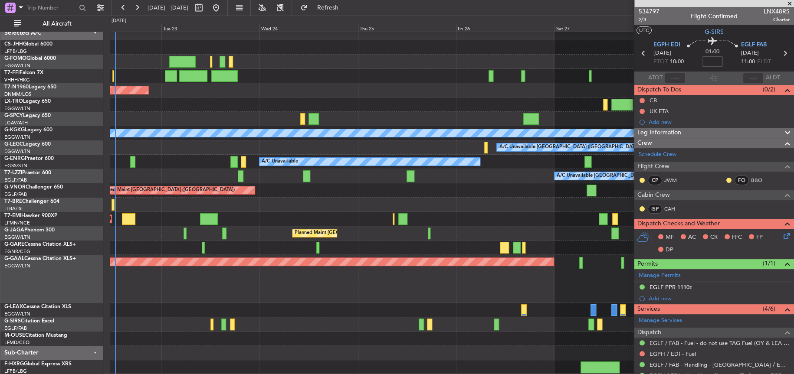
scroll to position [0, 0]
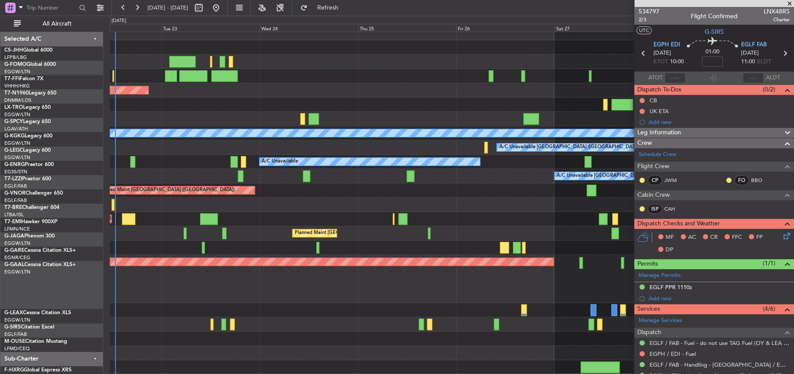
click at [483, 191] on div "Planned Maint Tianjin (Binhai) AOG Maint London (Stansted) A/C Unavailable Ista…" at bounding box center [451, 200] width 683 height 349
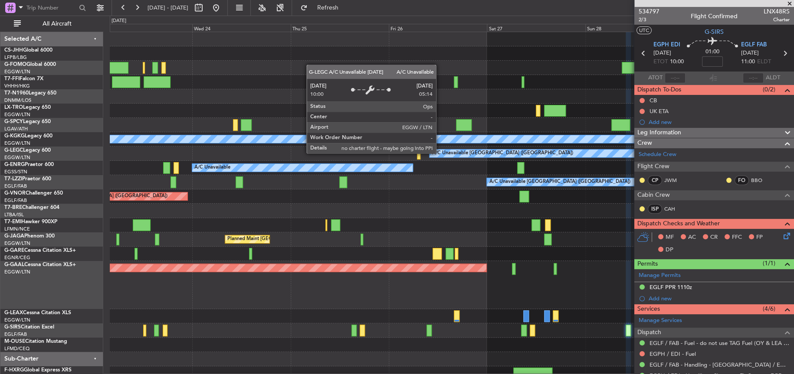
click at [440, 153] on div "A/C Unavailable [GEOGRAPHIC_DATA] ([GEOGRAPHIC_DATA])" at bounding box center [501, 153] width 141 height 13
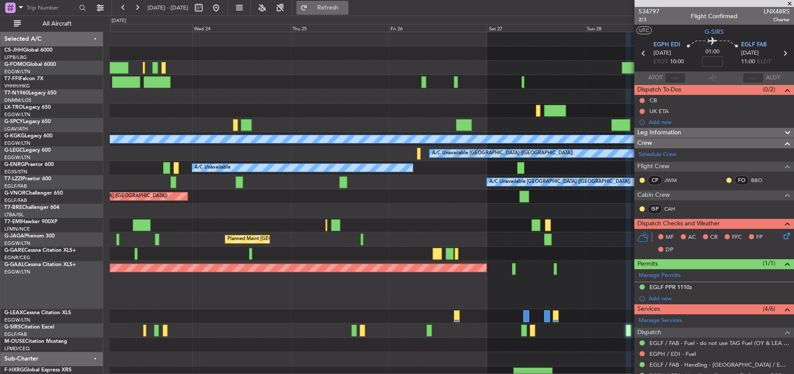
click at [346, 5] on span "Refresh" at bounding box center [327, 8] width 36 height 6
click at [391, 78] on div "Planned Maint Tianjin ([GEOGRAPHIC_DATA])" at bounding box center [451, 82] width 683 height 14
click at [420, 155] on div "A/C Unavailable [GEOGRAPHIC_DATA] ([GEOGRAPHIC_DATA])" at bounding box center [451, 154] width 683 height 14
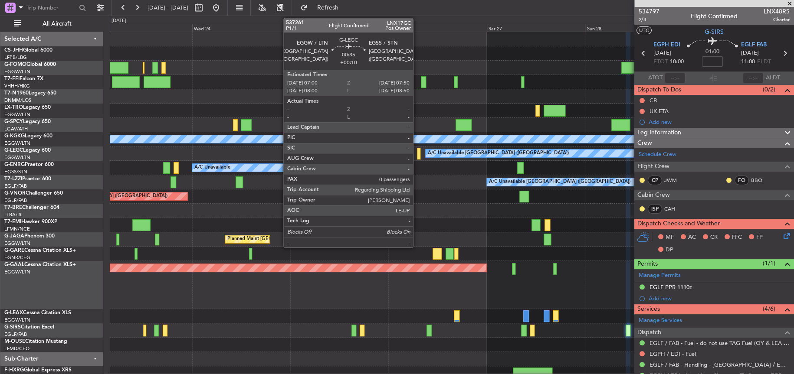
click at [417, 156] on div at bounding box center [418, 154] width 3 height 12
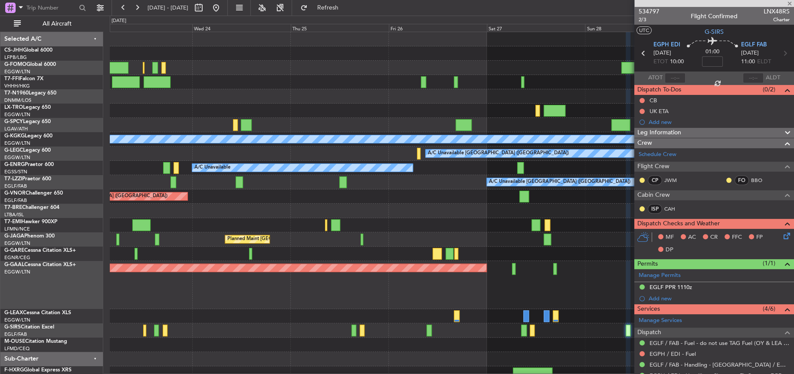
type input "+00:10"
type input "0"
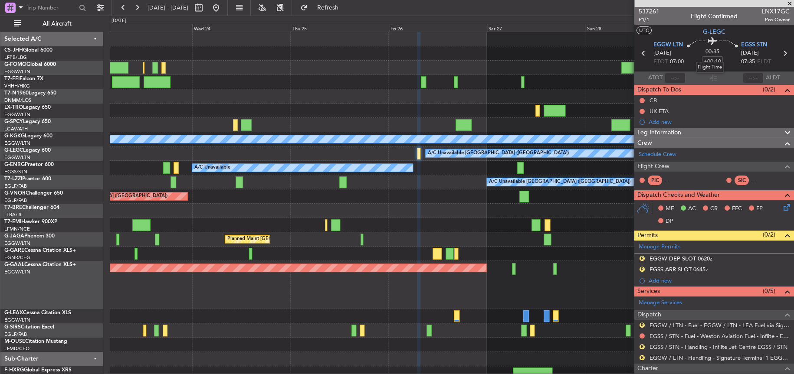
click at [712, 60] on mat-tooltip-component "Flight Time" at bounding box center [709, 67] width 40 height 23
click at [710, 62] on div "Flight Time" at bounding box center [710, 67] width 28 height 11
click at [709, 62] on div "Flight Time" at bounding box center [710, 67] width 28 height 11
click at [697, 56] on mat-tooltip-component "Flight Time" at bounding box center [709, 67] width 40 height 23
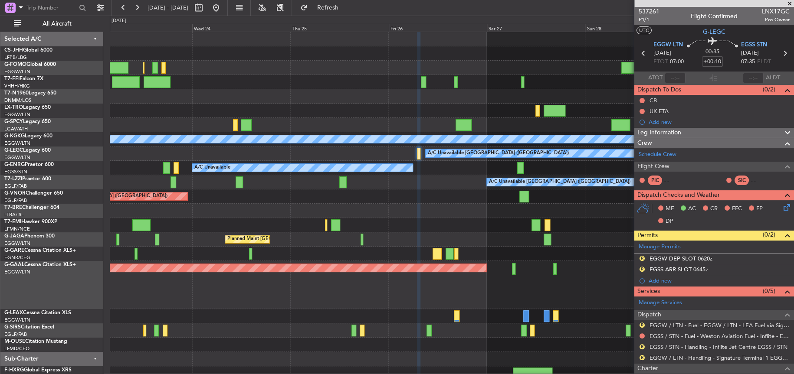
click at [676, 44] on span "EGGW LTN" at bounding box center [667, 45] width 29 height 9
click at [711, 61] on mat-tooltip-component "Flight Time" at bounding box center [709, 67] width 40 height 23
click at [714, 58] on input "+00:10" at bounding box center [712, 61] width 21 height 10
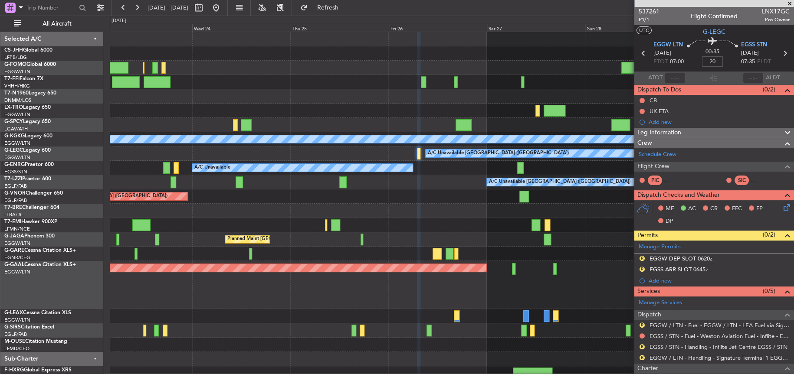
type input "+00:20"
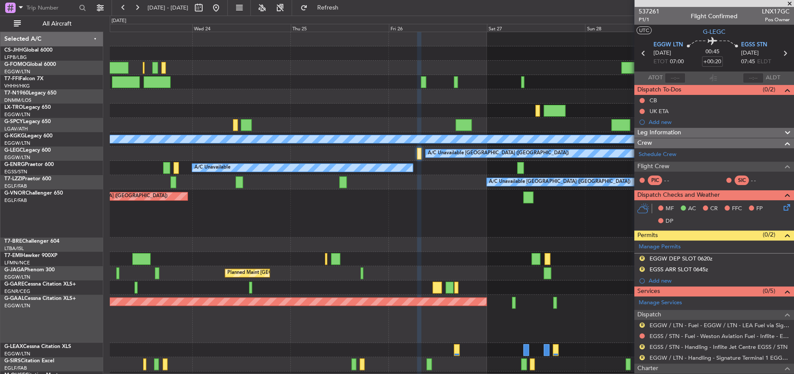
click at [218, 95] on div "AOG Maint London ([GEOGRAPHIC_DATA])" at bounding box center [451, 96] width 683 height 14
click at [270, 88] on div "Planned Maint Tianjin ([GEOGRAPHIC_DATA])" at bounding box center [451, 82] width 683 height 14
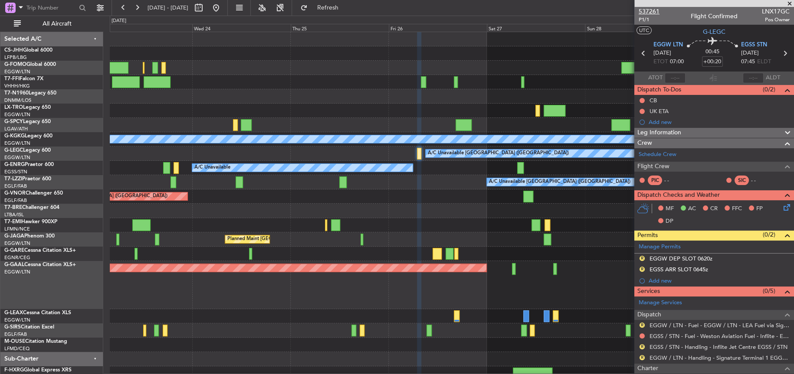
click at [650, 10] on span "537261" at bounding box center [648, 11] width 21 height 9
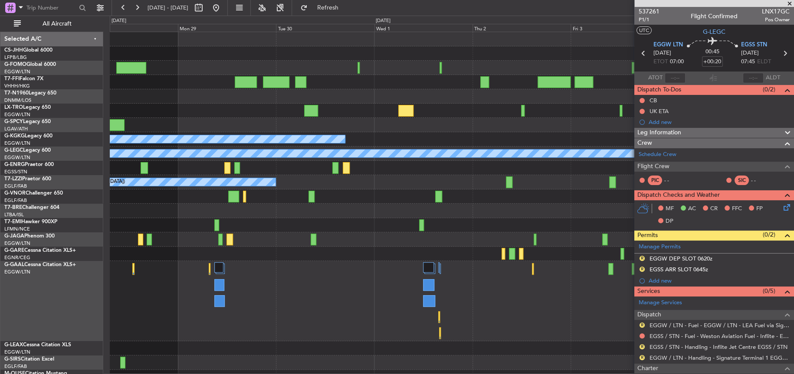
click at [56, 191] on div "A/C Unavailable [GEOGRAPHIC_DATA] (Ataturk) A/C Unavailable [GEOGRAPHIC_DATA] (…" at bounding box center [397, 195] width 794 height 359
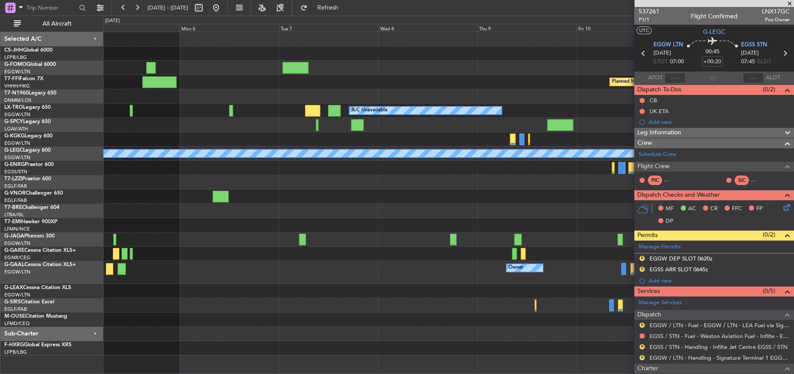
click at [344, 272] on div "Owner Owner Owner" at bounding box center [448, 272] width 690 height 23
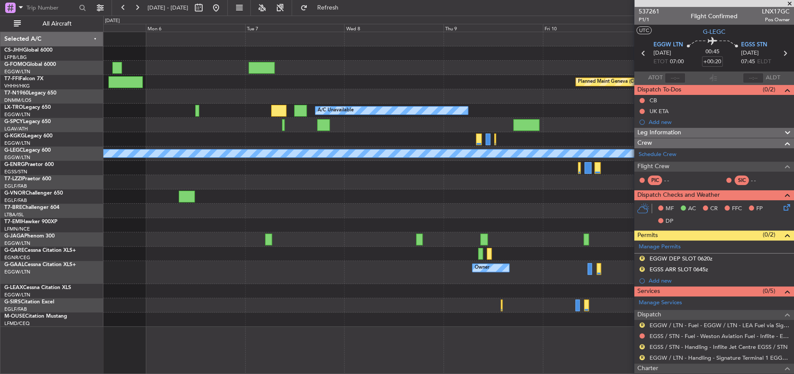
click at [323, 283] on div "Planned Maint Geneva (Cointrin) A/C Unavailable Planned Maint [GEOGRAPHIC_DATA]…" at bounding box center [448, 179] width 690 height 295
click at [329, 239] on div at bounding box center [448, 239] width 690 height 14
click at [294, 288] on div at bounding box center [448, 291] width 690 height 14
click at [223, 3] on button at bounding box center [216, 8] width 14 height 14
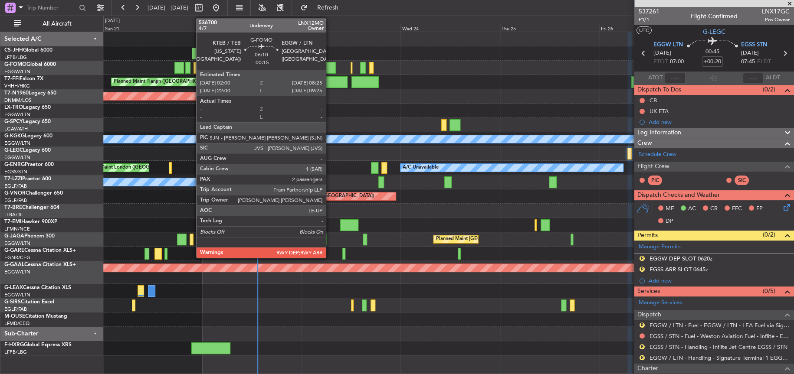
click at [330, 62] on div at bounding box center [322, 68] width 27 height 12
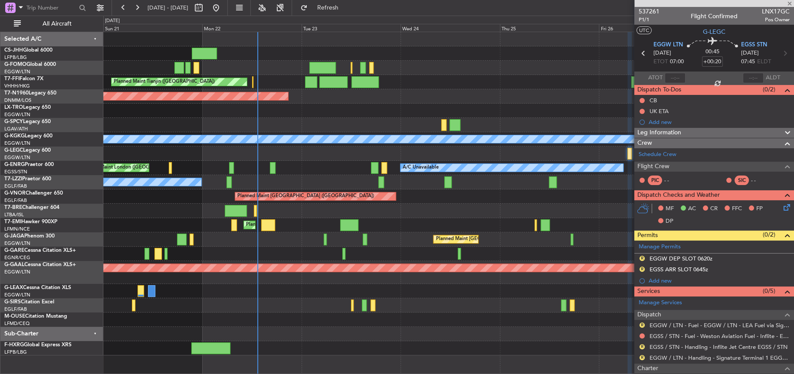
type input "-00:15"
type input "2"
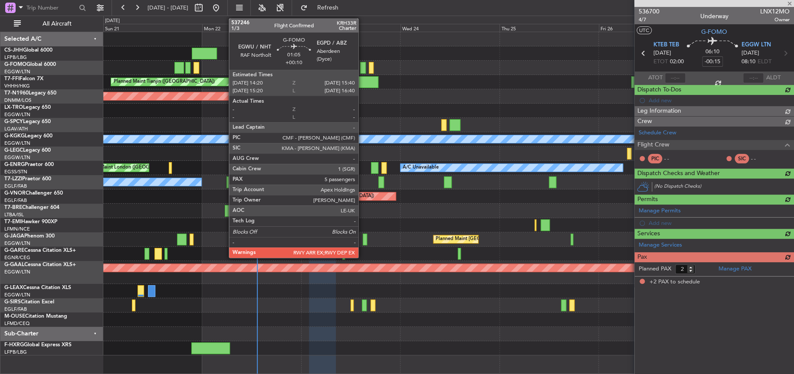
click at [362, 67] on div at bounding box center [363, 68] width 6 height 12
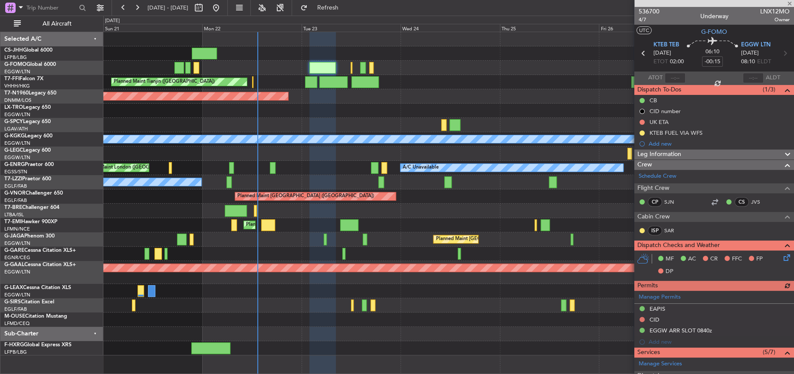
type input "+00:10"
type input "5"
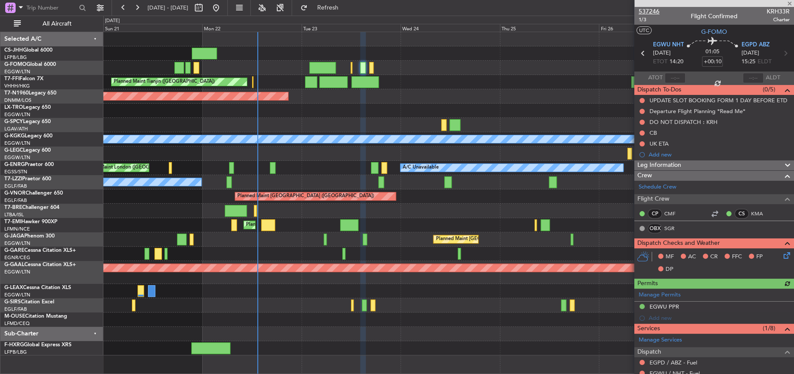
click at [653, 10] on span "537246" at bounding box center [648, 11] width 21 height 9
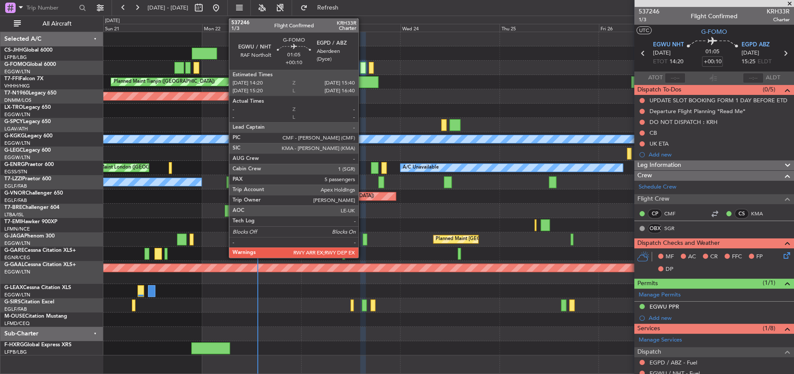
click at [362, 67] on div at bounding box center [363, 68] width 6 height 12
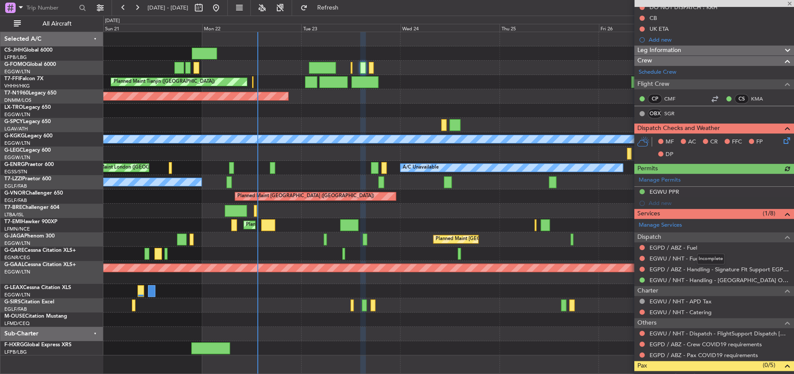
scroll to position [216, 0]
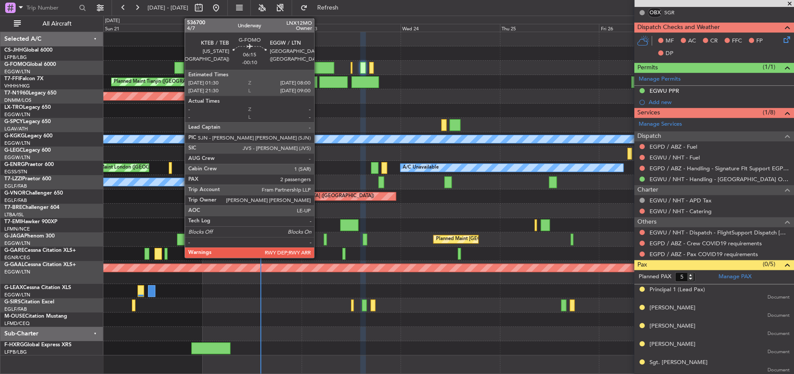
click at [315, 62] on div at bounding box center [320, 68] width 27 height 12
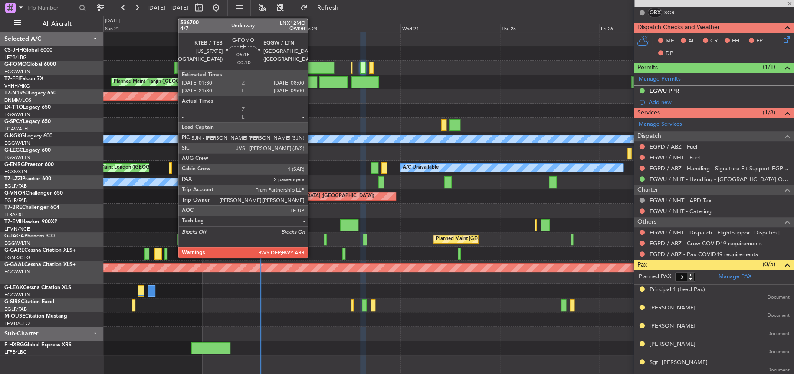
type input "-00:10"
type input "2"
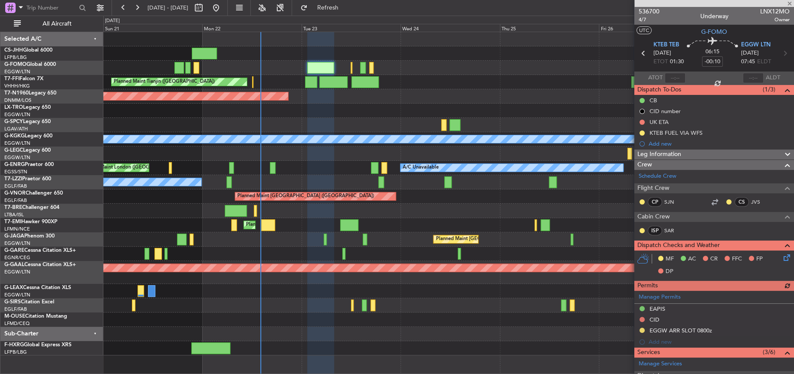
scroll to position [199, 0]
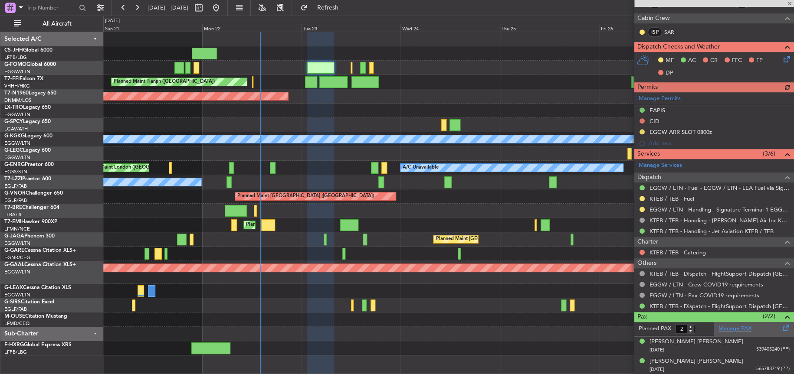
click at [735, 327] on link "Manage PAX" at bounding box center [734, 329] width 33 height 9
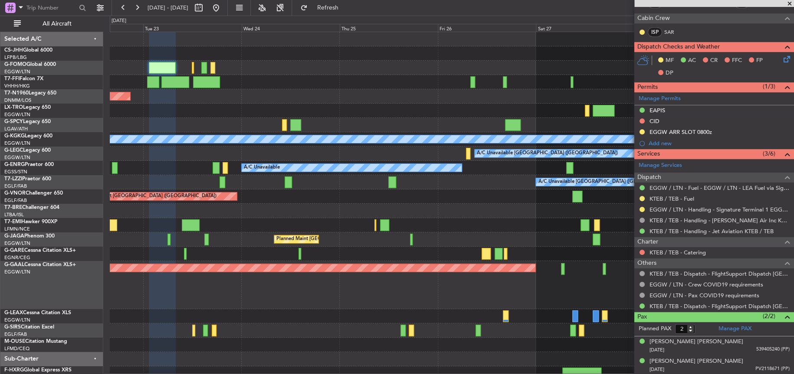
click at [369, 90] on div "AOG Maint London ([GEOGRAPHIC_DATA])" at bounding box center [451, 96] width 683 height 14
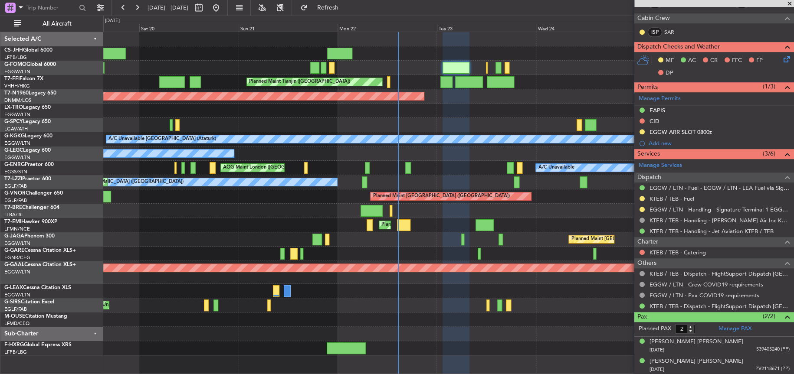
click at [452, 210] on div at bounding box center [447, 211] width 689 height 14
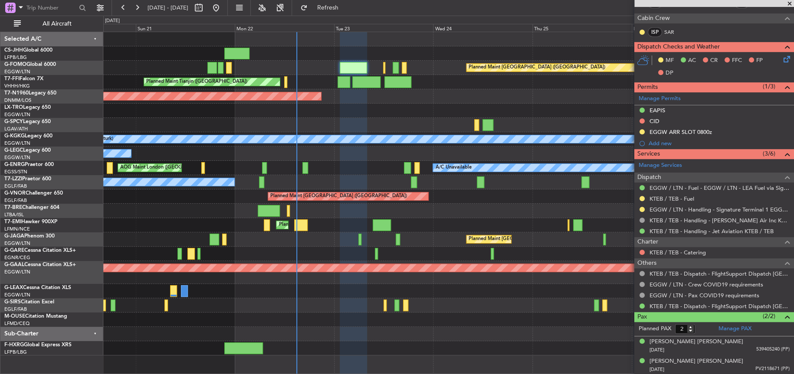
click at [216, 208] on div at bounding box center [448, 211] width 690 height 14
click at [186, 200] on div "Planned Maint [GEOGRAPHIC_DATA] ([GEOGRAPHIC_DATA])" at bounding box center [448, 196] width 690 height 14
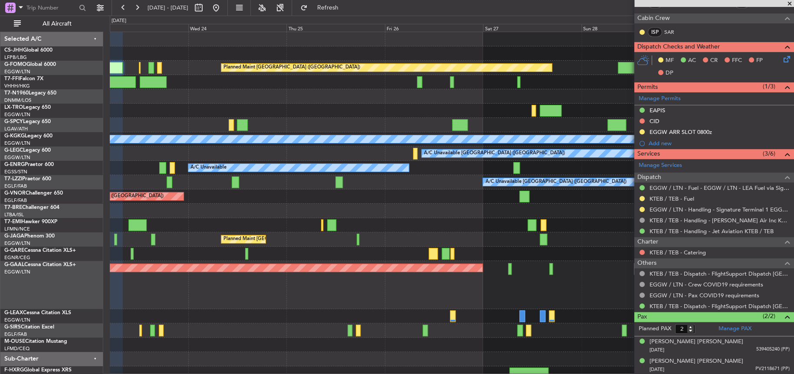
click at [302, 95] on div "AOG Maint London ([GEOGRAPHIC_DATA])" at bounding box center [451, 96] width 683 height 14
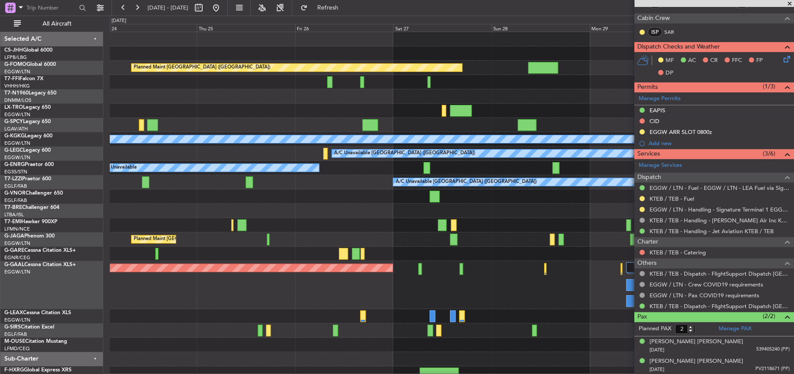
click at [333, 232] on div "Planned Maint [GEOGRAPHIC_DATA] ([GEOGRAPHIC_DATA])" at bounding box center [451, 239] width 683 height 14
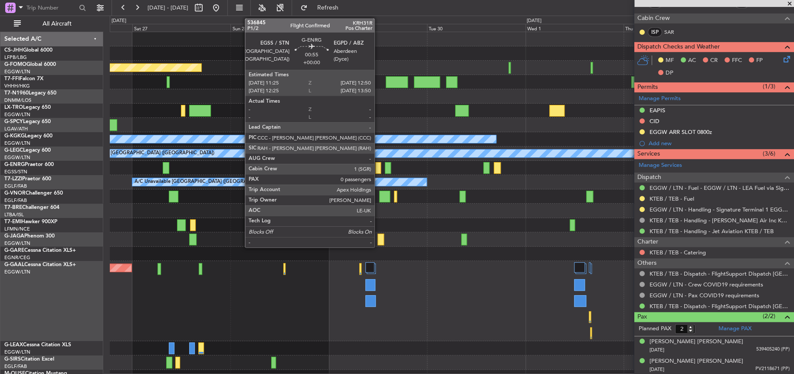
click at [378, 168] on div at bounding box center [378, 168] width 6 height 12
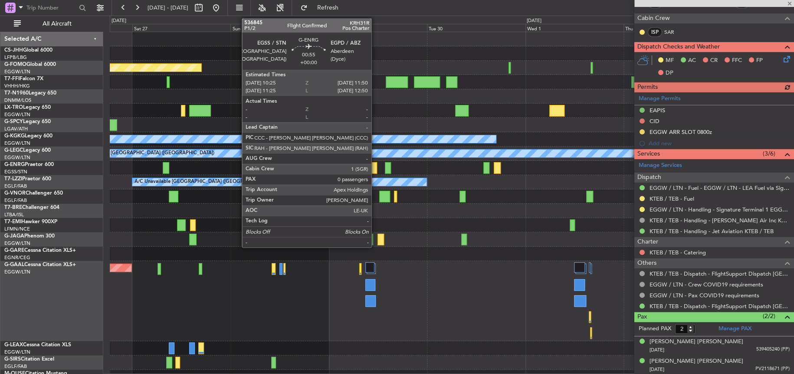
click at [375, 167] on div at bounding box center [374, 168] width 6 height 12
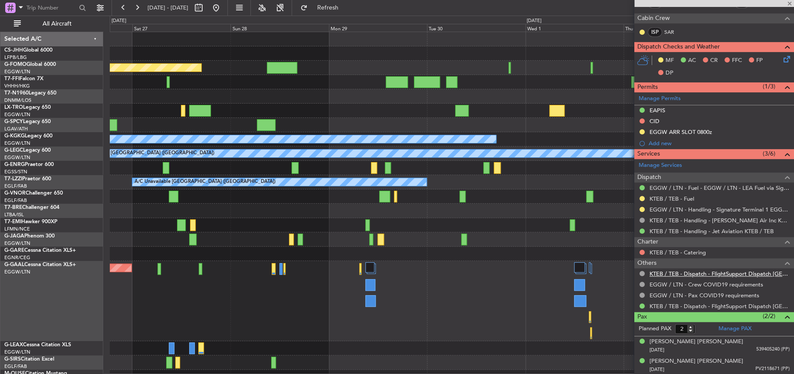
type input "0"
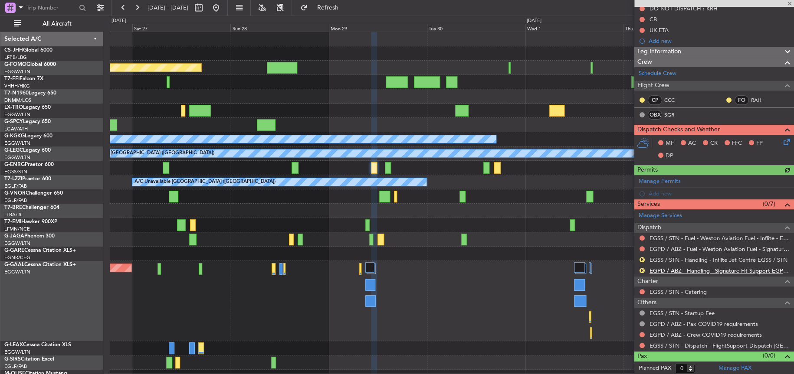
scroll to position [92, 0]
click at [697, 259] on link "EGSS / STN - Handling - Inflite Jet Centre EGSS / STN" at bounding box center [718, 259] width 138 height 7
click at [677, 268] on link "EGPD / ABZ - Handling - Signature Flt Support EGPD / ABZ" at bounding box center [719, 270] width 140 height 7
click at [266, 244] on div at bounding box center [451, 239] width 683 height 14
click at [223, 9] on button at bounding box center [216, 8] width 14 height 14
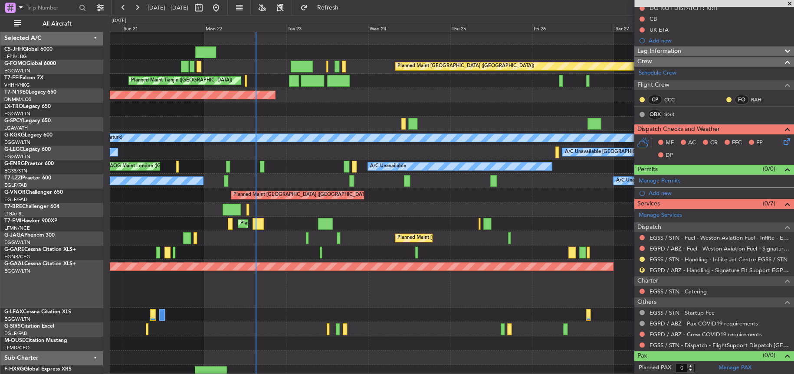
scroll to position [6, 0]
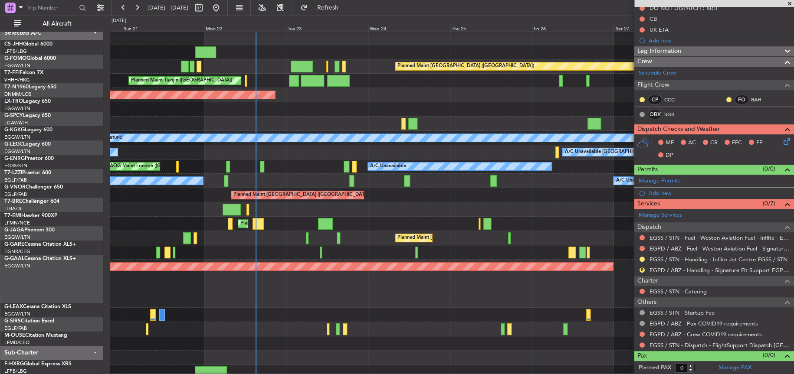
click at [321, 204] on div "Owner Planned Maint [GEOGRAPHIC_DATA] ([GEOGRAPHIC_DATA]) Planned Maint Tianjin…" at bounding box center [451, 205] width 683 height 349
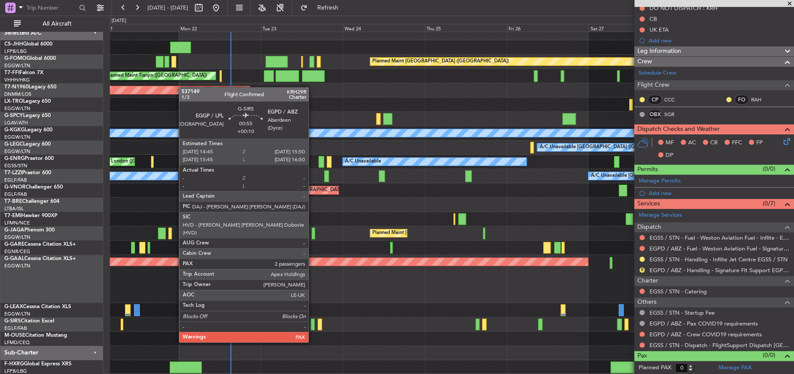
click at [312, 326] on div at bounding box center [312, 325] width 4 height 12
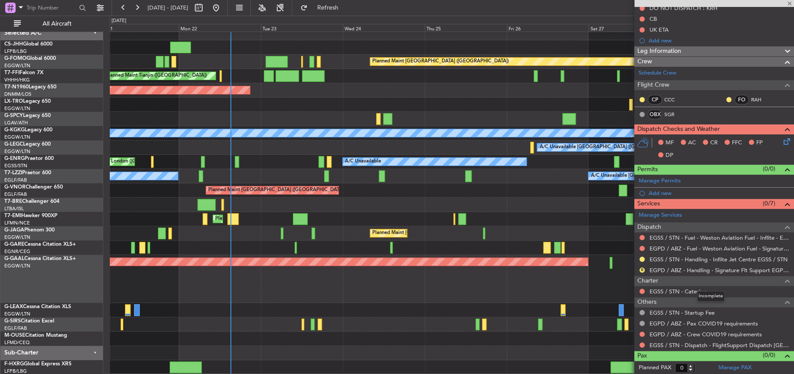
type input "+00:10"
type input "2"
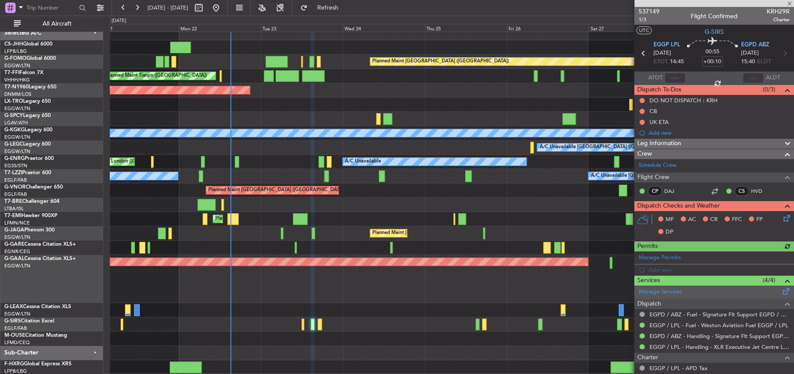
scroll to position [87, 0]
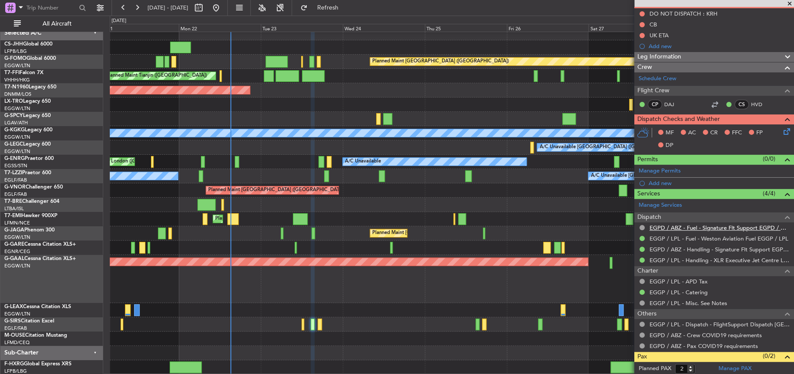
click at [667, 224] on link "EGPD / ABZ - Fuel - Signature Flt Support EGPD / ABZ" at bounding box center [719, 227] width 140 height 7
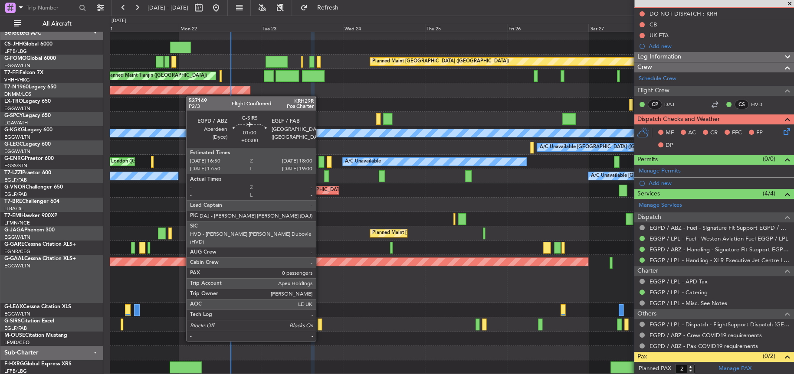
click at [320, 324] on div at bounding box center [319, 325] width 4 height 12
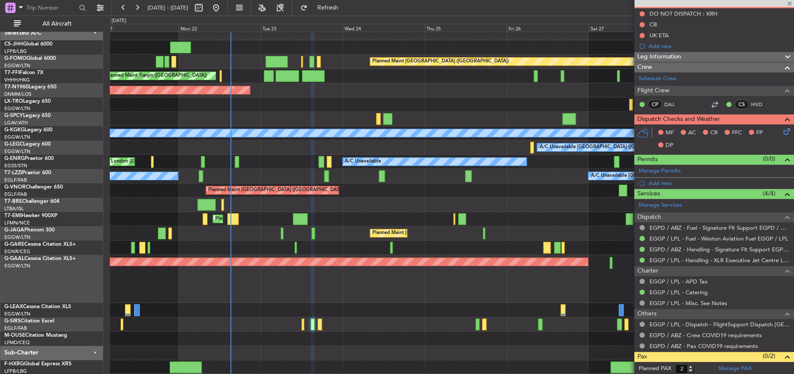
type input "0"
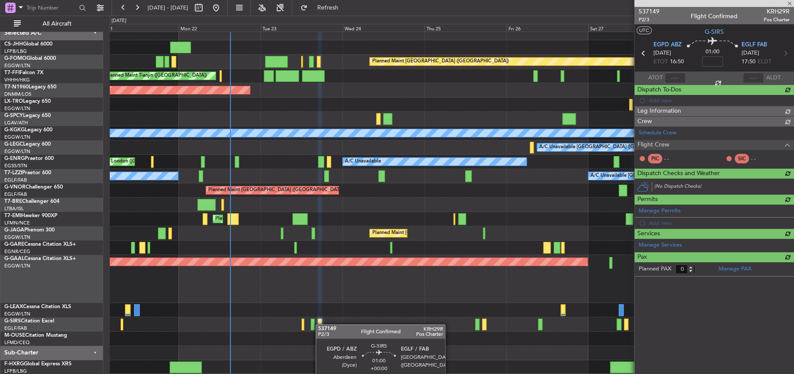
scroll to position [0, 0]
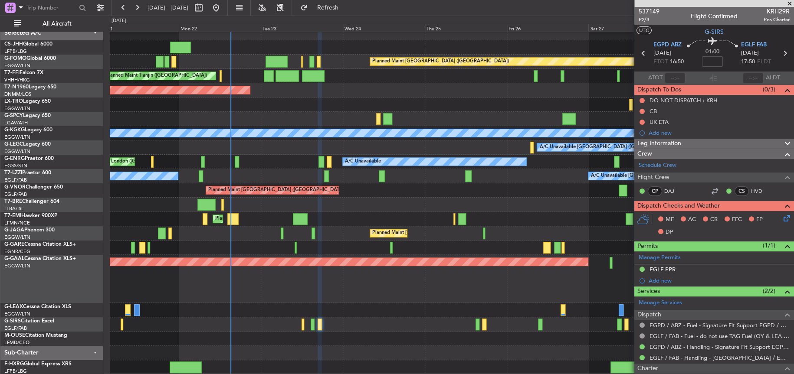
click at [705, 320] on div "EGPD / ABZ - Fuel - Signature Flt Support EGPD / ABZ" at bounding box center [714, 325] width 160 height 11
click at [704, 325] on link "EGPD / ABZ - Fuel - Signature Flt Support EGPD / ABZ" at bounding box center [719, 325] width 140 height 7
click at [346, 5] on span "Refresh" at bounding box center [327, 8] width 36 height 6
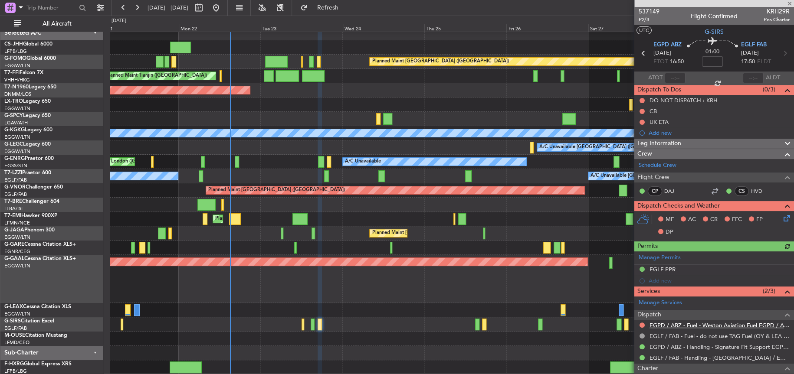
click at [684, 326] on link "EGPD / ABZ - Fuel - Weston Aviation Fuel EGPD / ABZ" at bounding box center [719, 325] width 140 height 7
click at [455, 91] on div "AOG Maint London ([GEOGRAPHIC_DATA])" at bounding box center [451, 90] width 683 height 14
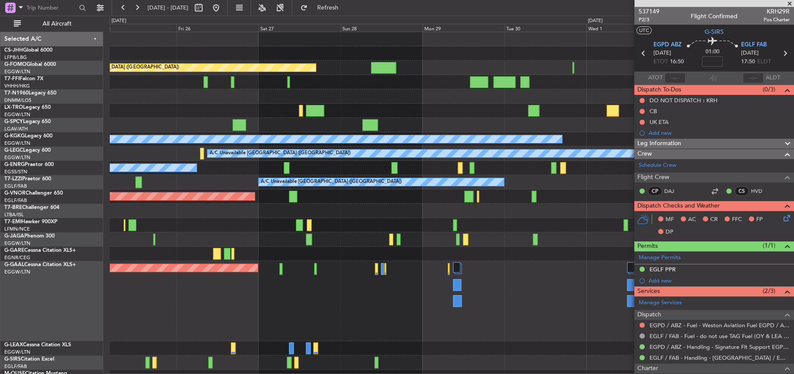
click at [630, 74] on div "Planned Maint [GEOGRAPHIC_DATA] ([GEOGRAPHIC_DATA])" at bounding box center [451, 68] width 683 height 14
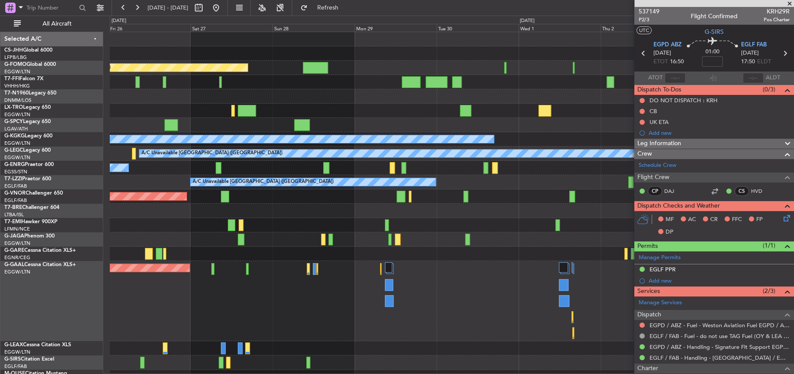
click at [327, 90] on div "Planned Maint [GEOGRAPHIC_DATA] ([GEOGRAPHIC_DATA]) A/C Unavailable [GEOGRAPHIC…" at bounding box center [451, 222] width 683 height 381
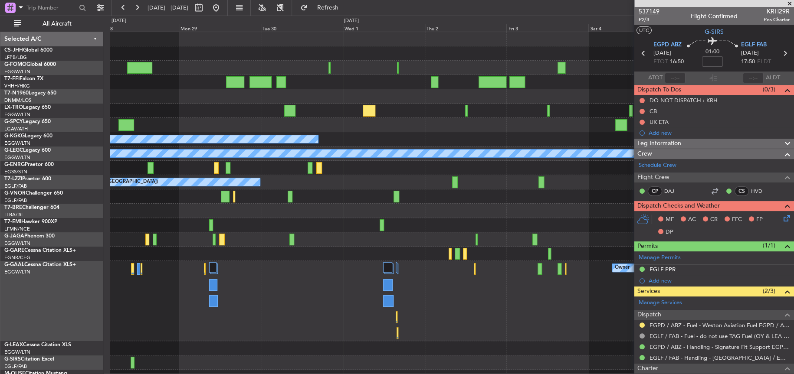
click at [658, 10] on span "537149" at bounding box center [648, 11] width 21 height 9
